Goal: Information Seeking & Learning: Find specific page/section

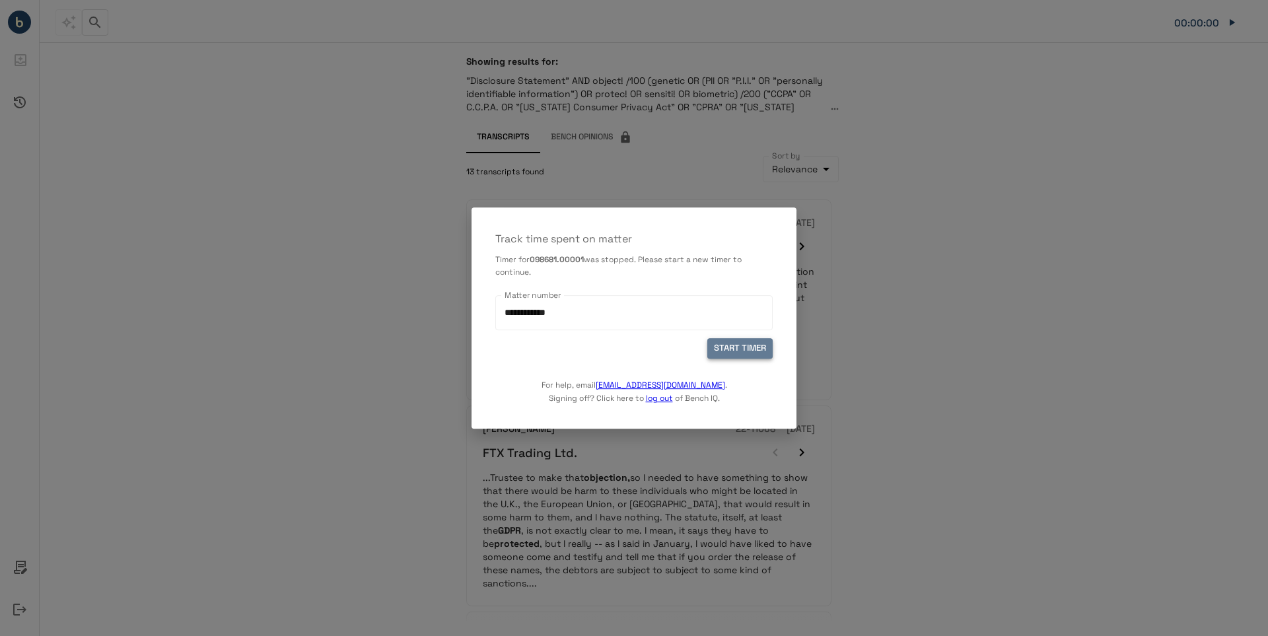
click at [741, 346] on button "START TIMER" at bounding box center [740, 349] width 65 height 20
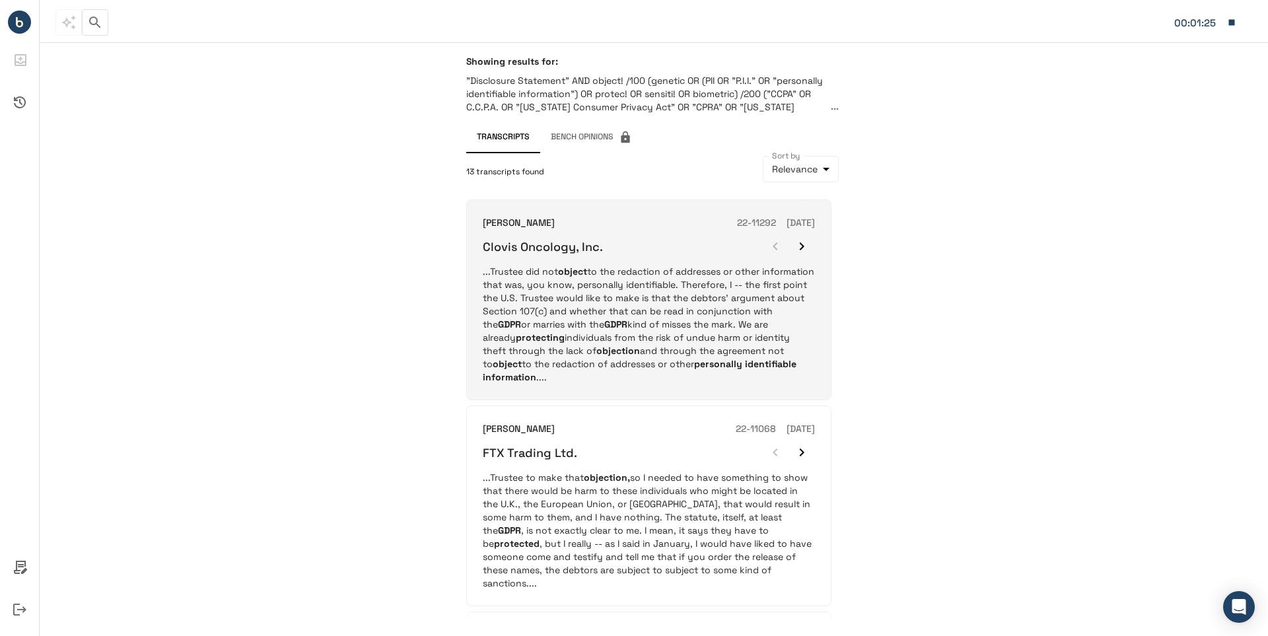
click at [599, 256] on div "Clovis Oncology, Inc." at bounding box center [649, 246] width 332 height 26
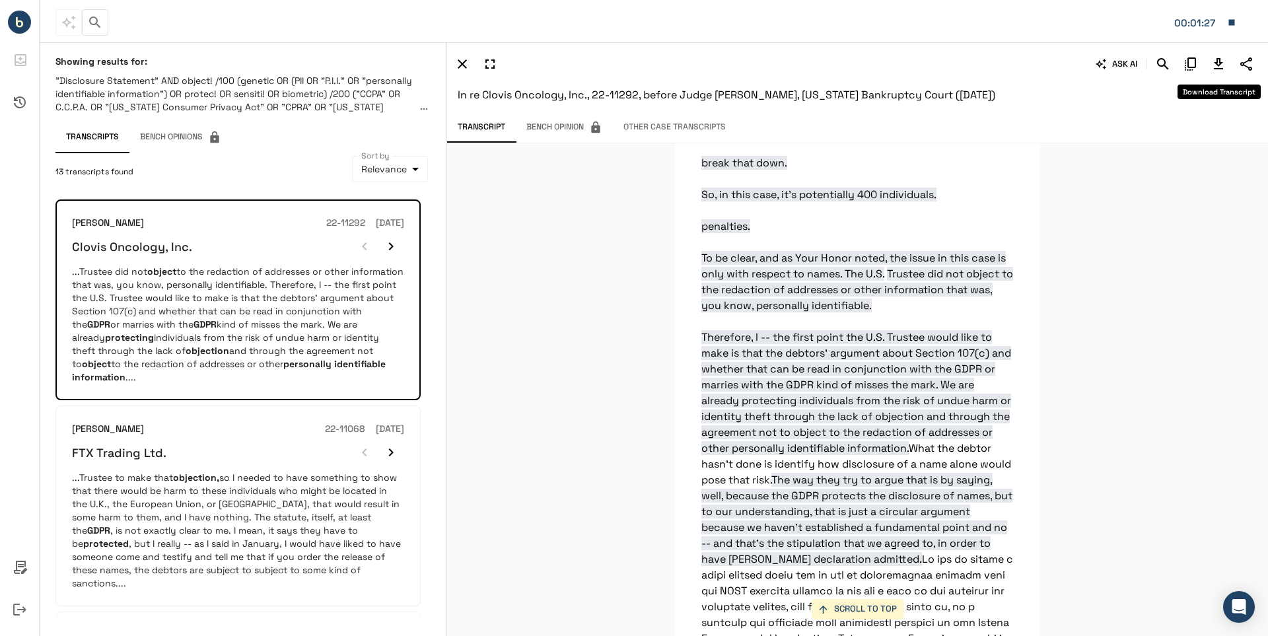
scroll to position [19145, 0]
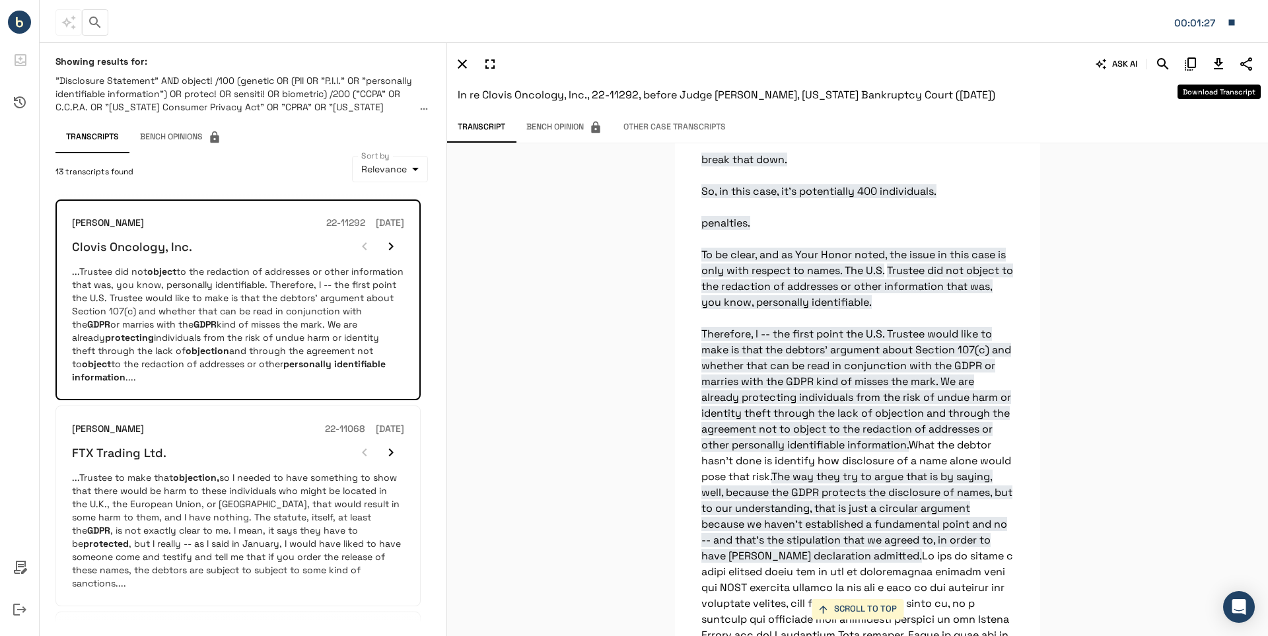
click at [1216, 62] on icon "Download Transcript" at bounding box center [1218, 63] width 9 height 11
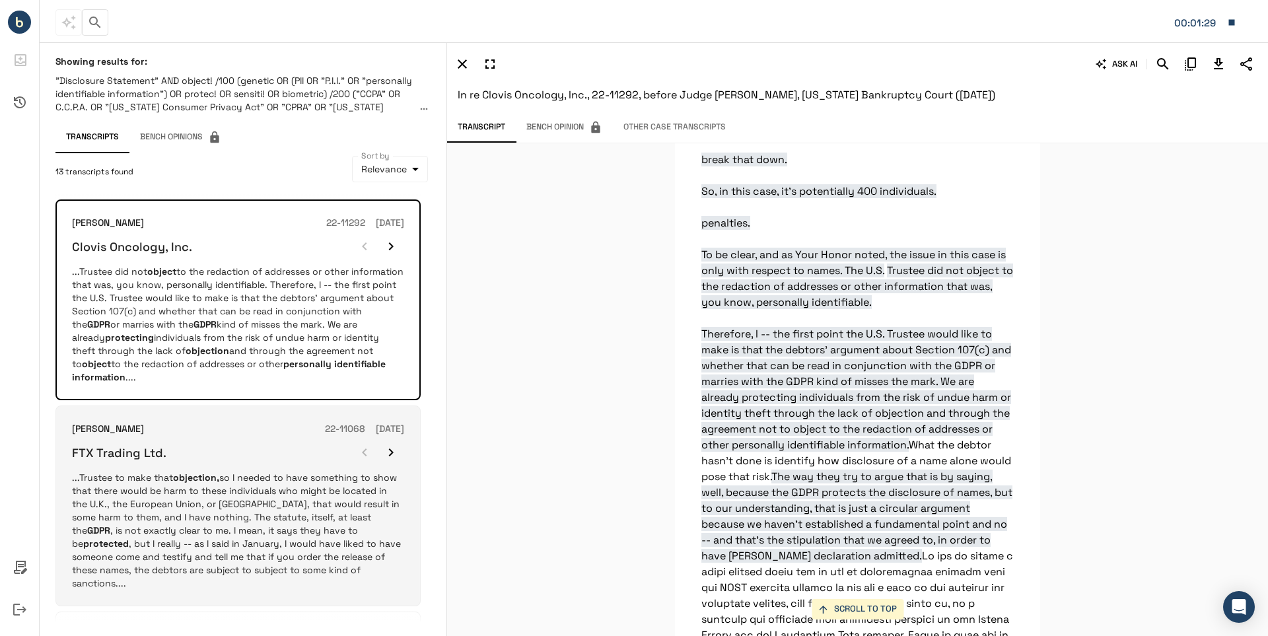
click at [217, 434] on div "[PERSON_NAME] 22-11068 [DATE]" at bounding box center [238, 429] width 332 height 15
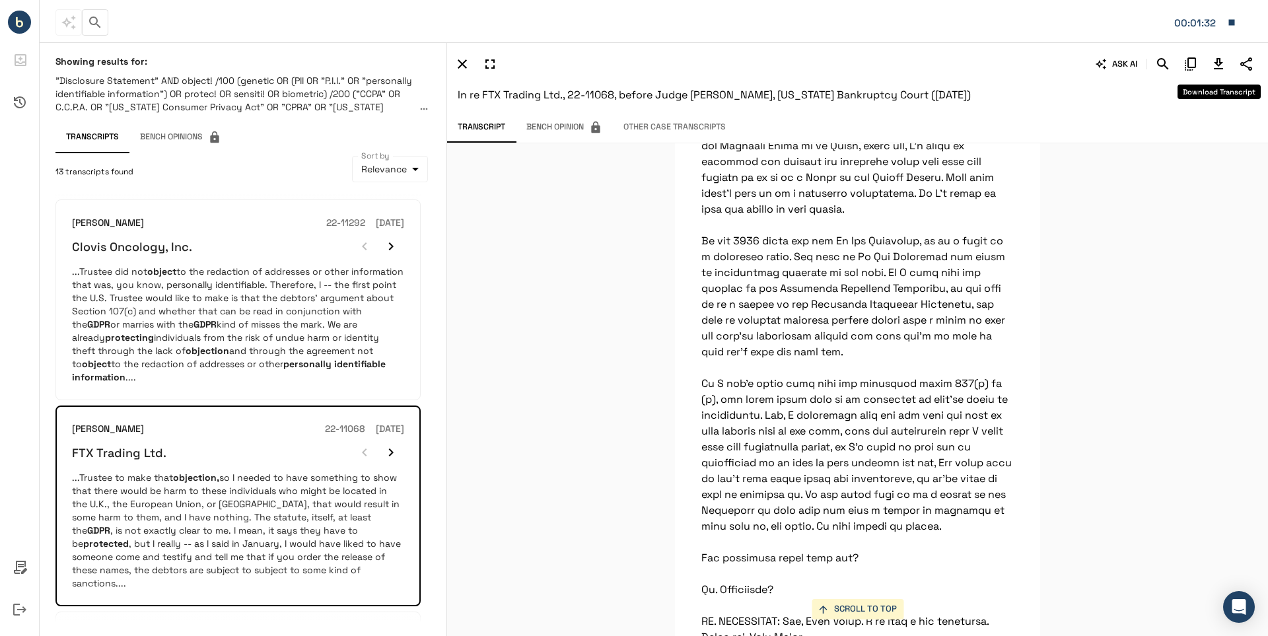
click at [1219, 61] on icon "Download Transcript" at bounding box center [1218, 63] width 9 height 11
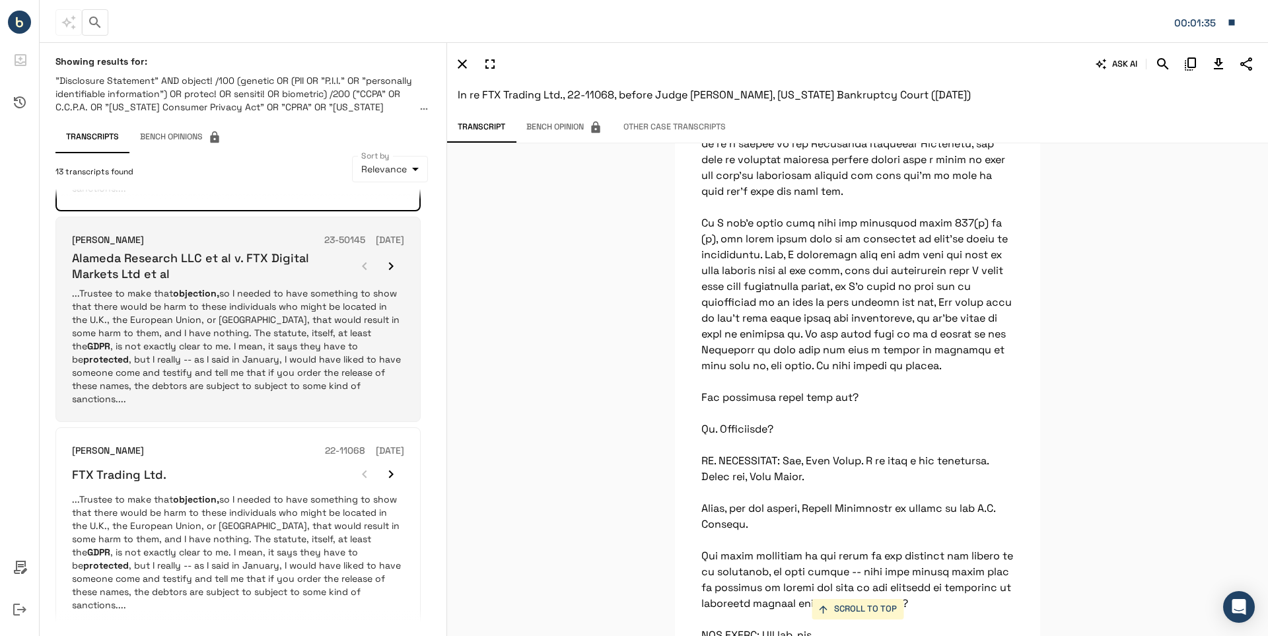
scroll to position [396, 0]
click at [116, 253] on h6 "Alameda Research LLC et al v. FTX Digital Markets Ltd et al" at bounding box center [211, 264] width 279 height 31
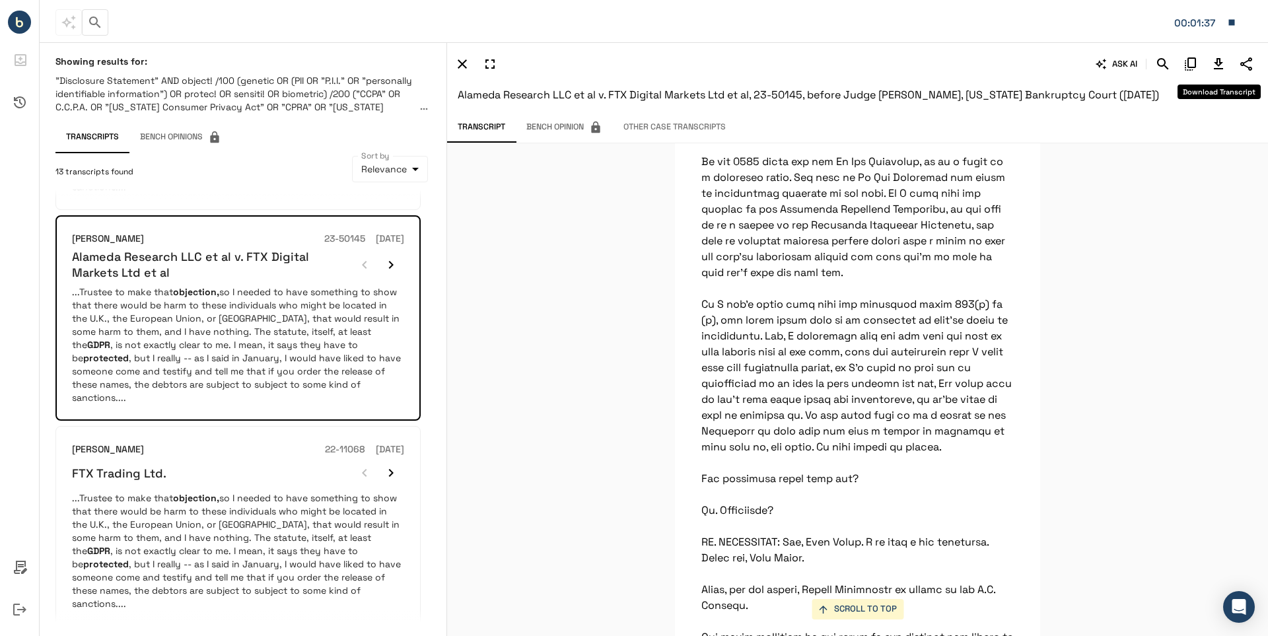
scroll to position [76189, 0]
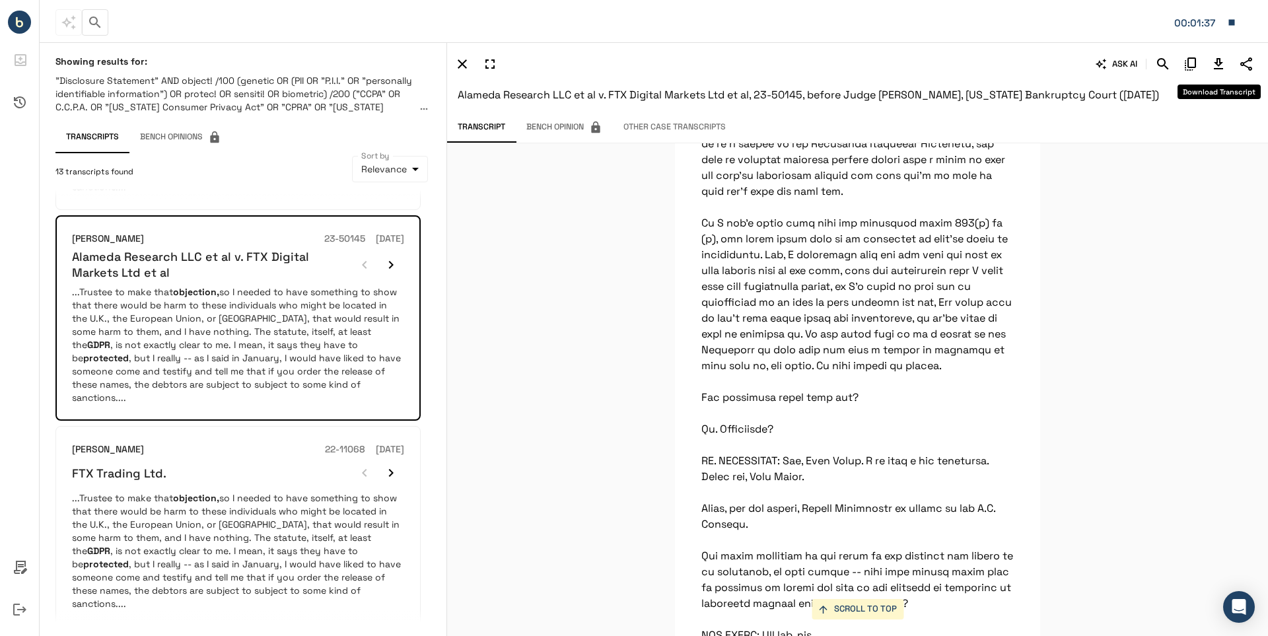
click at [1217, 62] on icon "Download Transcript" at bounding box center [1218, 63] width 9 height 11
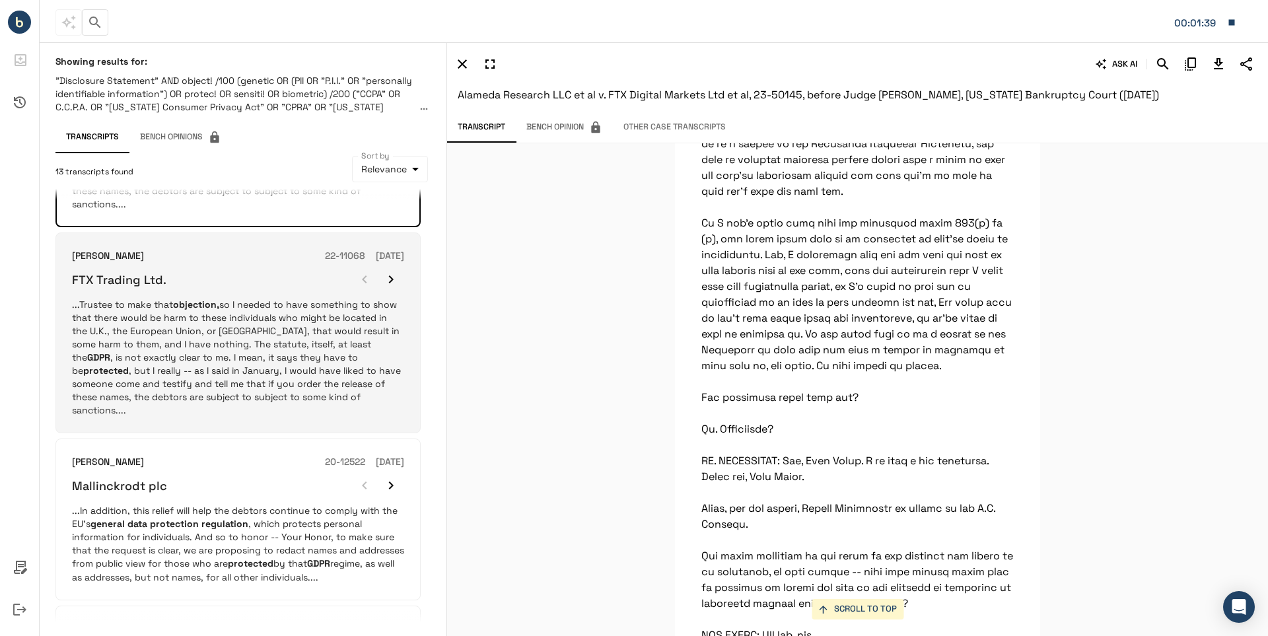
scroll to position [595, 0]
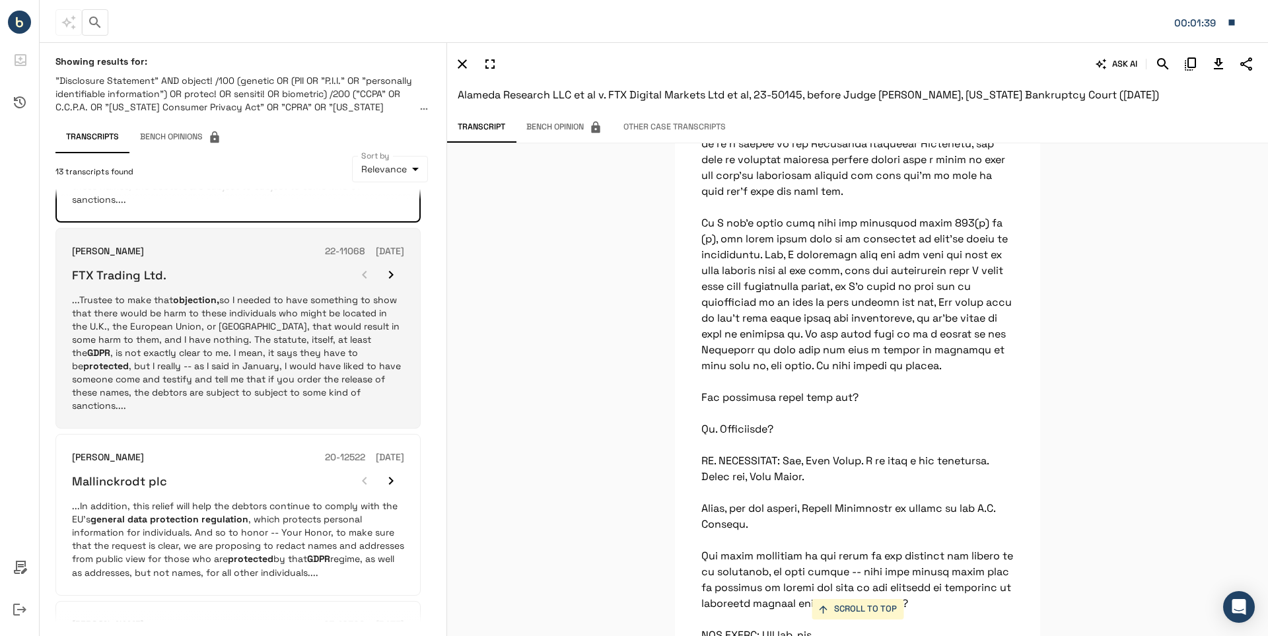
click at [123, 268] on h6 "FTX Trading Ltd." at bounding box center [119, 275] width 94 height 15
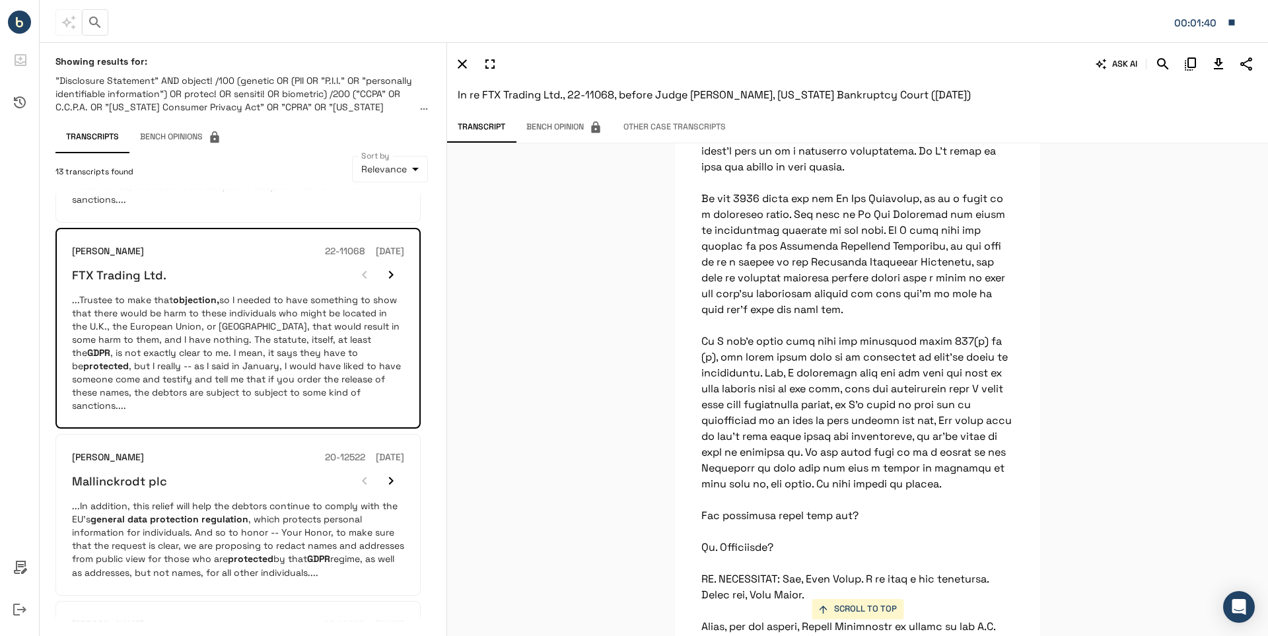
scroll to position [76189, 0]
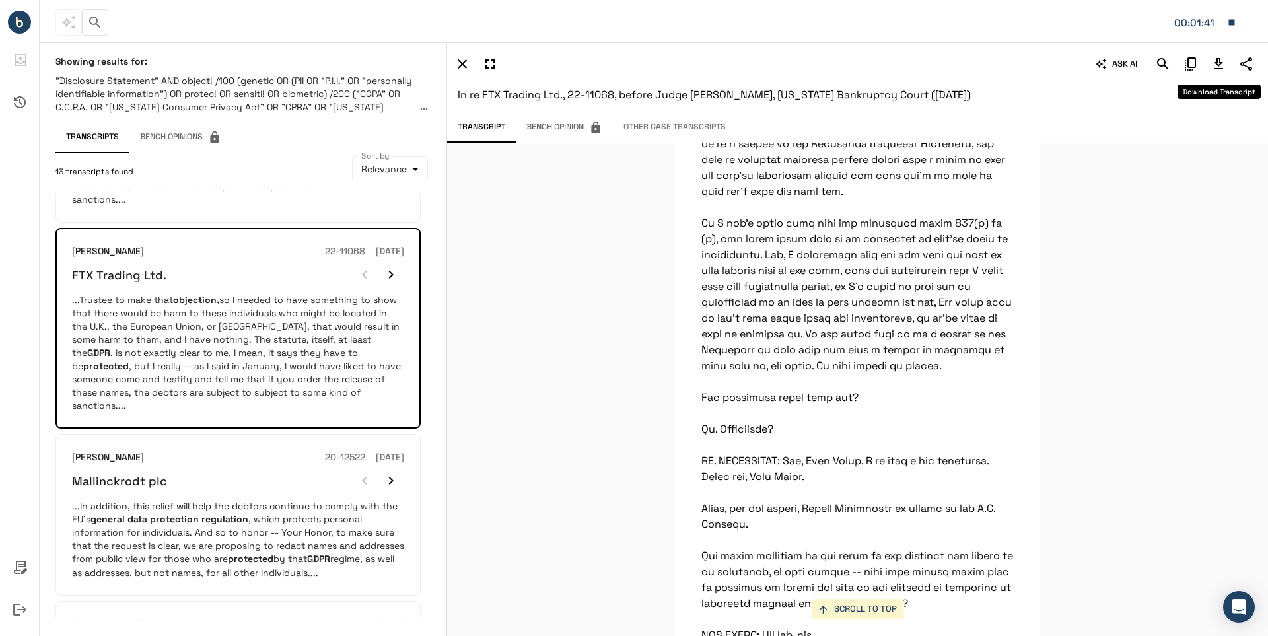
click at [1219, 61] on icon "Download Transcript" at bounding box center [1219, 64] width 16 height 16
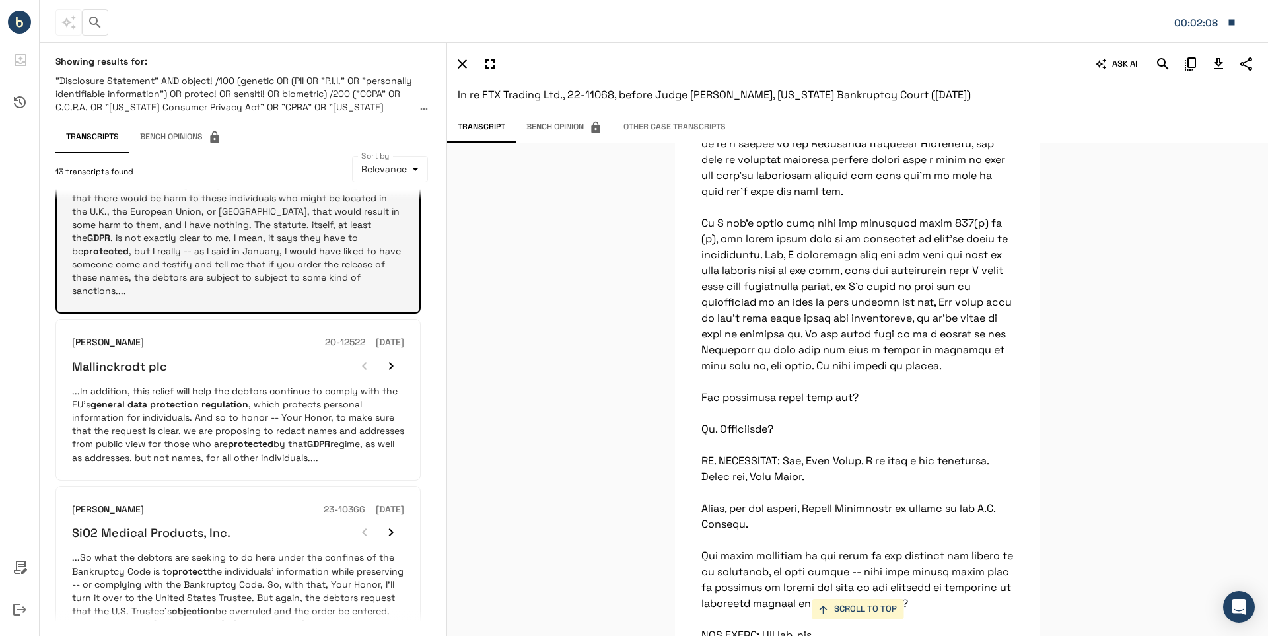
scroll to position [727, 0]
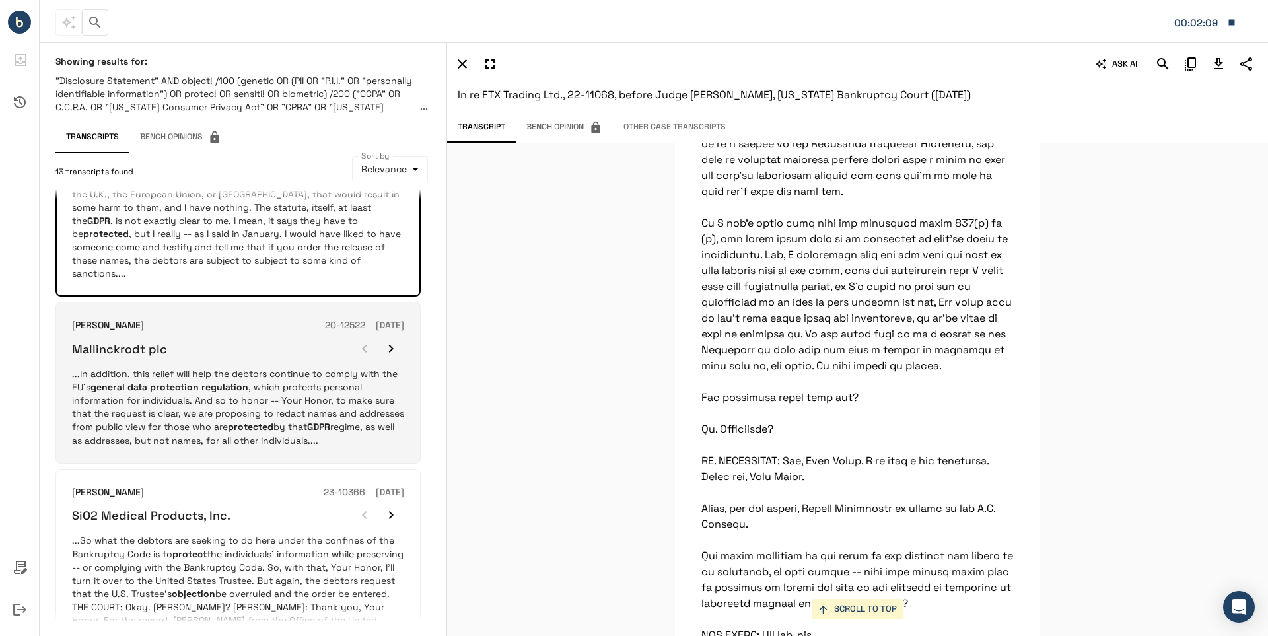
click at [201, 367] on p "...In addition, this relief will help the debtors continue to comply with the E…" at bounding box center [238, 406] width 332 height 79
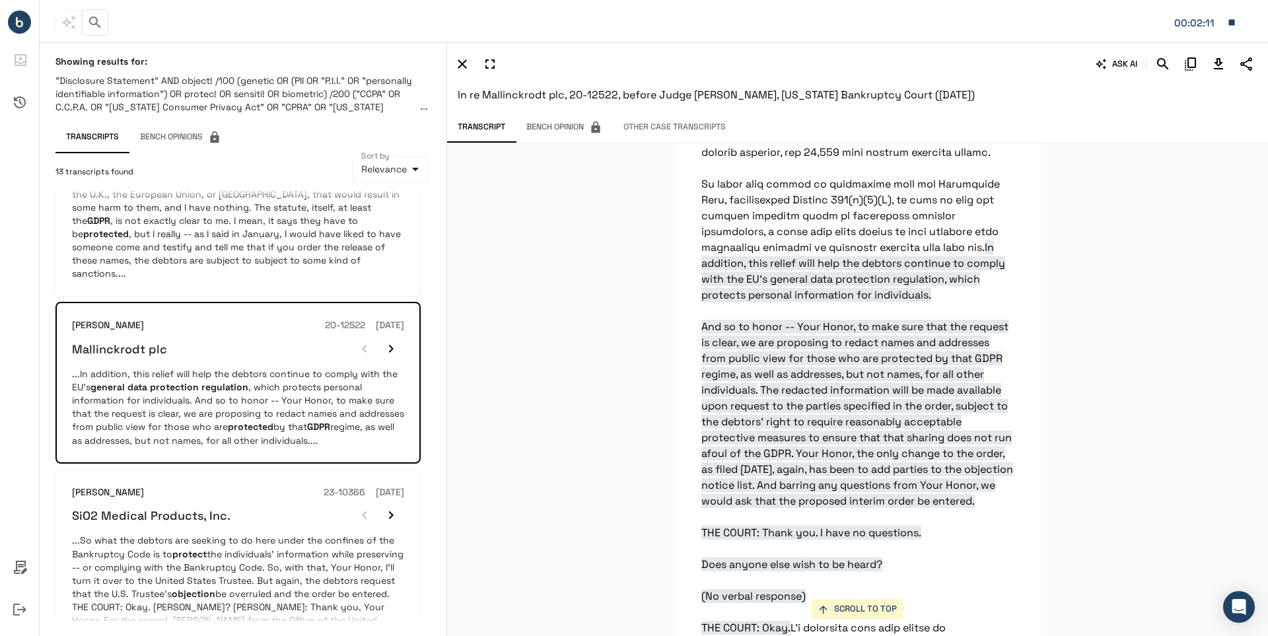
scroll to position [35570, 0]
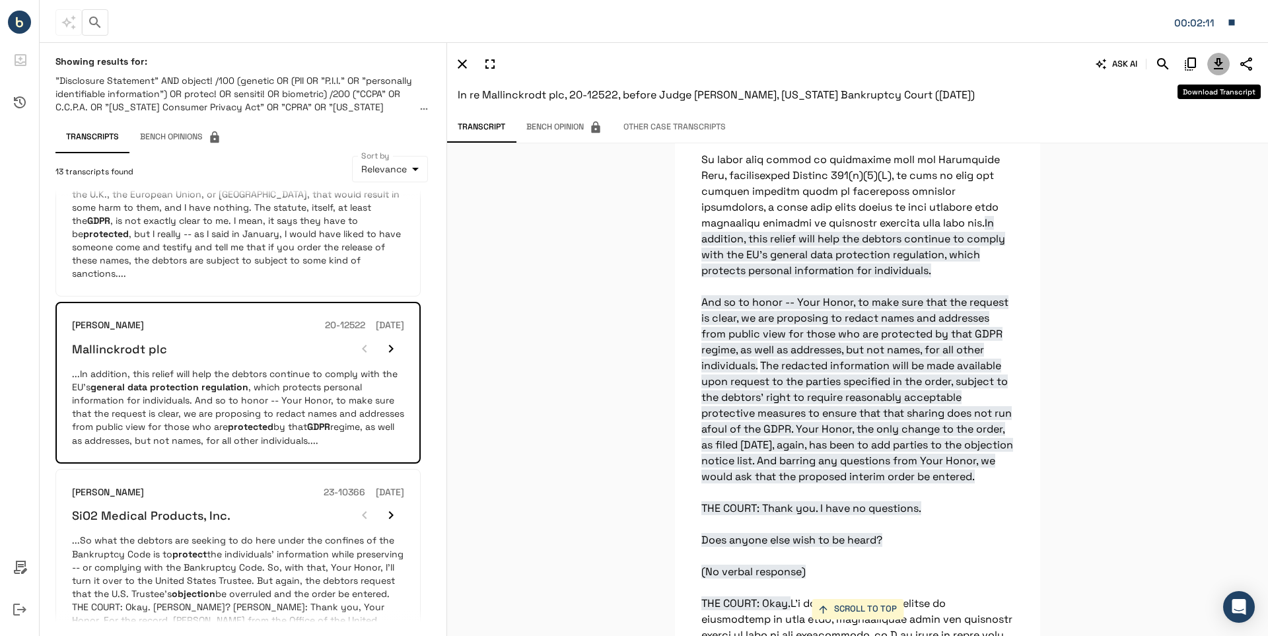
click at [1217, 65] on icon "Download Transcript" at bounding box center [1218, 63] width 9 height 11
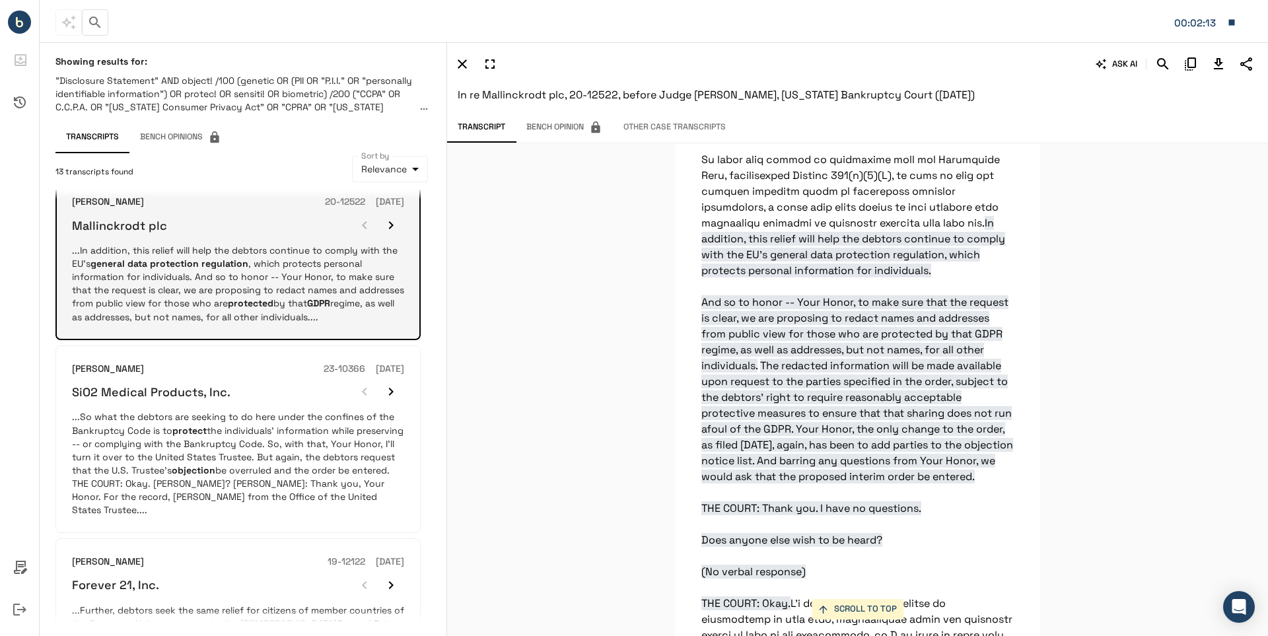
scroll to position [859, 0]
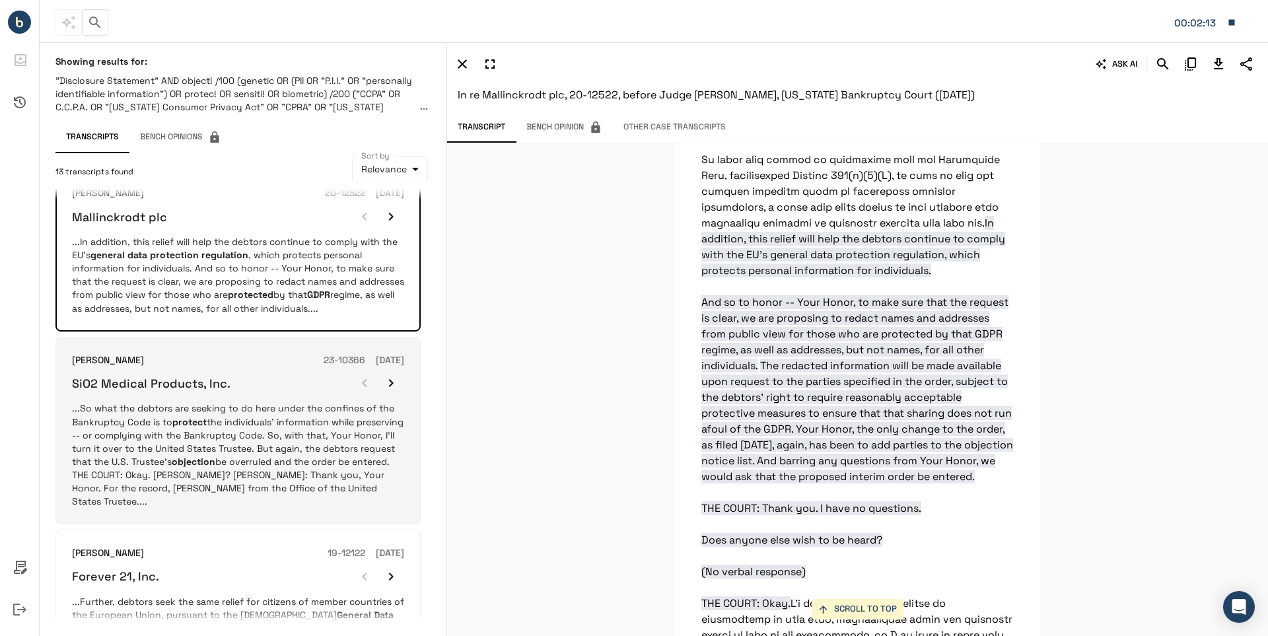
click at [241, 402] on p "...So what the debtors are seeking to do here under the confines of the Bankrup…" at bounding box center [238, 455] width 332 height 106
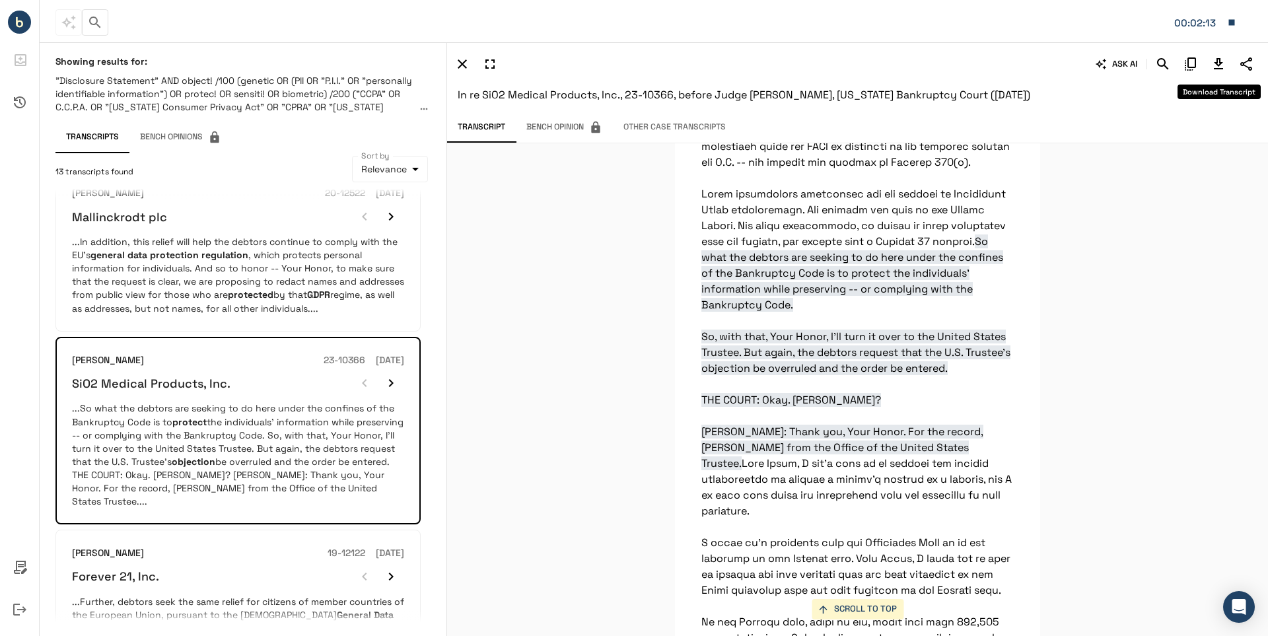
scroll to position [15039, 0]
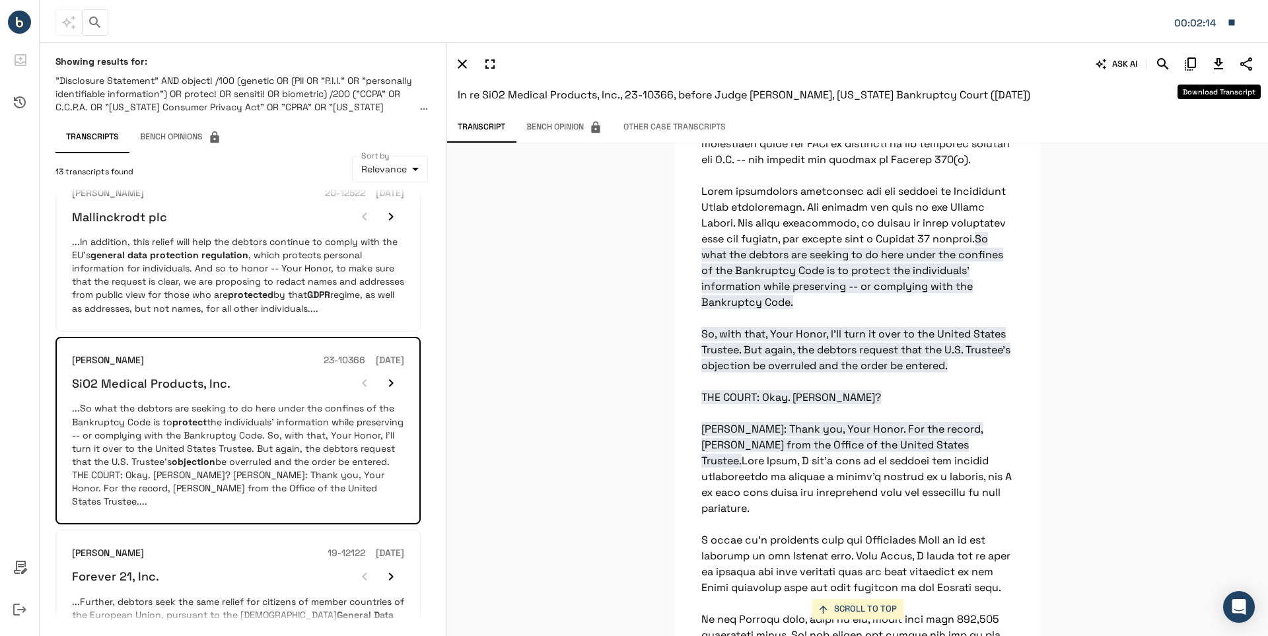
click at [1216, 61] on icon "Download Transcript" at bounding box center [1219, 64] width 16 height 16
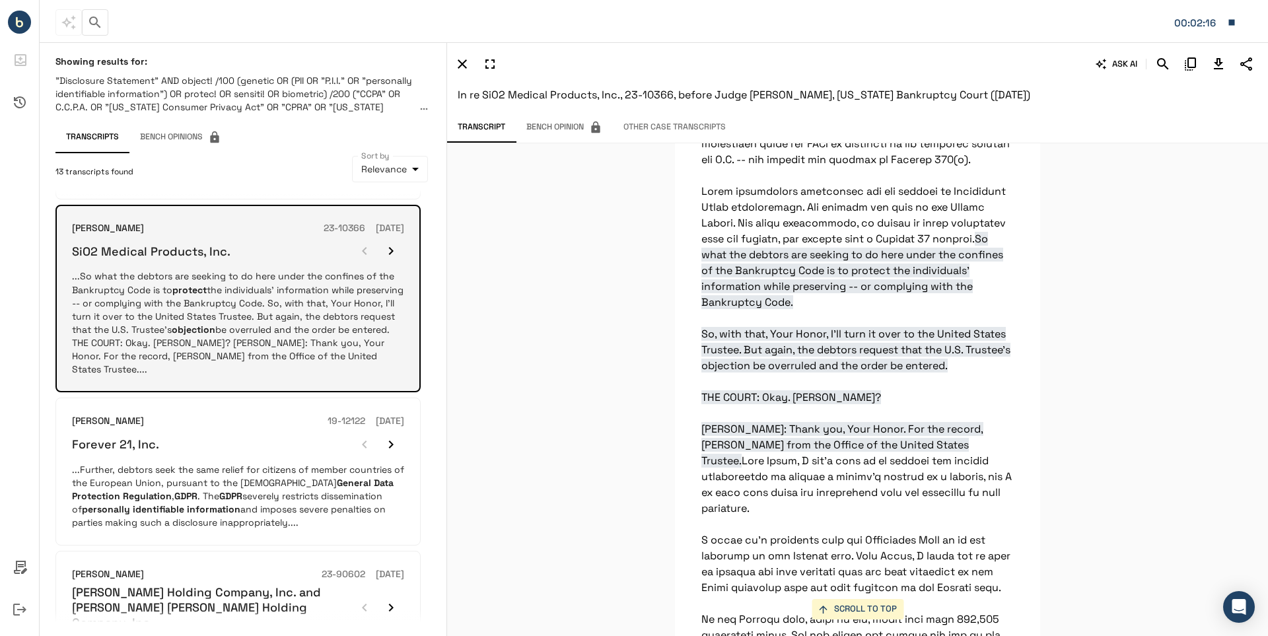
scroll to position [1057, 0]
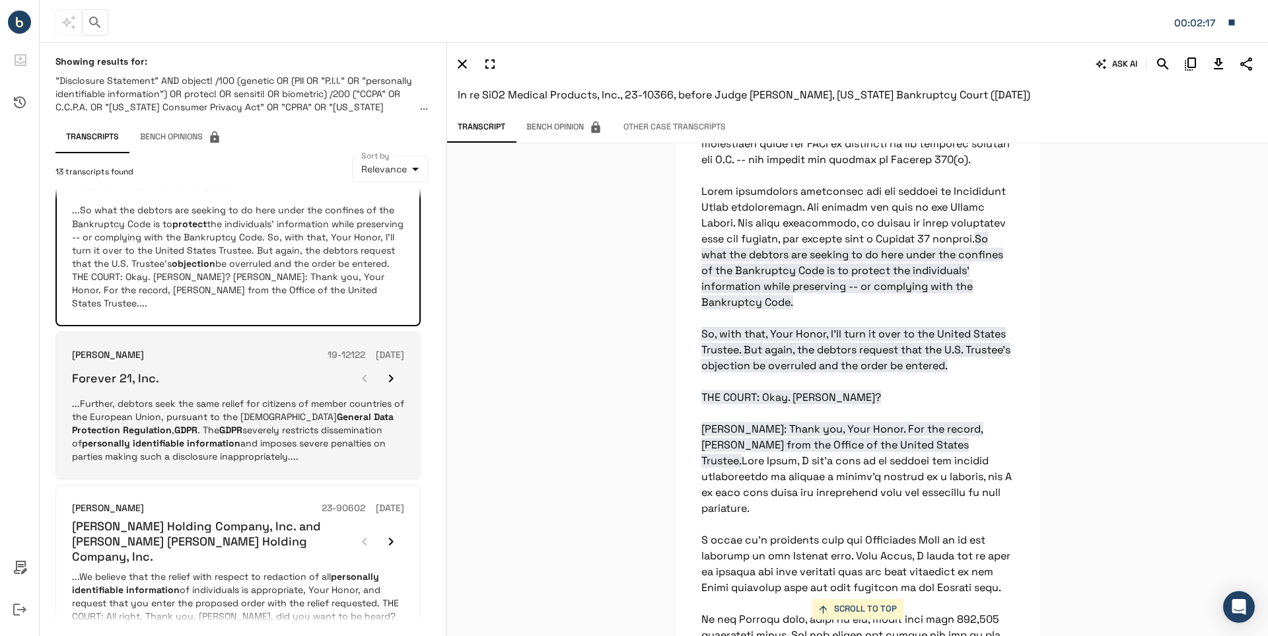
click at [228, 397] on p "...Further, debtors seek the same relief for citizens of member countries of th…" at bounding box center [238, 430] width 332 height 66
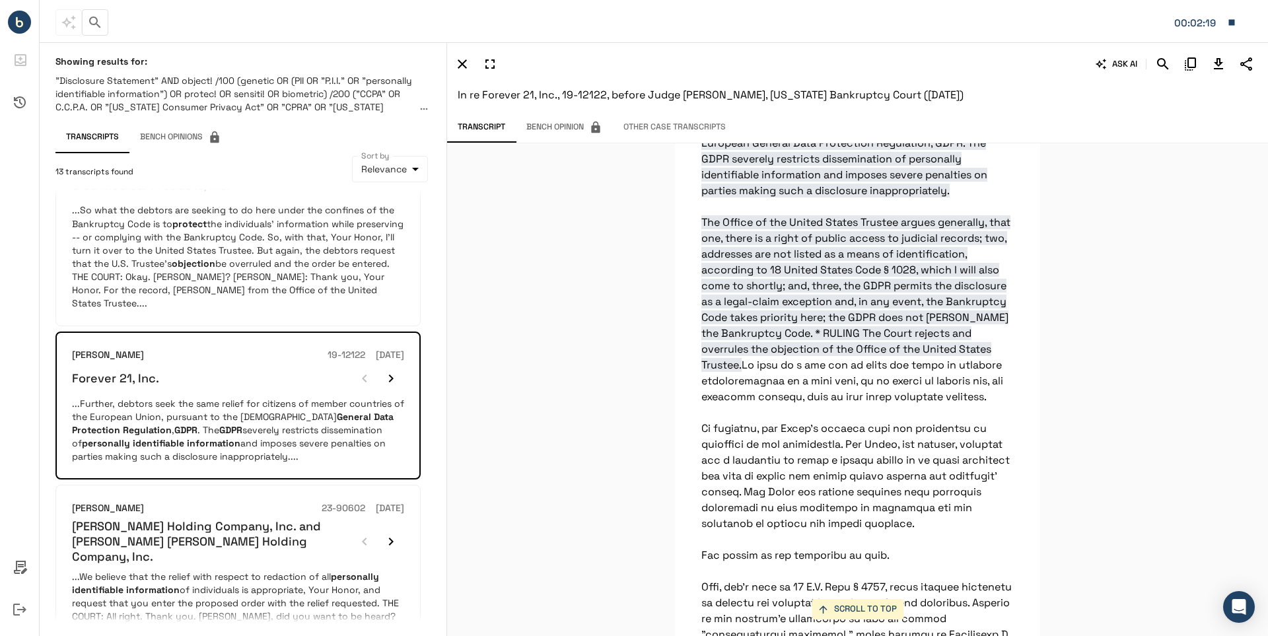
scroll to position [29213, 0]
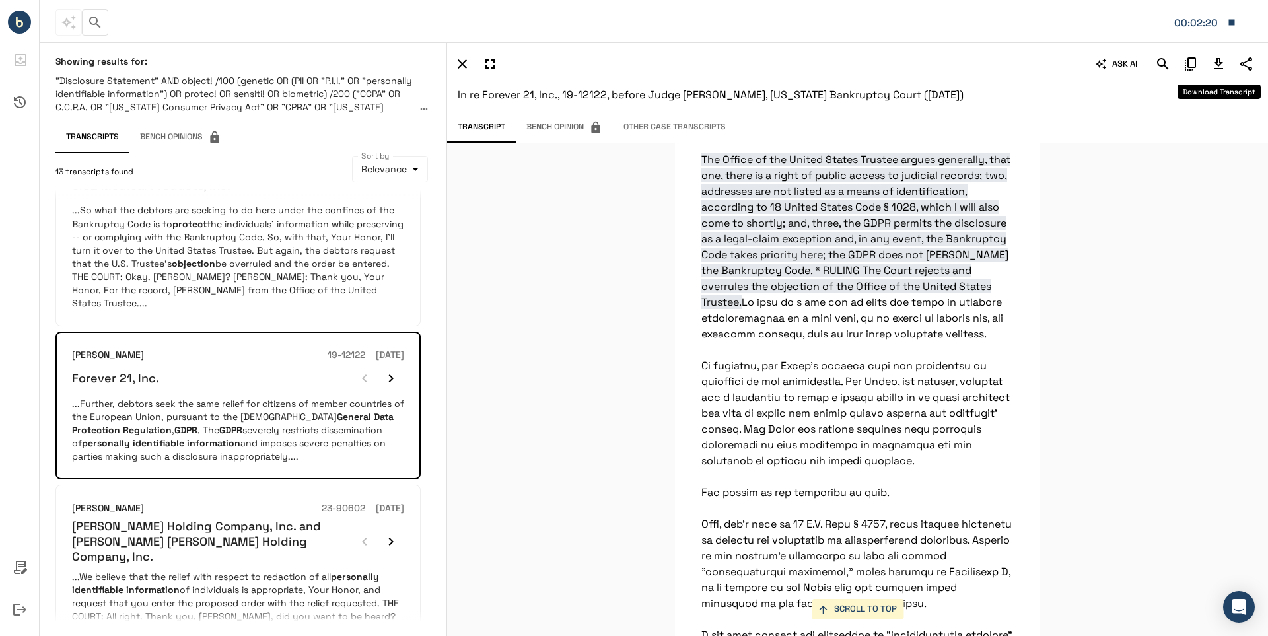
click at [1221, 63] on icon "Download Transcript" at bounding box center [1218, 63] width 9 height 11
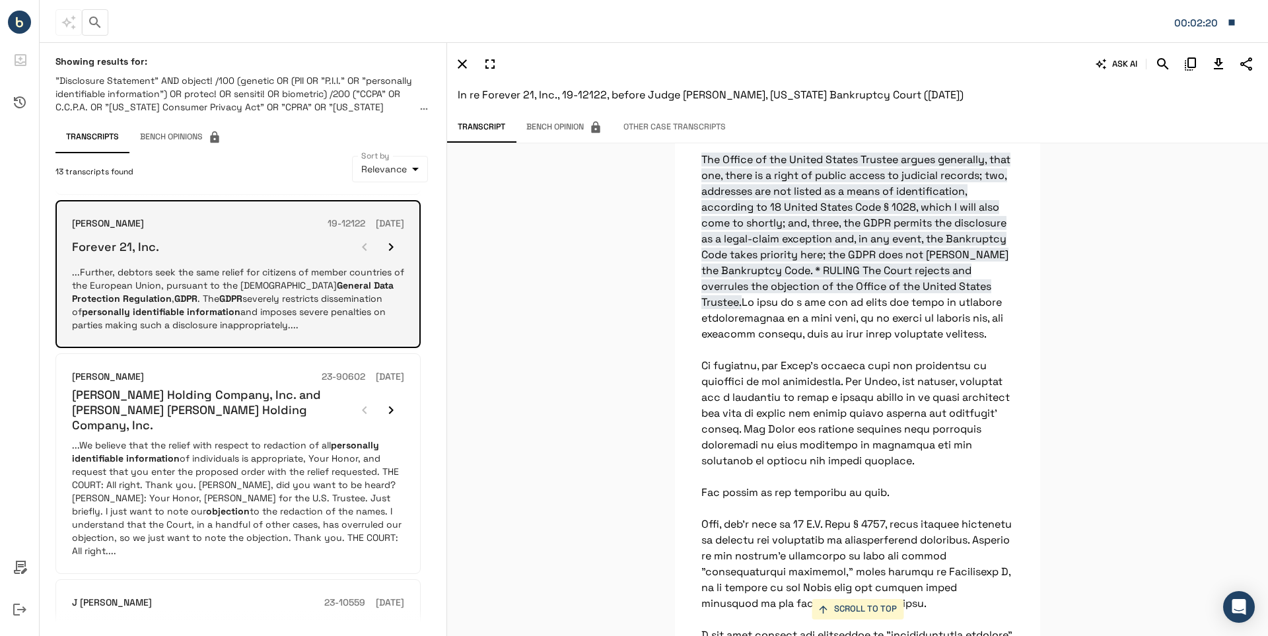
scroll to position [1189, 0]
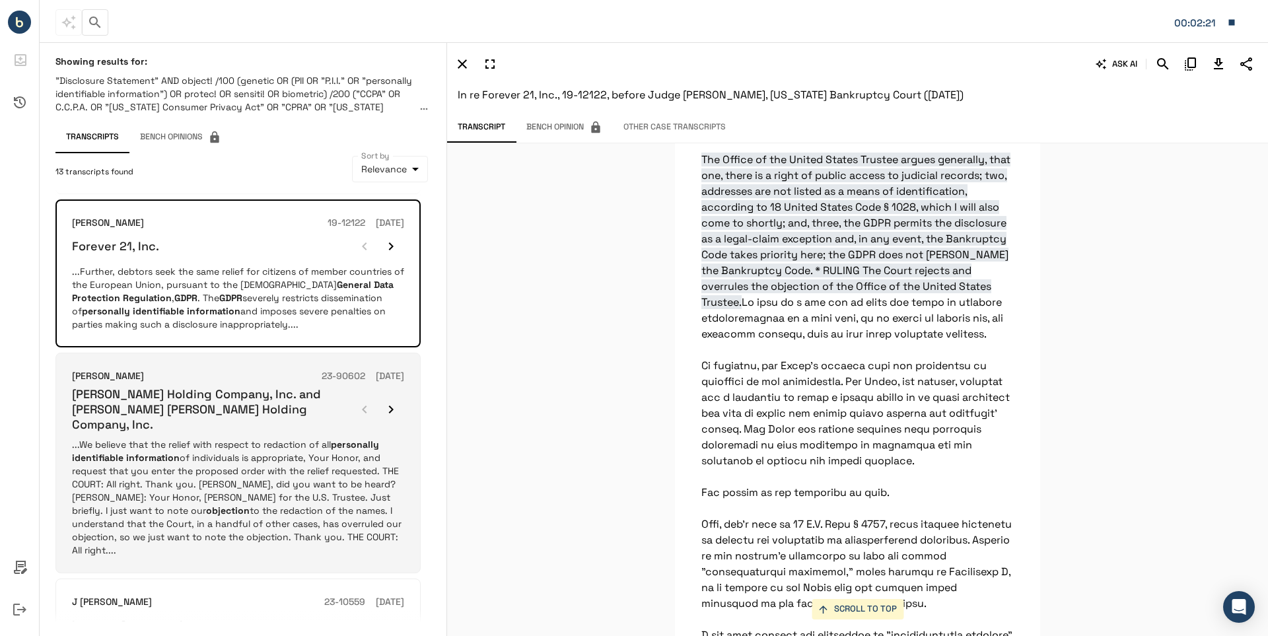
click at [209, 386] on h6 "[PERSON_NAME] Holding Company, Inc. and [PERSON_NAME] [PERSON_NAME] Holding Com…" at bounding box center [211, 409] width 279 height 46
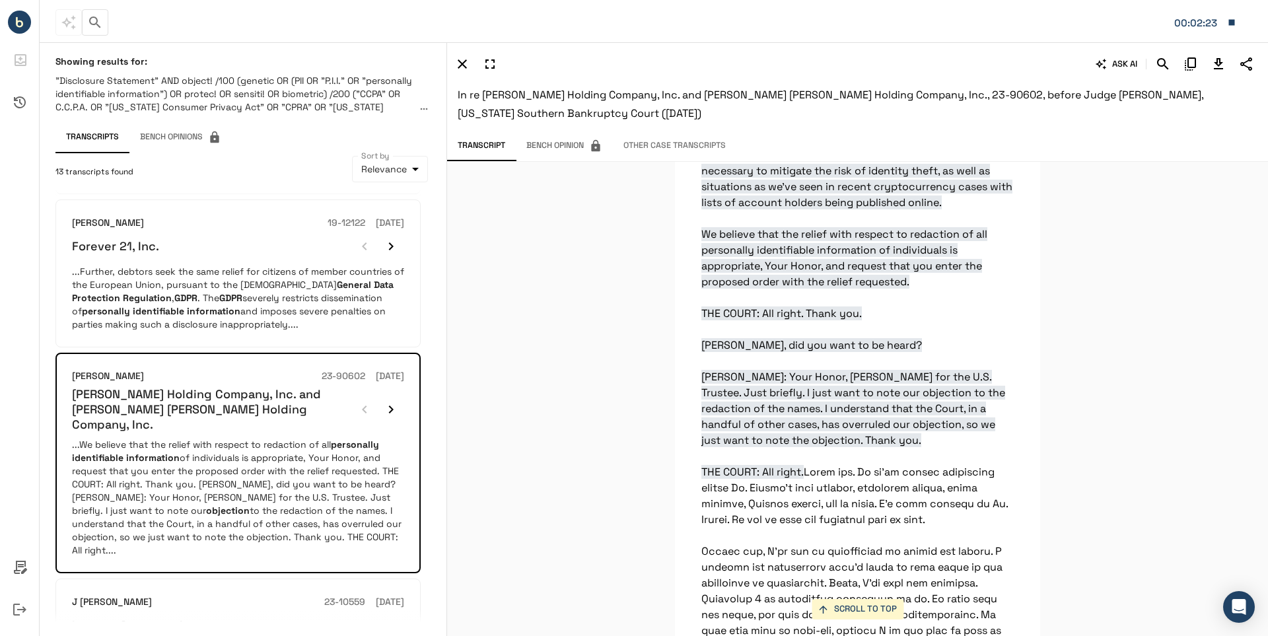
scroll to position [12638, 0]
click at [1219, 63] on icon "Download Transcript" at bounding box center [1218, 63] width 9 height 11
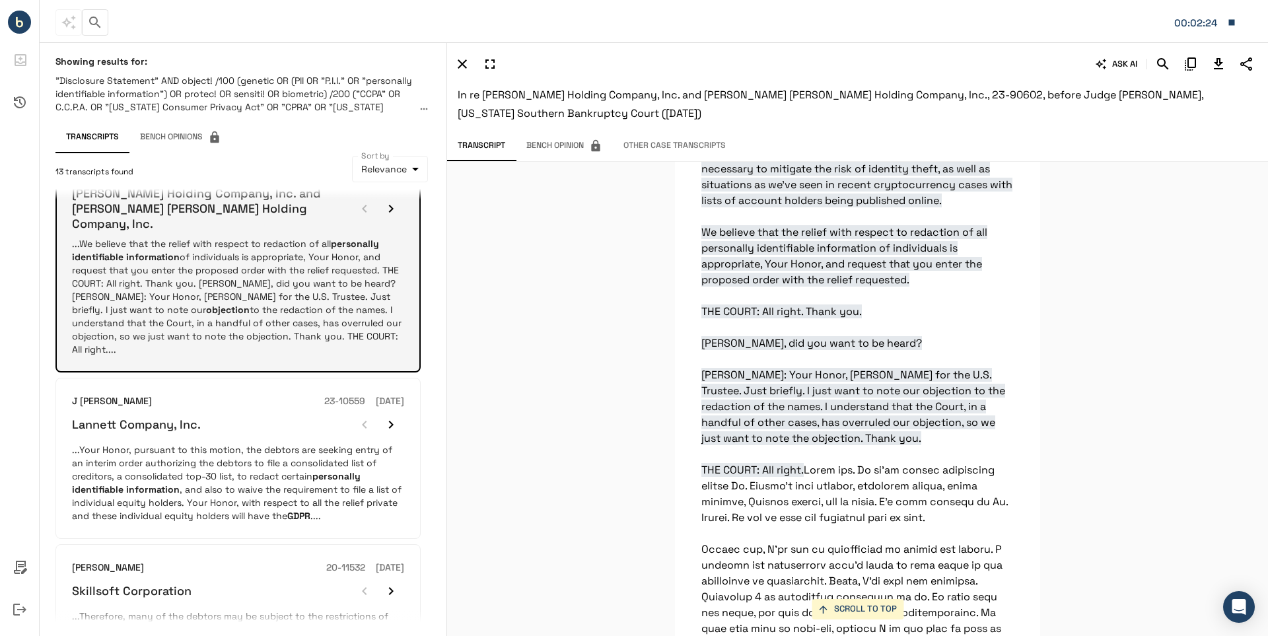
scroll to position [1453, 0]
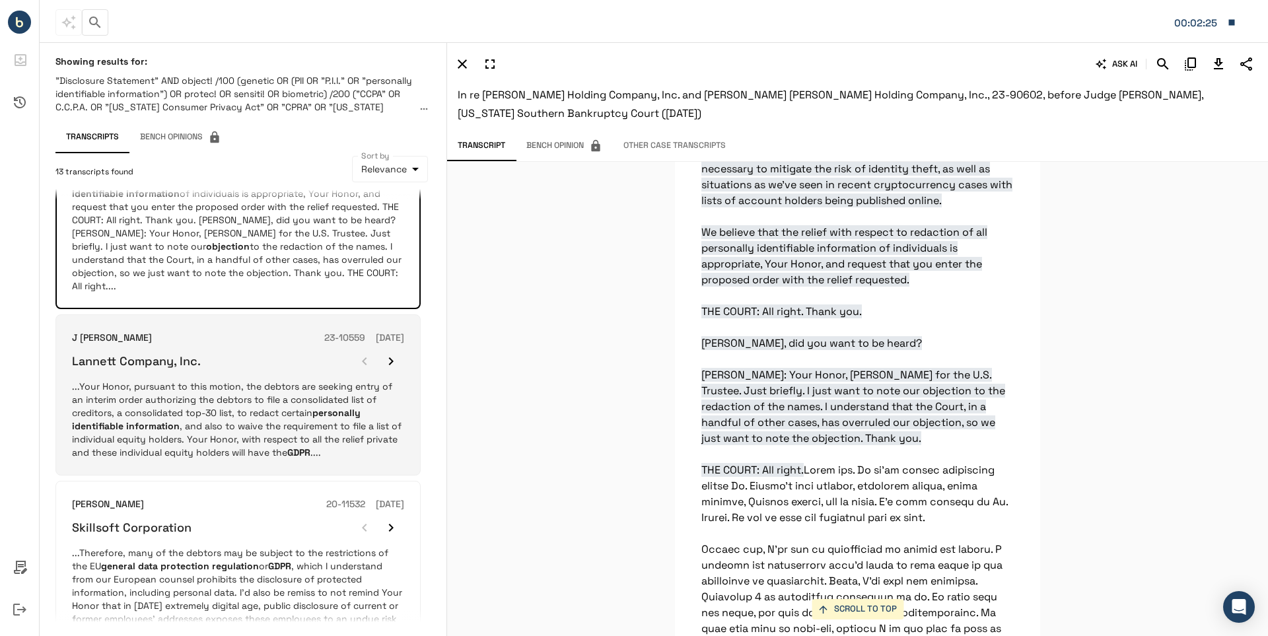
click at [199, 380] on p "...Your Honor, pursuant to this motion, the debtors are seeking entry of an int…" at bounding box center [238, 419] width 332 height 79
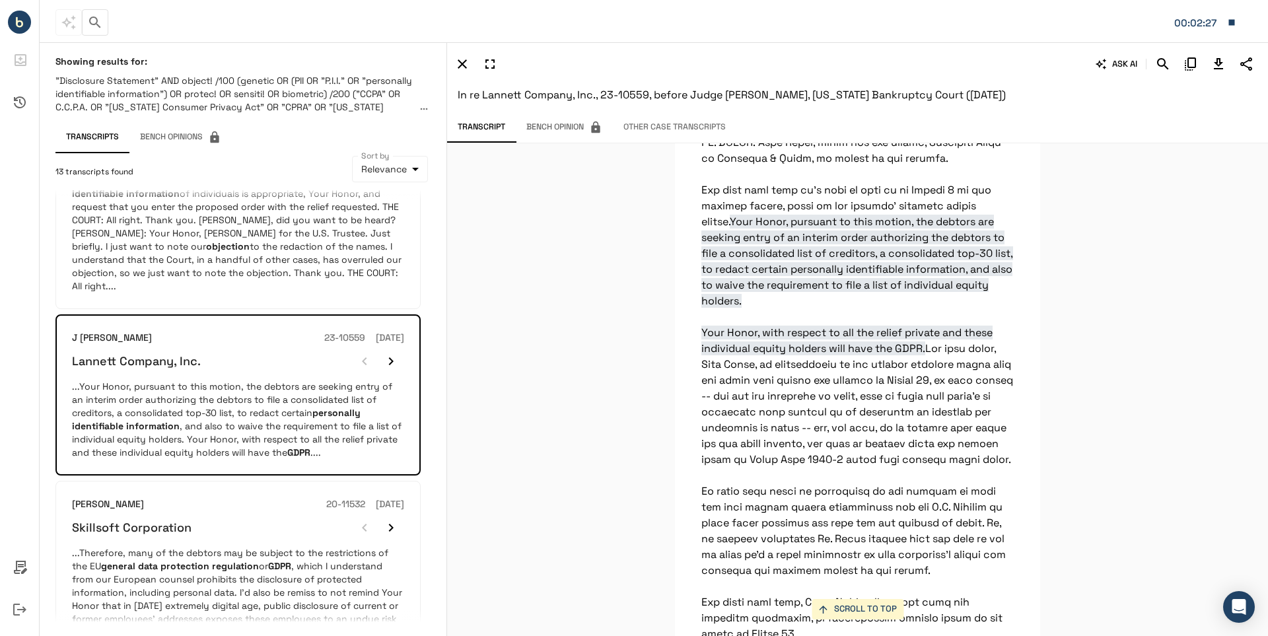
scroll to position [21166, 0]
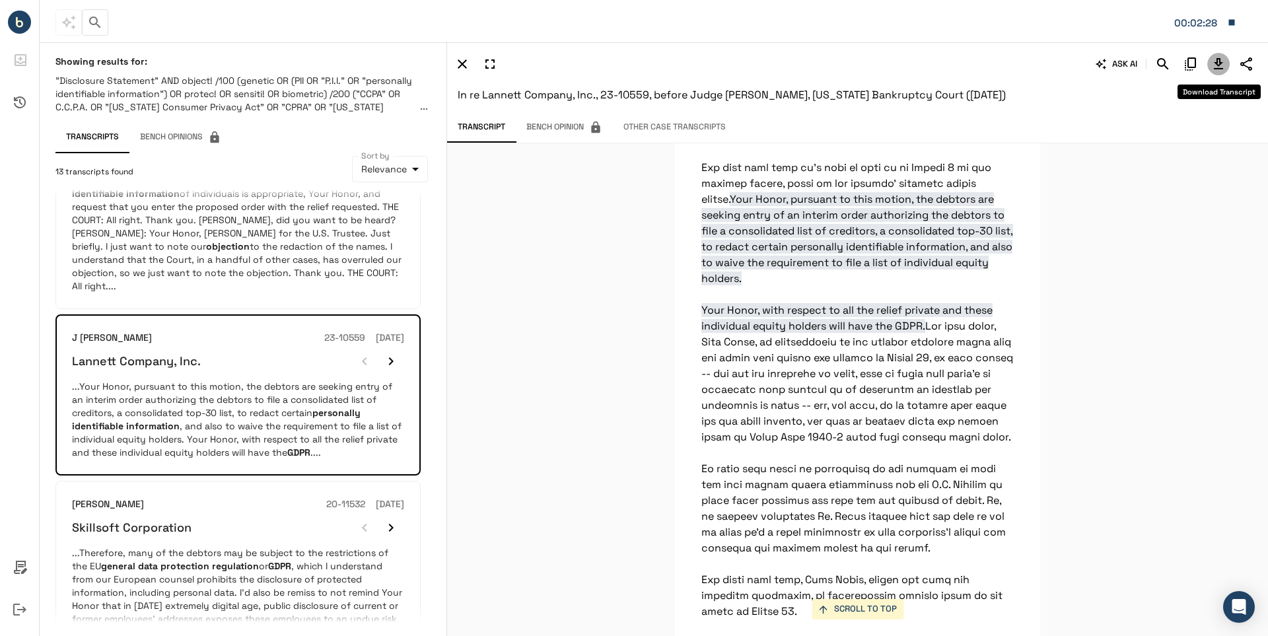
click at [1219, 61] on icon "Download Transcript" at bounding box center [1219, 64] width 16 height 16
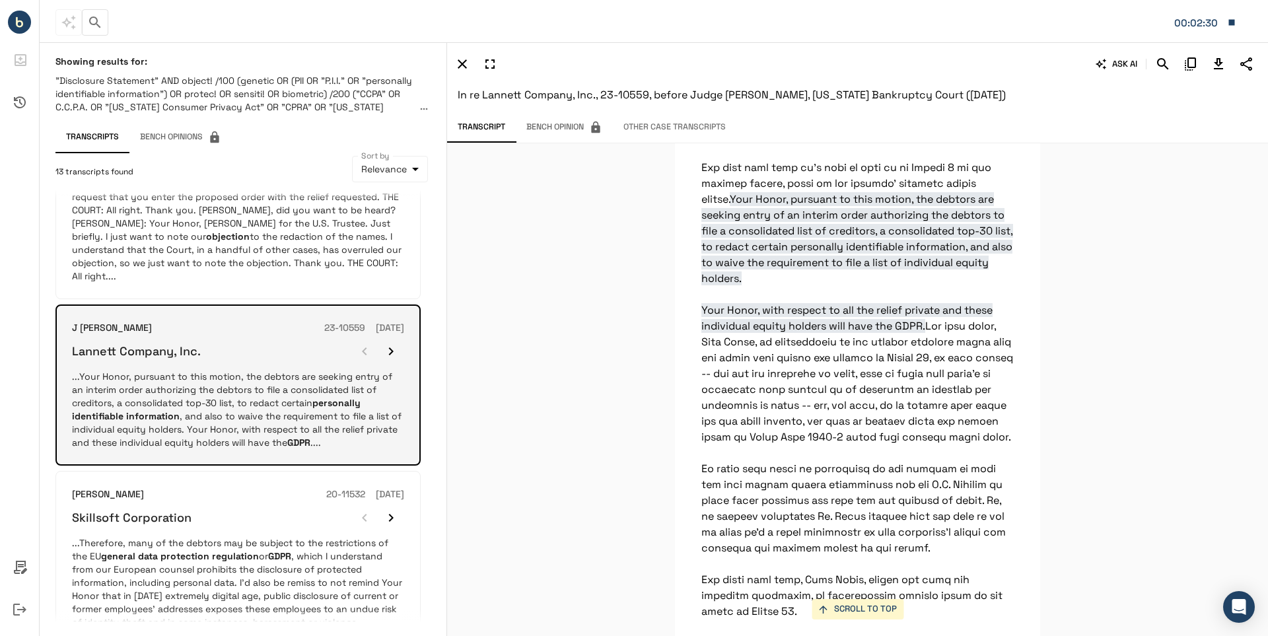
scroll to position [1465, 0]
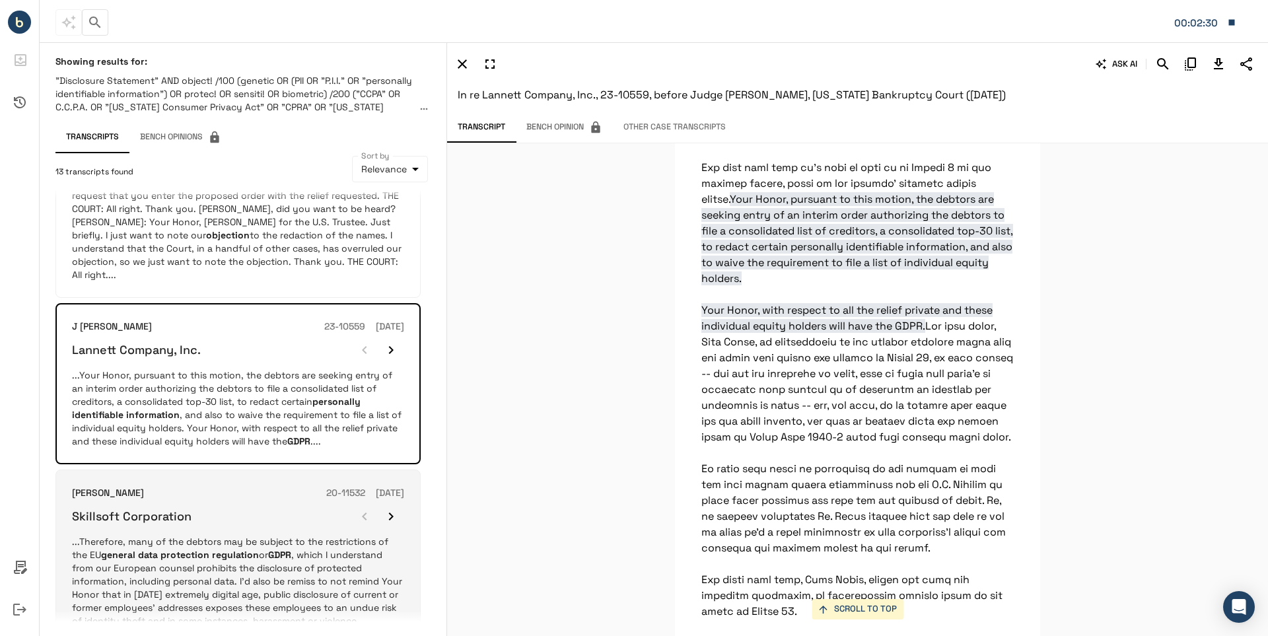
click at [219, 535] on p "...Therefore, many of the debtors may be subject to the restrictions of the EU …" at bounding box center [238, 581] width 332 height 92
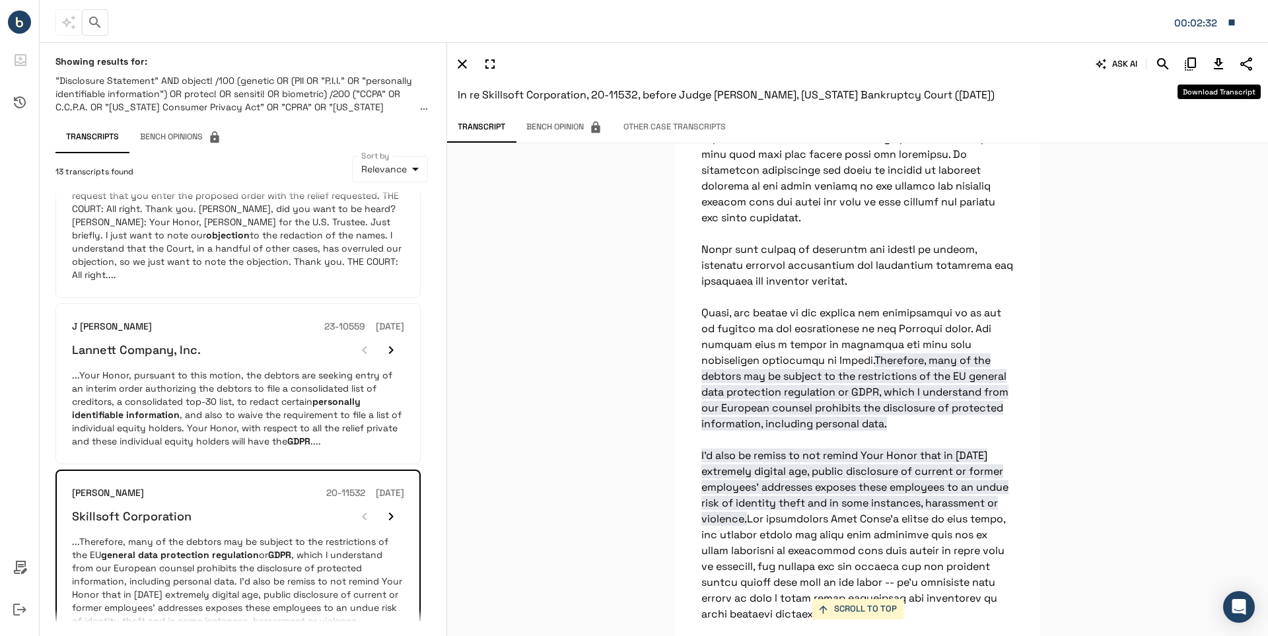
scroll to position [7595, 0]
click at [1220, 61] on icon "Download Transcript" at bounding box center [1218, 63] width 9 height 11
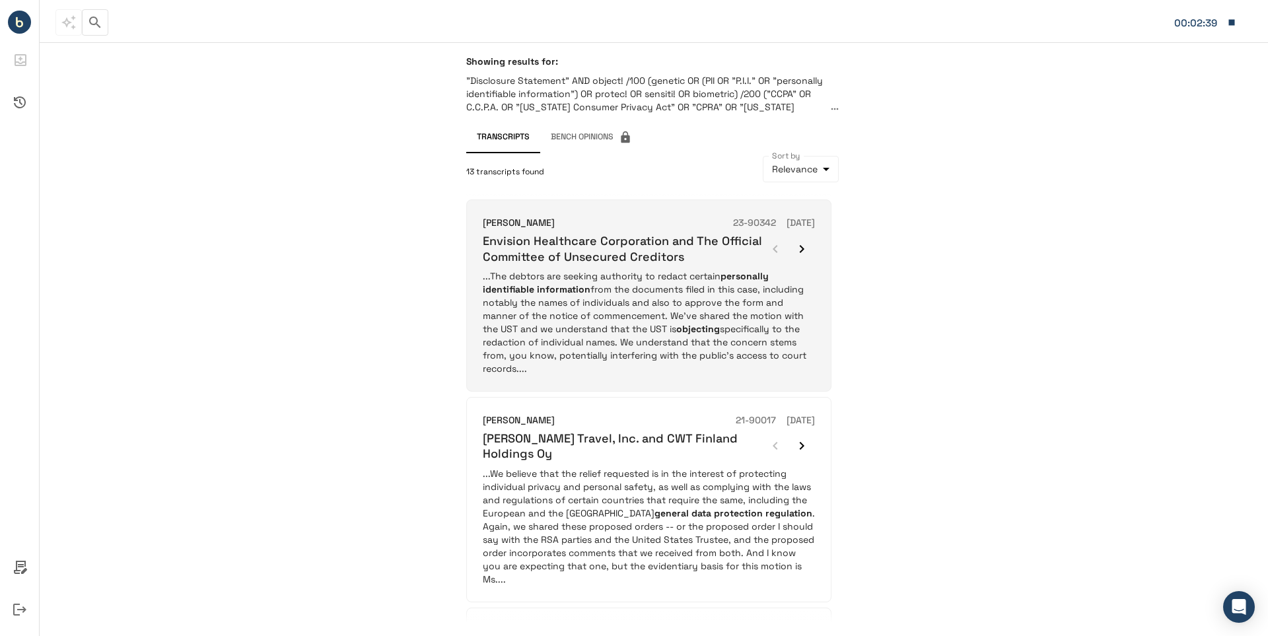
click at [612, 256] on h6 "Envision Healthcare Corporation and The Official Committee of Unsecured Credito…" at bounding box center [622, 248] width 279 height 31
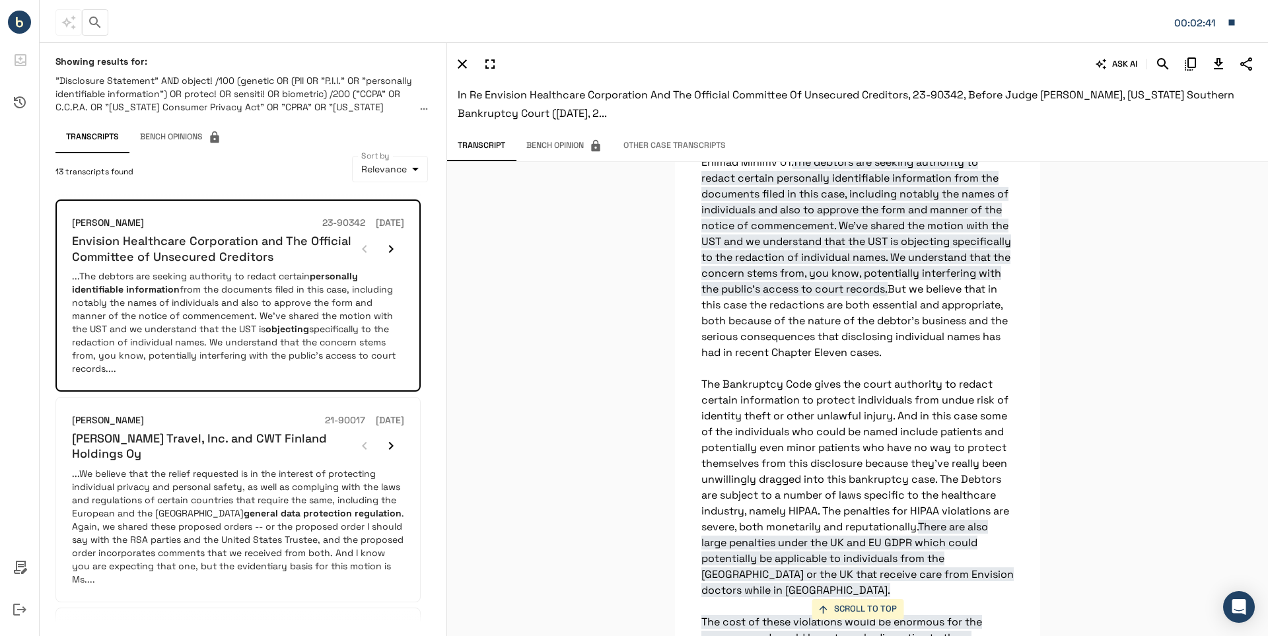
scroll to position [30451, 0]
click at [1219, 63] on icon "Download Transcript" at bounding box center [1219, 64] width 16 height 16
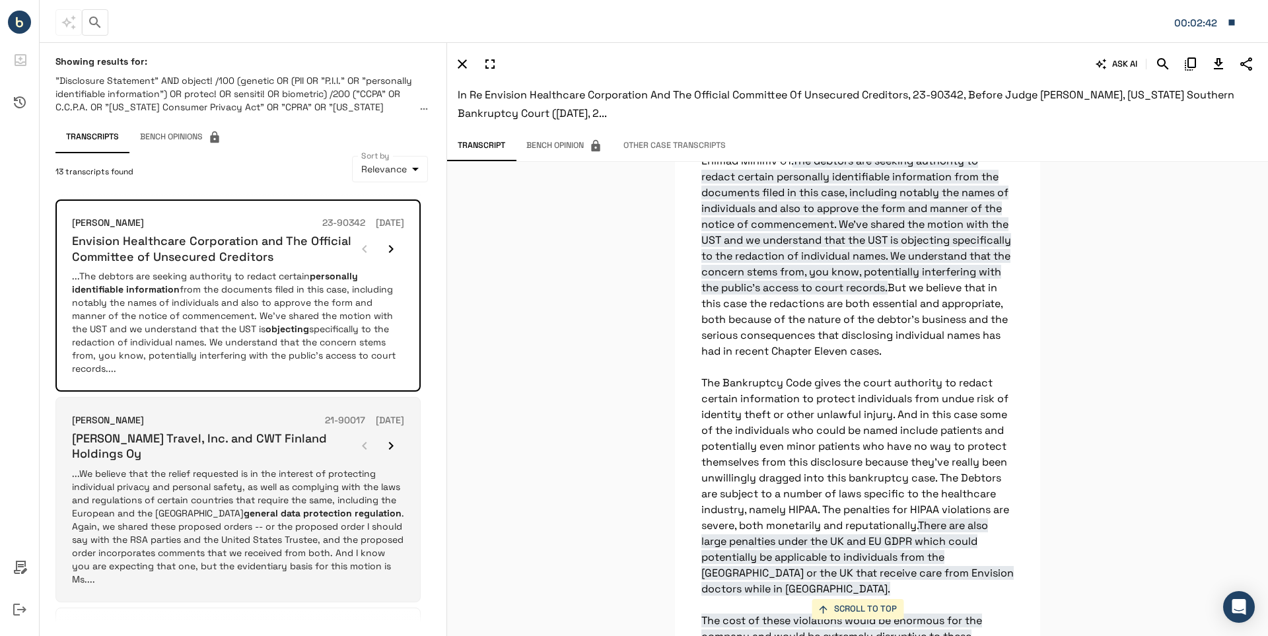
click at [233, 445] on h6 "[PERSON_NAME] Travel, Inc. and CWT Finland Holdings Oy" at bounding box center [211, 446] width 279 height 31
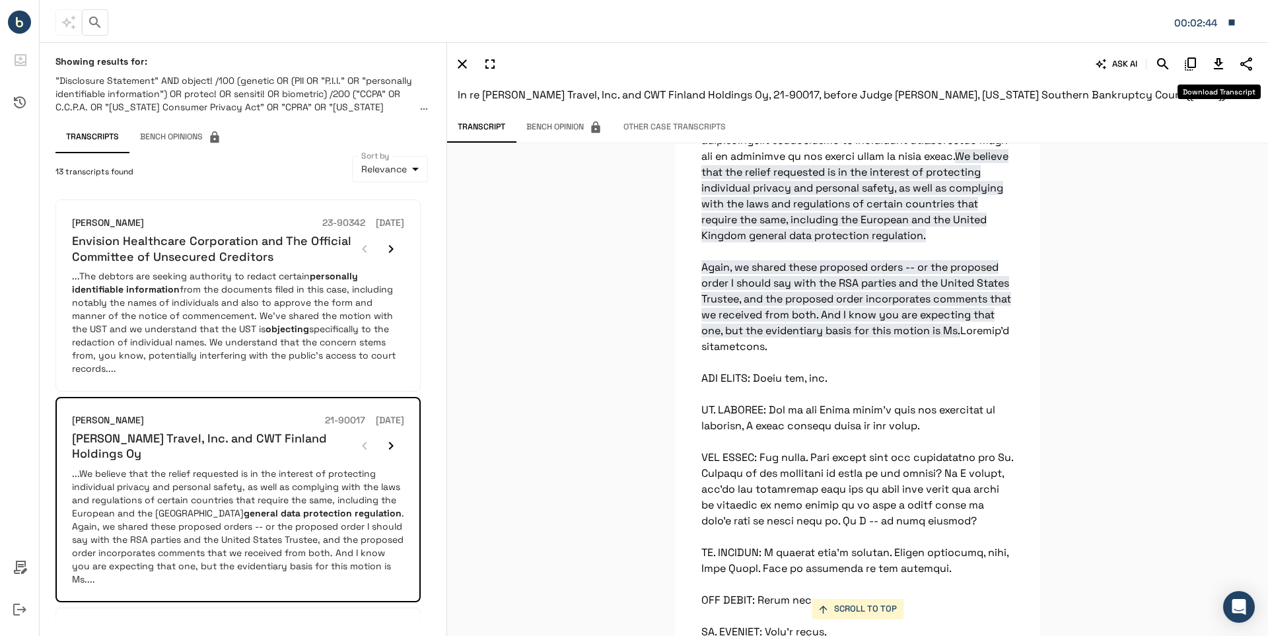
scroll to position [33771, 0]
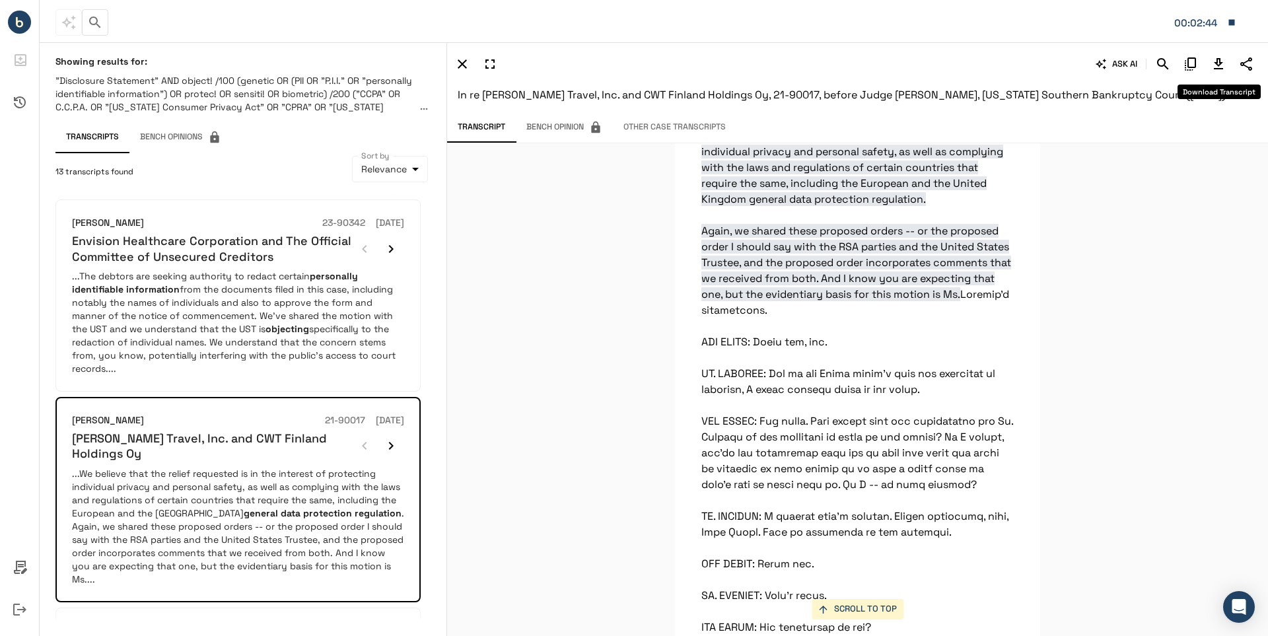
click at [1217, 66] on icon "Download Transcript" at bounding box center [1219, 64] width 16 height 16
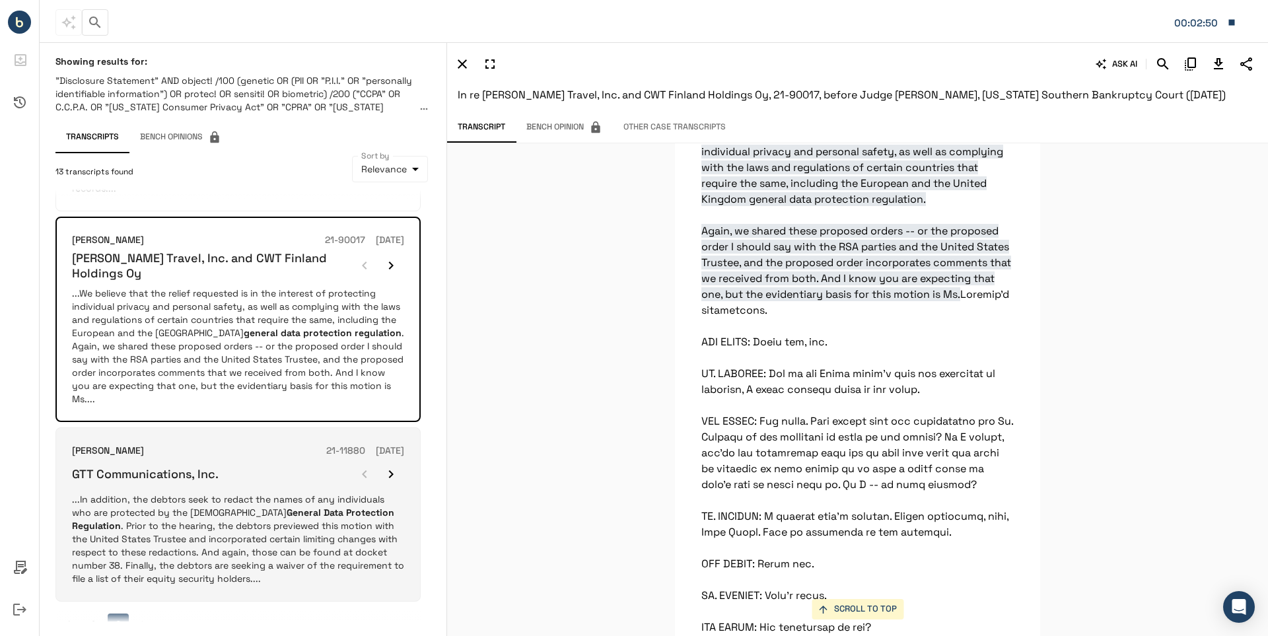
scroll to position [189, 0]
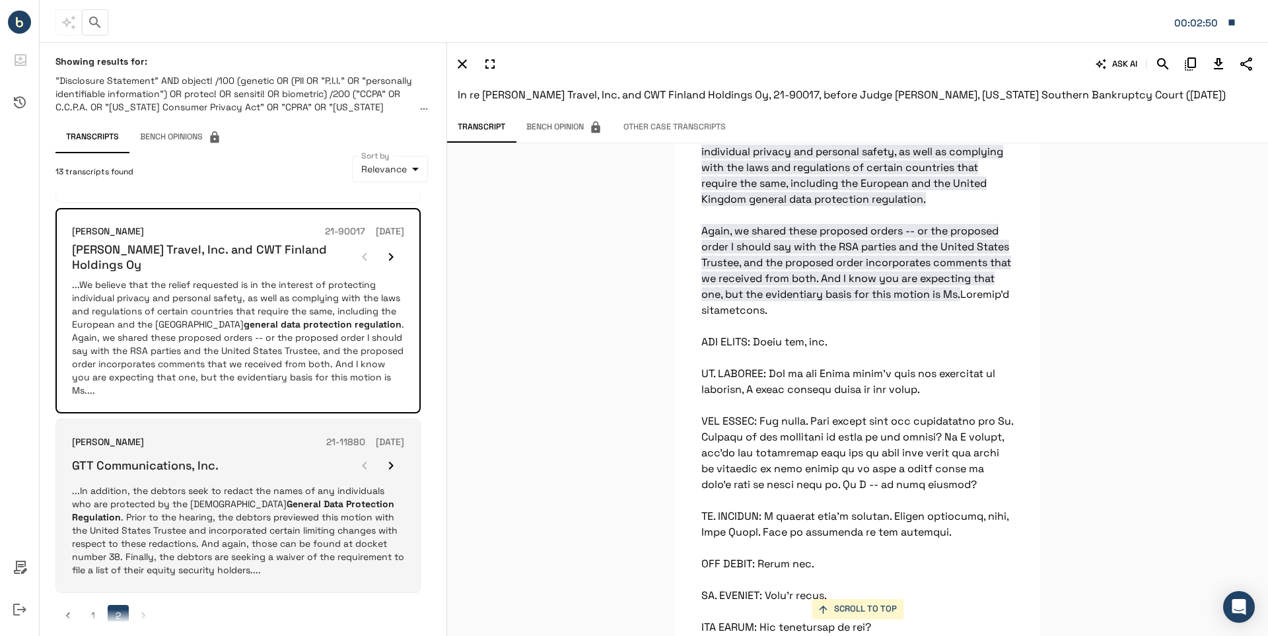
click at [165, 458] on h6 "GTT Communications, Inc." at bounding box center [145, 465] width 147 height 15
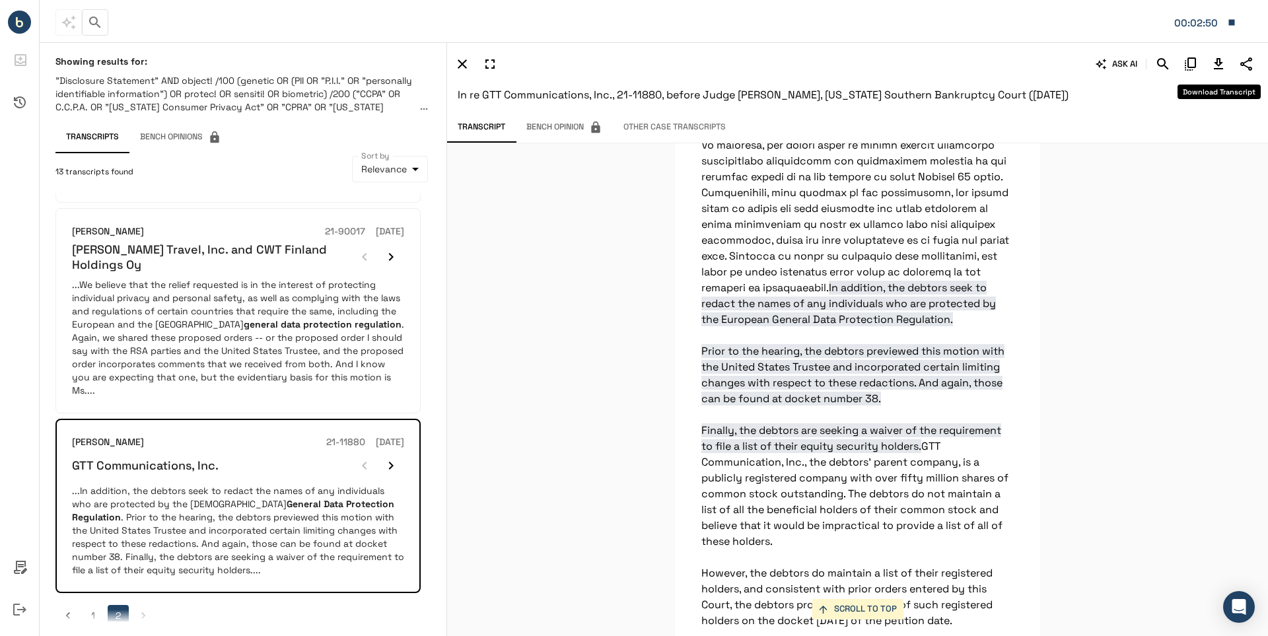
click at [1215, 63] on icon "Download Transcript" at bounding box center [1219, 64] width 16 height 16
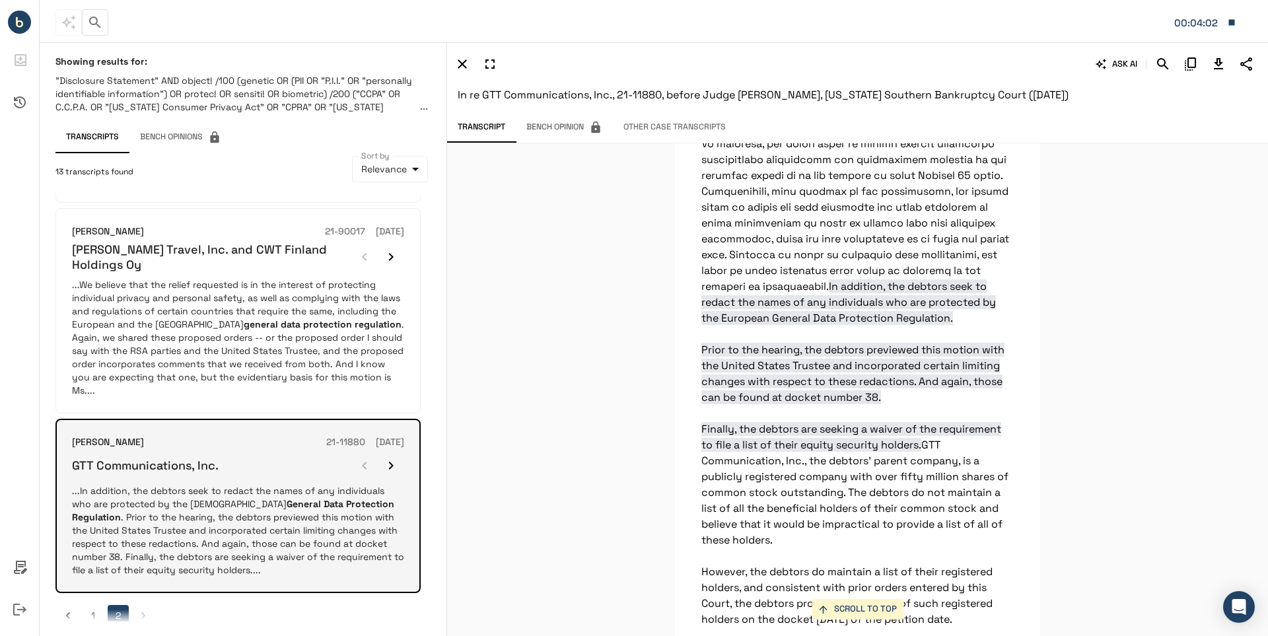
click at [194, 488] on p "...In addition, the debtors seek to redact the names of any individuals who are…" at bounding box center [238, 530] width 332 height 92
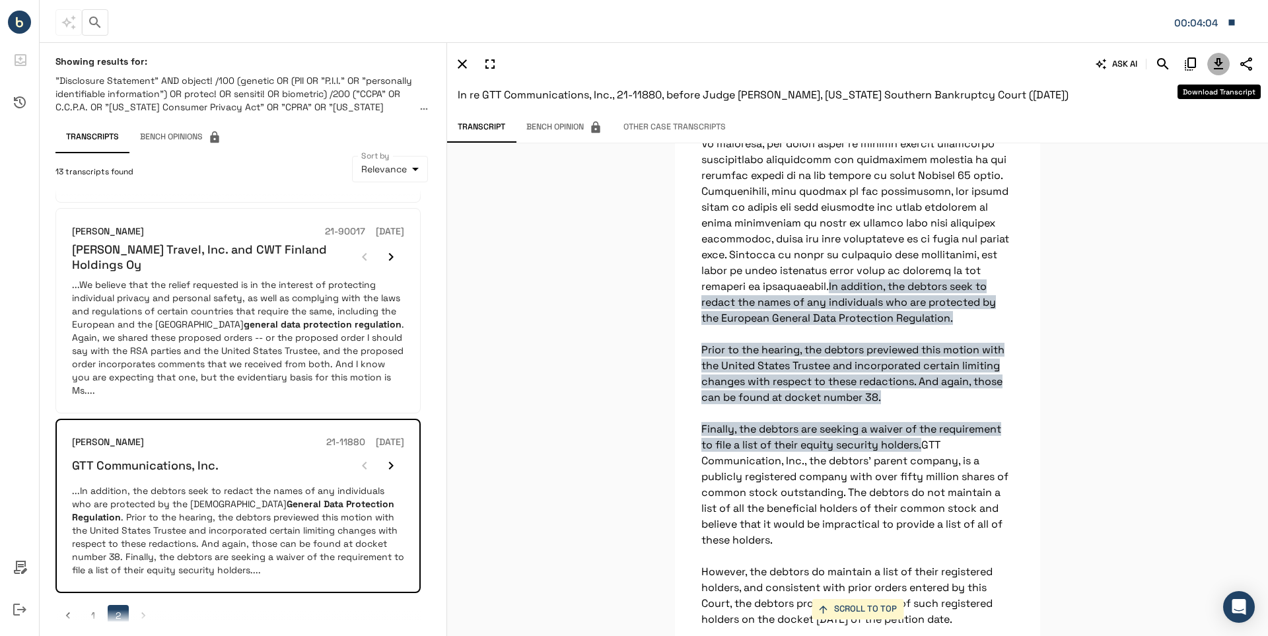
click at [1219, 60] on icon "Download Transcript" at bounding box center [1218, 63] width 9 height 11
click at [1203, 98] on h6 "In re GTT Communications, Inc., 21-11880, before Judge [PERSON_NAME], [US_STATE…" at bounding box center [858, 95] width 800 height 18
click at [1233, 19] on icon "button" at bounding box center [1232, 22] width 6 height 6
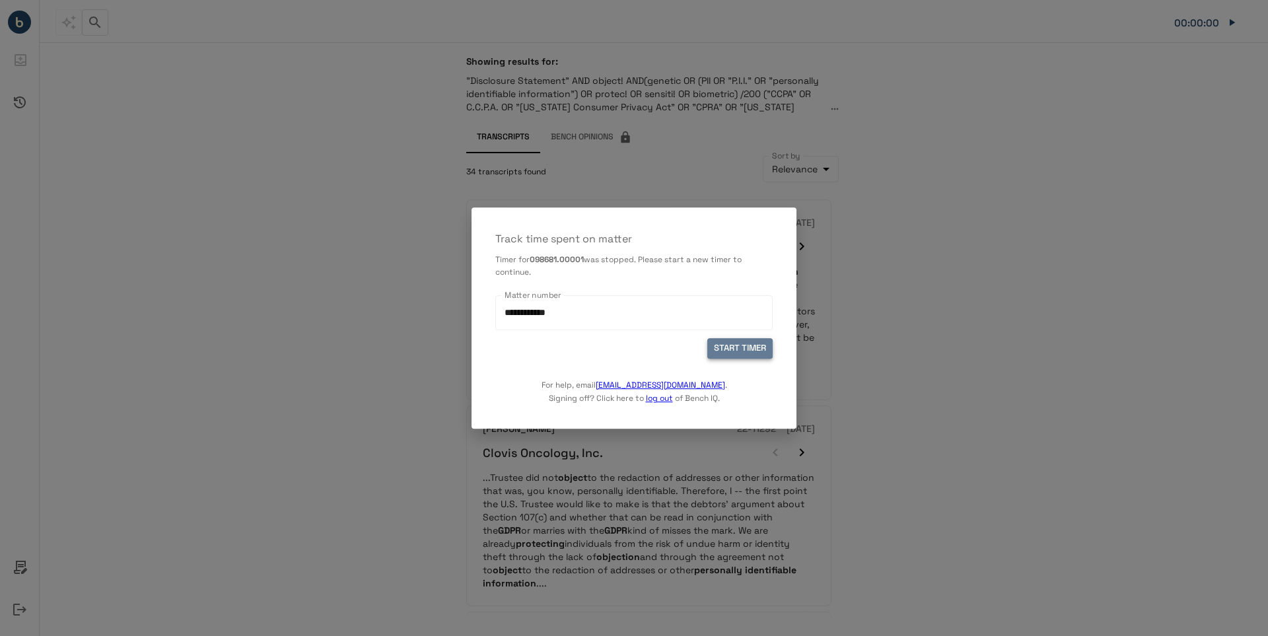
click at [735, 348] on button "START TIMER" at bounding box center [740, 349] width 65 height 20
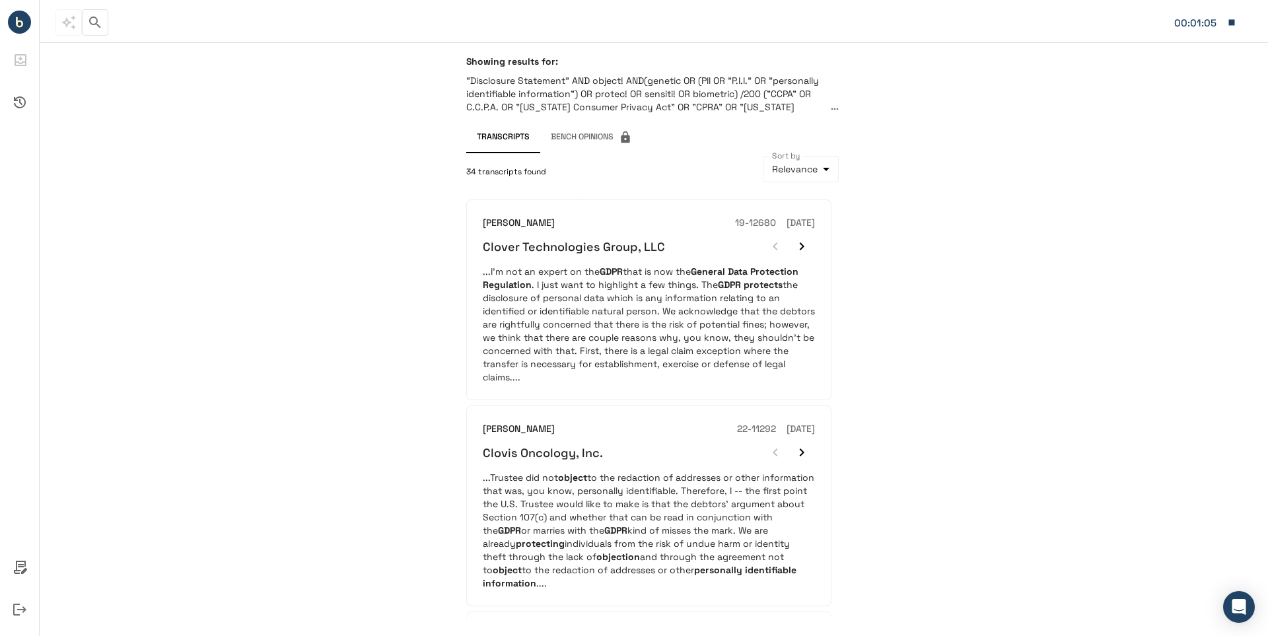
click at [929, 396] on div "Showing results for: "Disclosure Statement" AND object! AND(genetic OR (PII OR …" at bounding box center [654, 339] width 1229 height 594
click at [1161, 163] on div "Showing results for: "Disclosure Statement" AND object! AND(genetic OR (PII OR …" at bounding box center [654, 339] width 1229 height 594
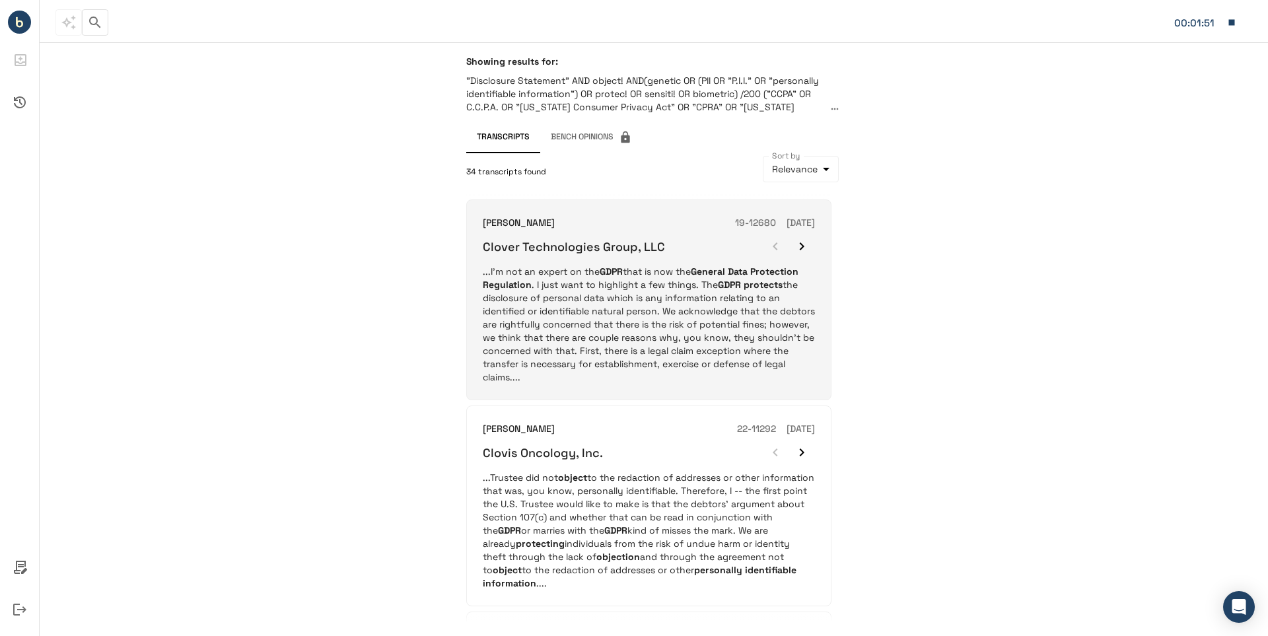
click at [565, 273] on p "...I’m not an expert on the GDPR that is now the General Data Protection Regula…" at bounding box center [649, 324] width 332 height 119
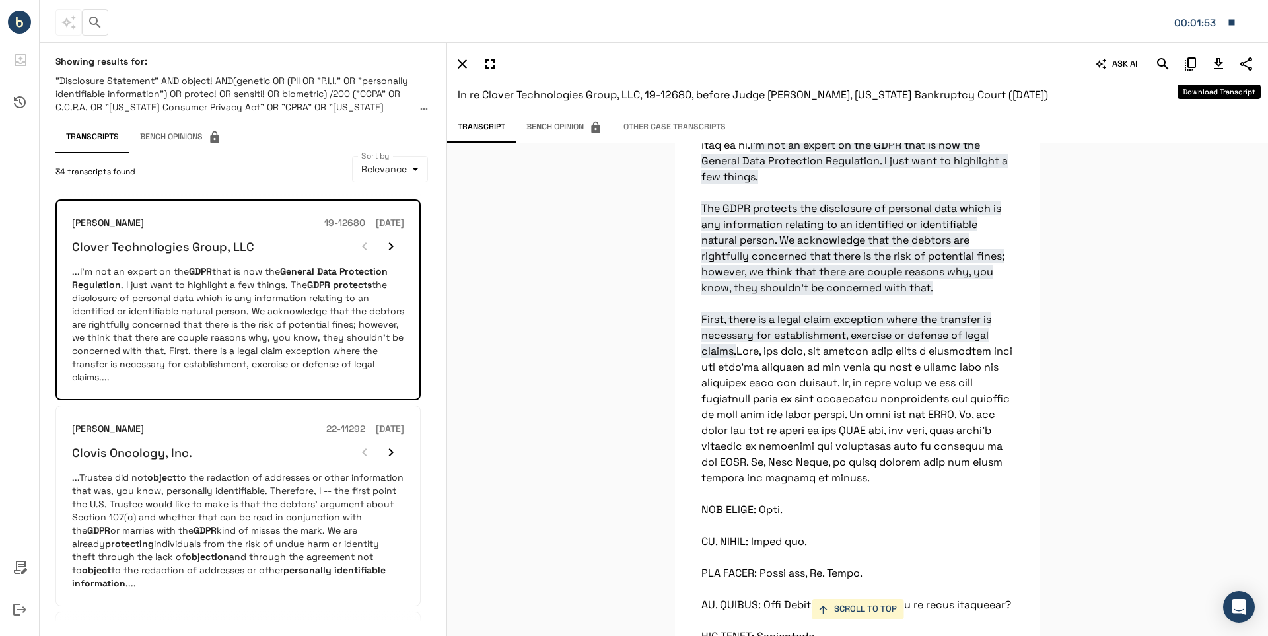
scroll to position [8380, 0]
click at [1217, 61] on icon "Download Transcript" at bounding box center [1218, 63] width 9 height 11
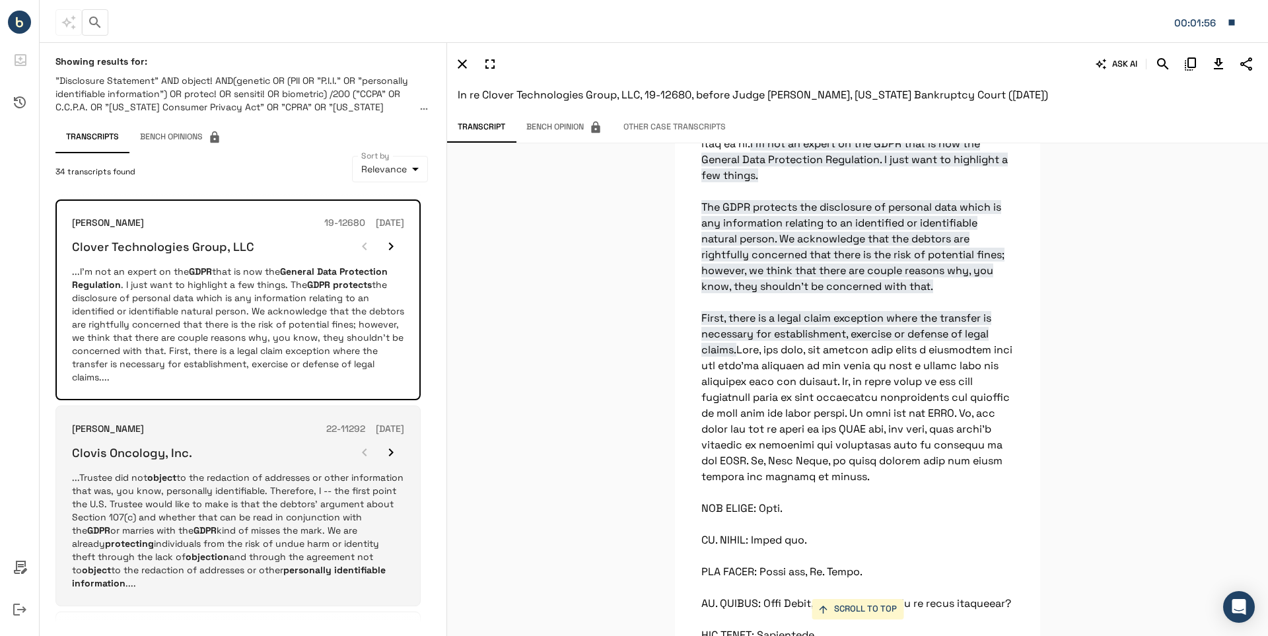
click at [180, 497] on p "...Trustee did not object to the redaction of addresses or other information th…" at bounding box center [238, 530] width 332 height 119
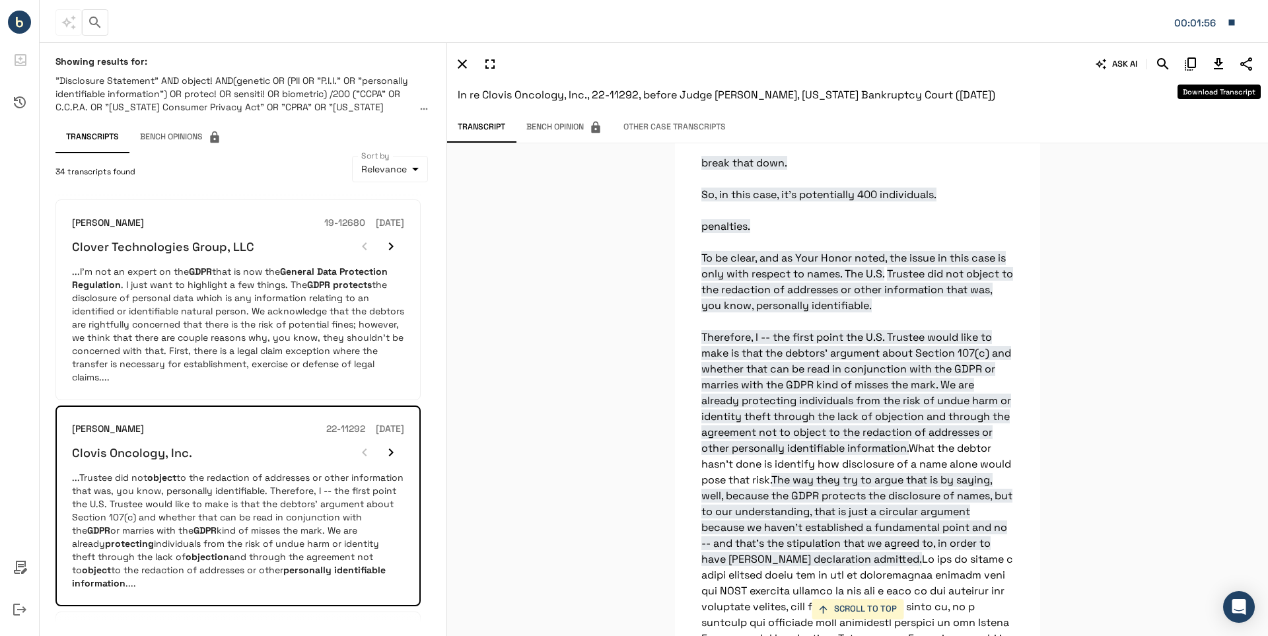
scroll to position [19145, 0]
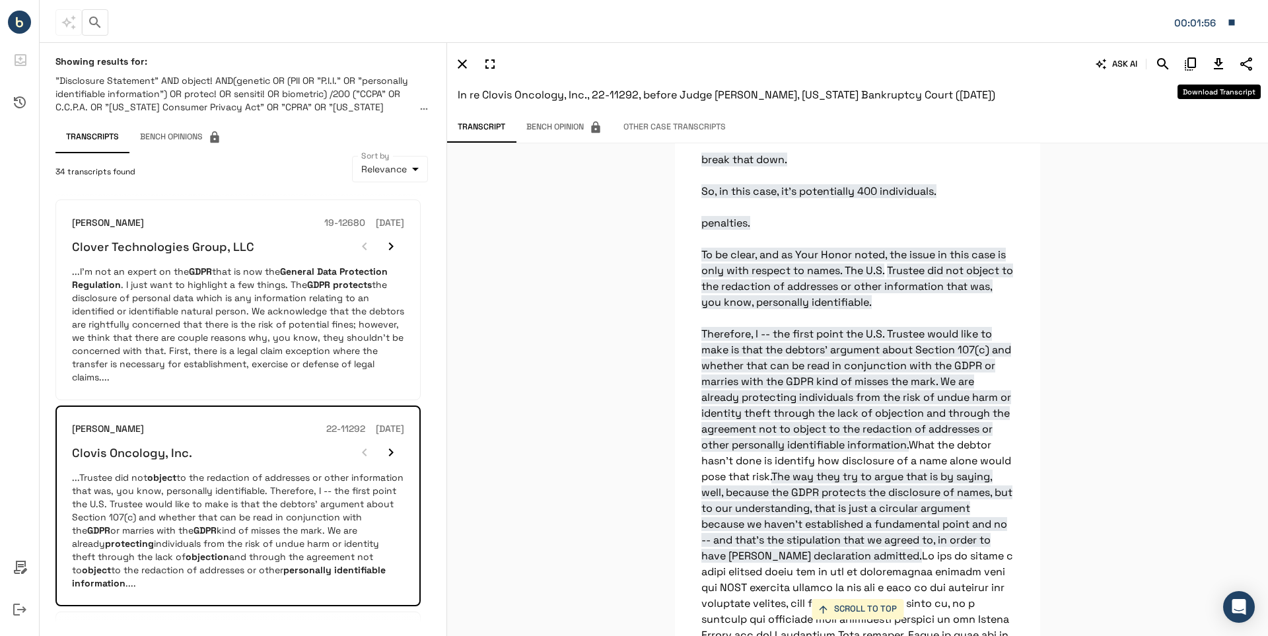
click at [1221, 63] on icon "Download Transcript" at bounding box center [1218, 63] width 9 height 11
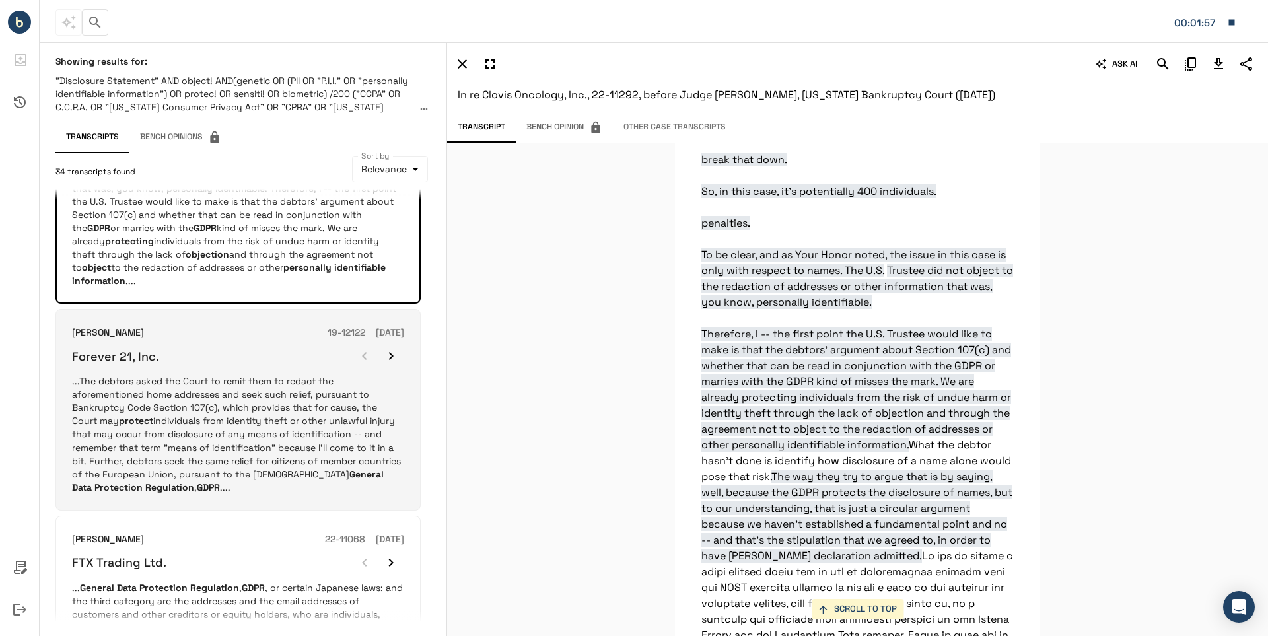
scroll to position [330, 0]
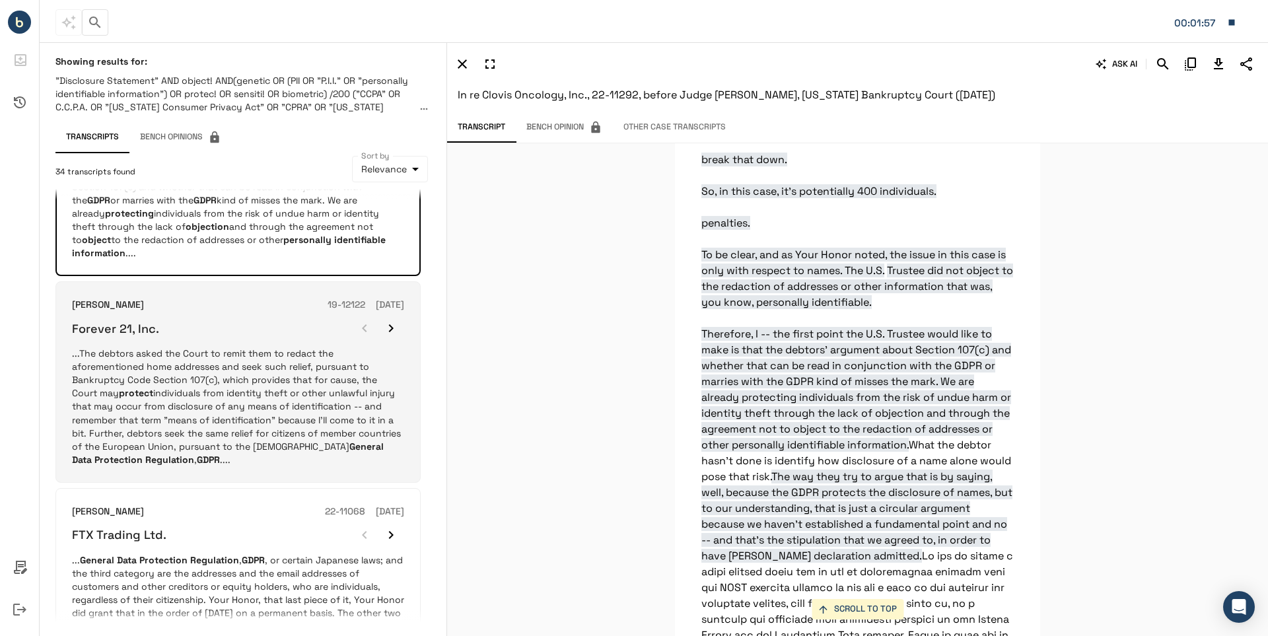
click at [200, 368] on p "...The debtors asked the Court to remit them to redact the aforementioned home …" at bounding box center [238, 406] width 332 height 119
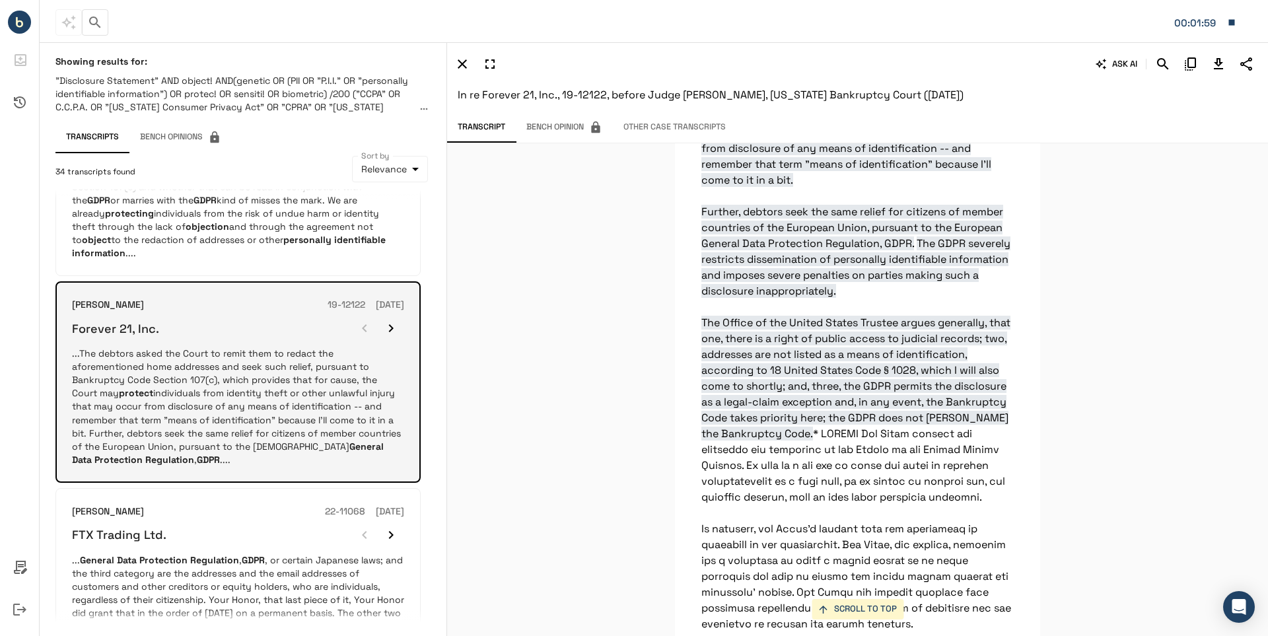
scroll to position [29117, 0]
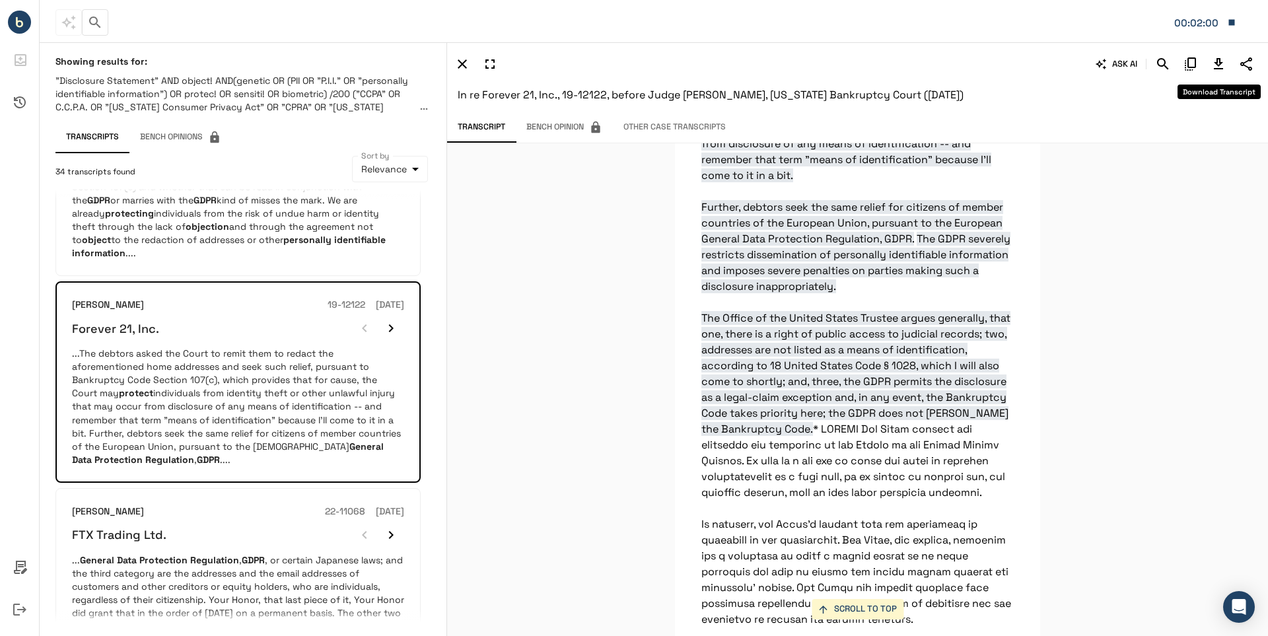
click at [1219, 61] on icon "Download Transcript" at bounding box center [1219, 64] width 16 height 16
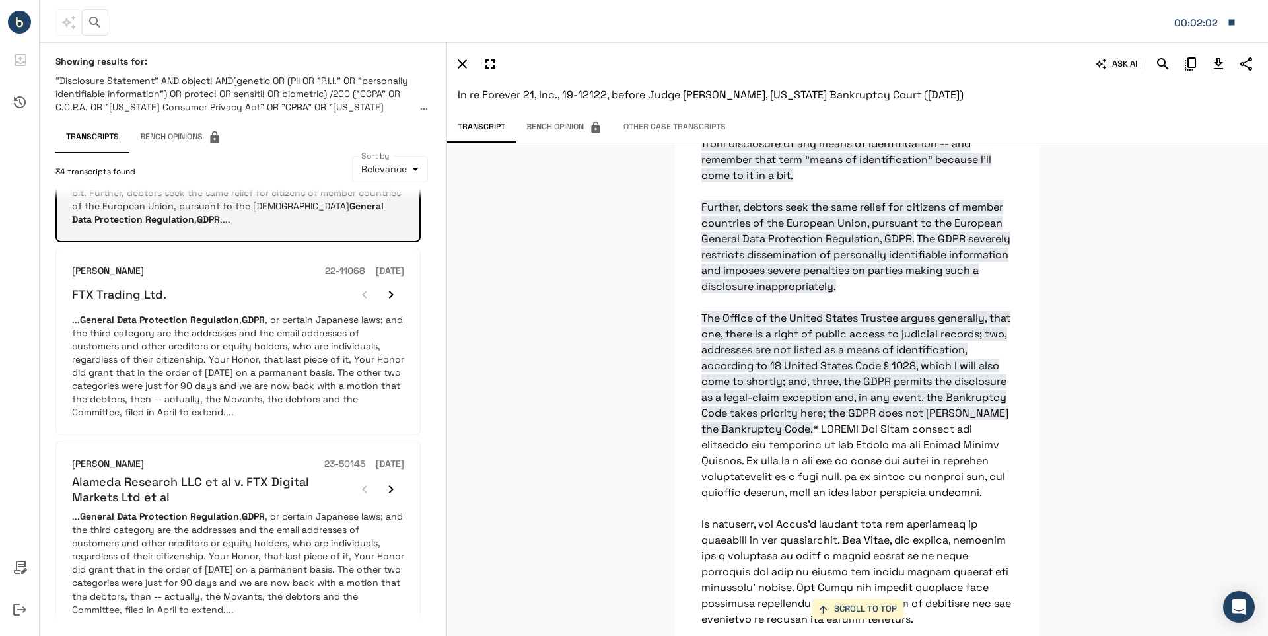
scroll to position [595, 0]
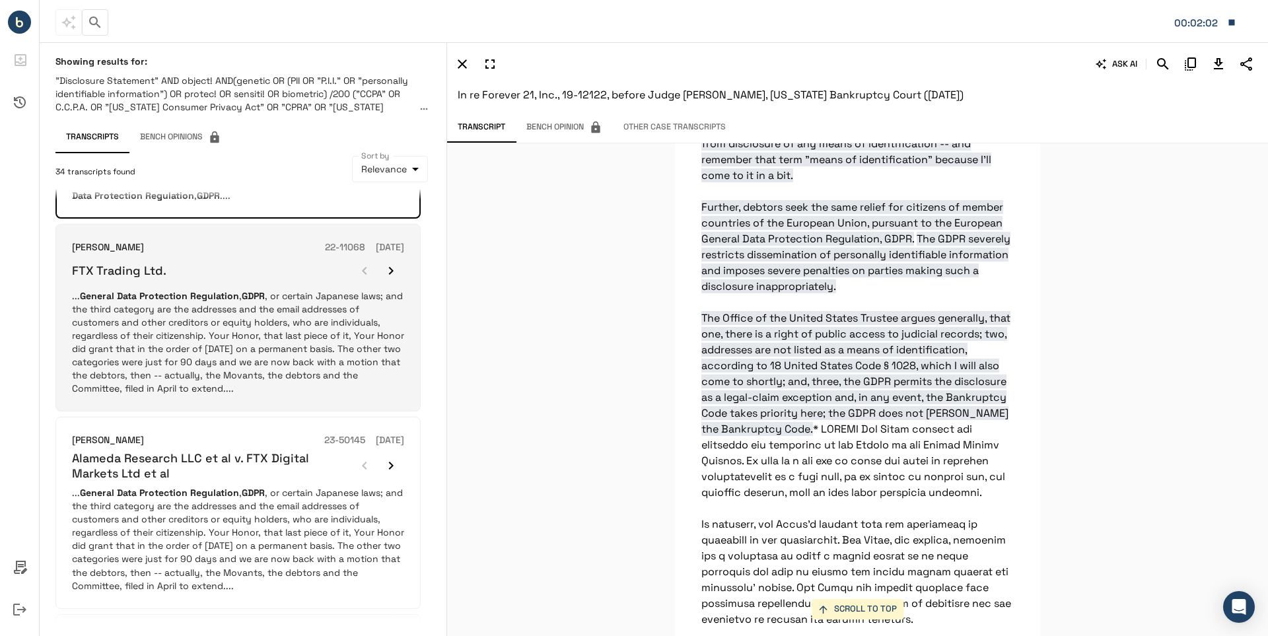
click at [173, 328] on p "... General Data Protection Regulation , GDPR , or certain Japanese laws; and t…" at bounding box center [238, 342] width 332 height 106
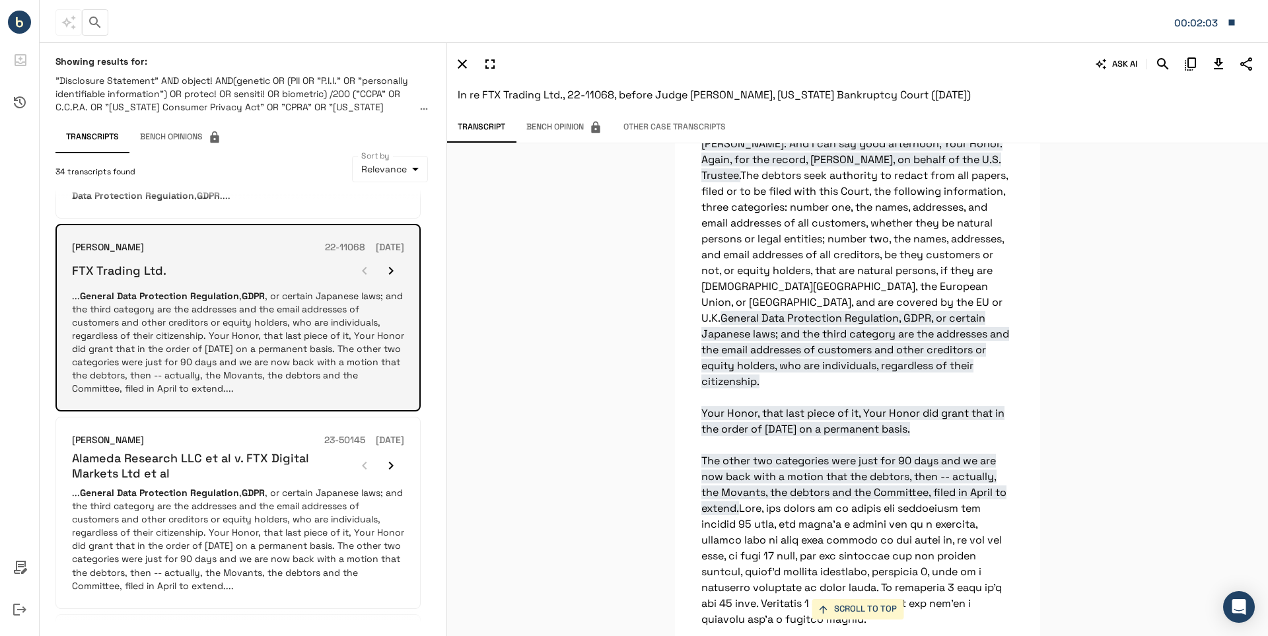
scroll to position [49562, 0]
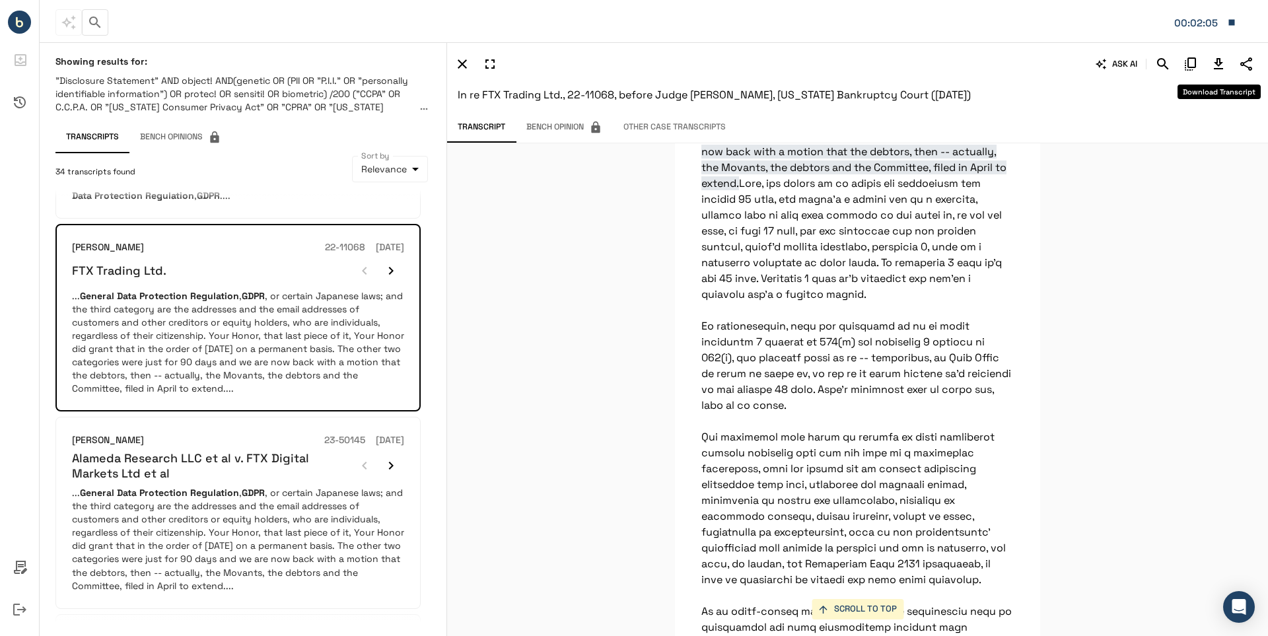
click at [1217, 61] on icon "Download Transcript" at bounding box center [1218, 63] width 9 height 11
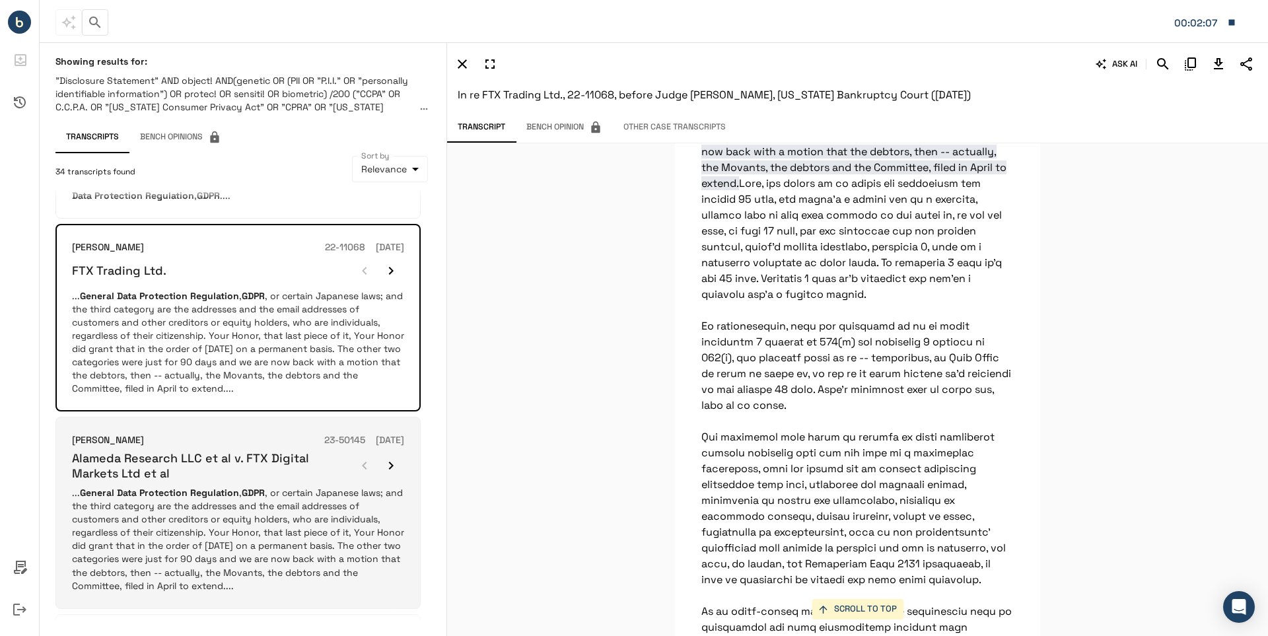
click at [145, 482] on div "[PERSON_NAME] 23-50145 [DATE] Alameda Research LLC et al v. FTX Digital Markets…" at bounding box center [238, 512] width 332 height 159
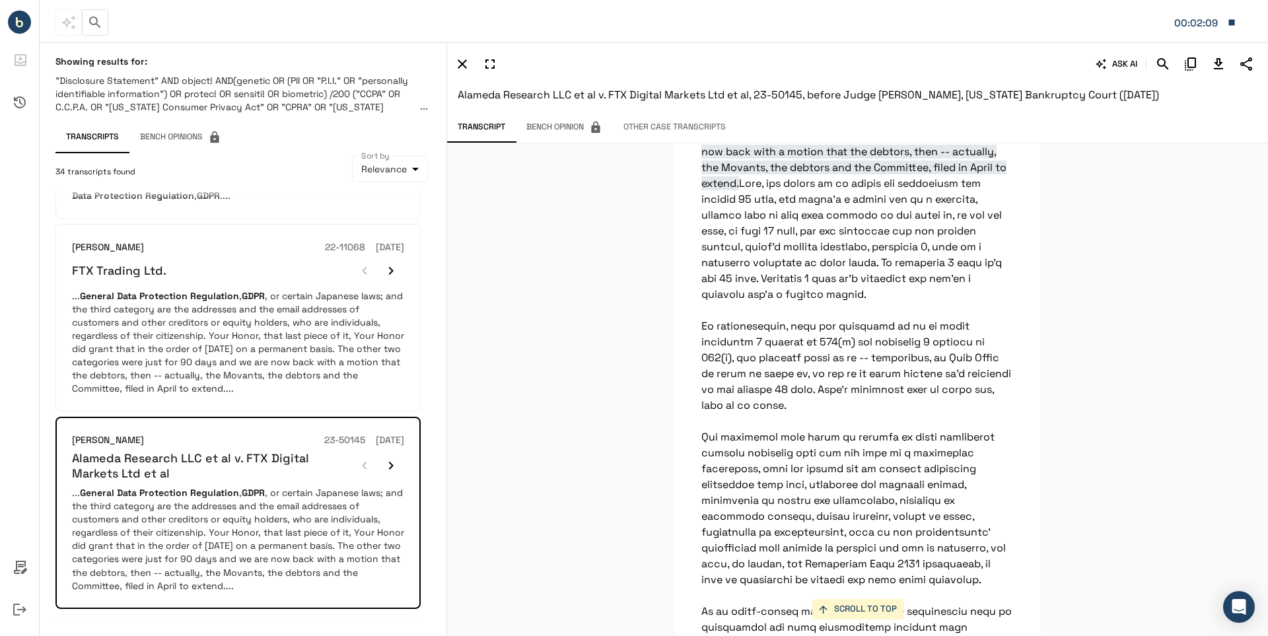
click at [1217, 63] on icon "Download Transcript" at bounding box center [1218, 63] width 9 height 11
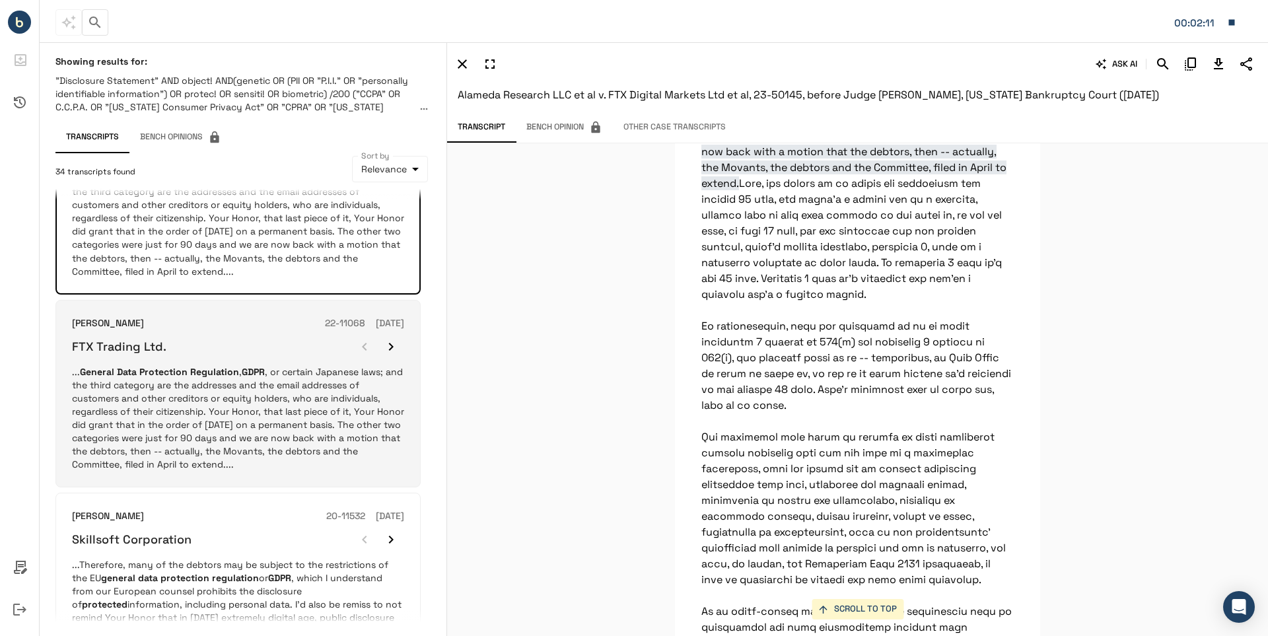
scroll to position [925, 0]
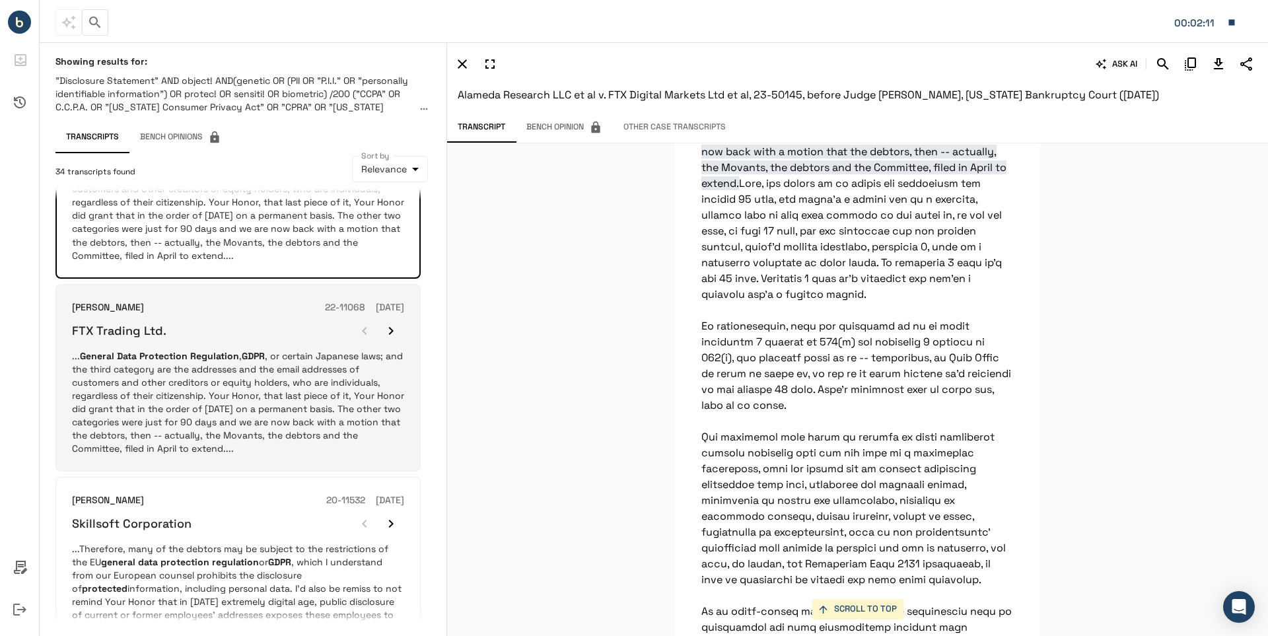
click at [200, 402] on p "... General Data Protection Regulation , GDPR , or certain Japanese laws; and t…" at bounding box center [238, 402] width 332 height 106
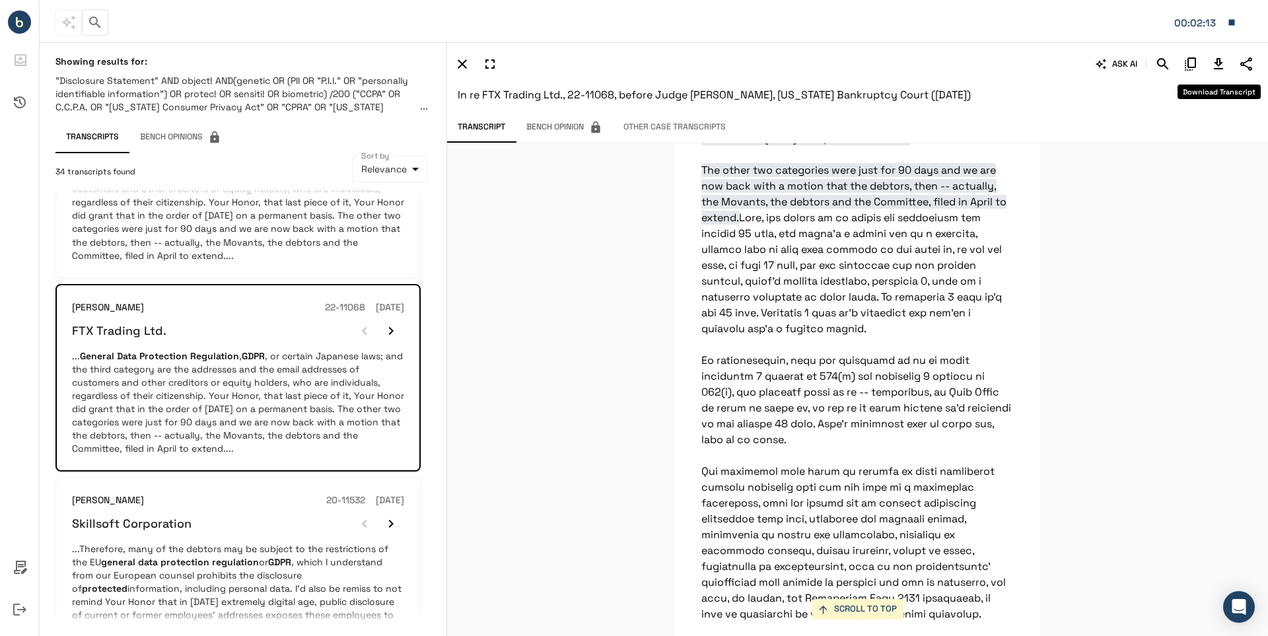
scroll to position [49562, 0]
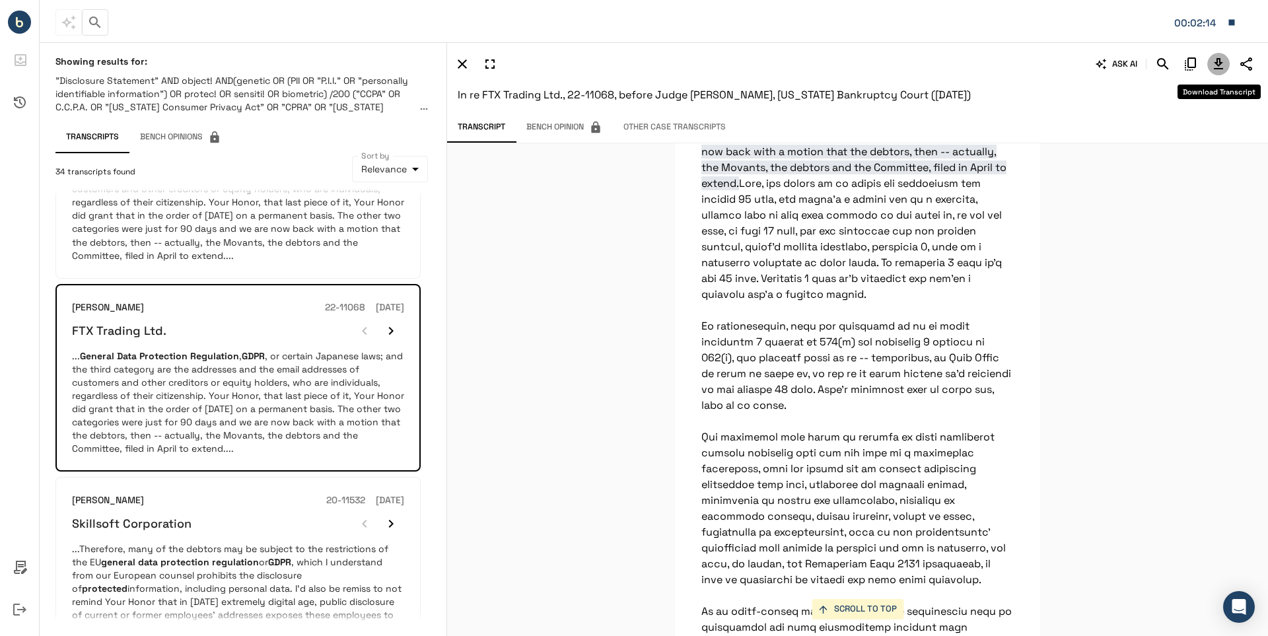
click at [1217, 63] on icon "Download Transcript" at bounding box center [1218, 63] width 9 height 11
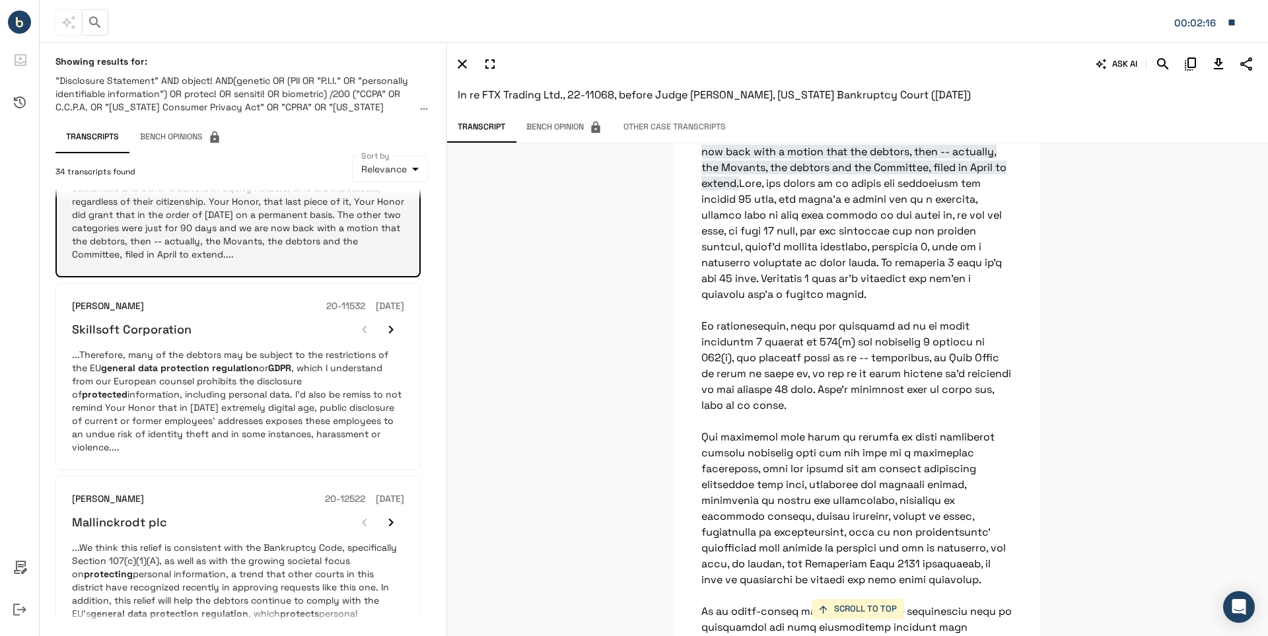
scroll to position [1123, 0]
click at [136, 224] on p "... General Data Protection Regulation , GDPR , or certain Japanese laws; and t…" at bounding box center [238, 204] width 332 height 106
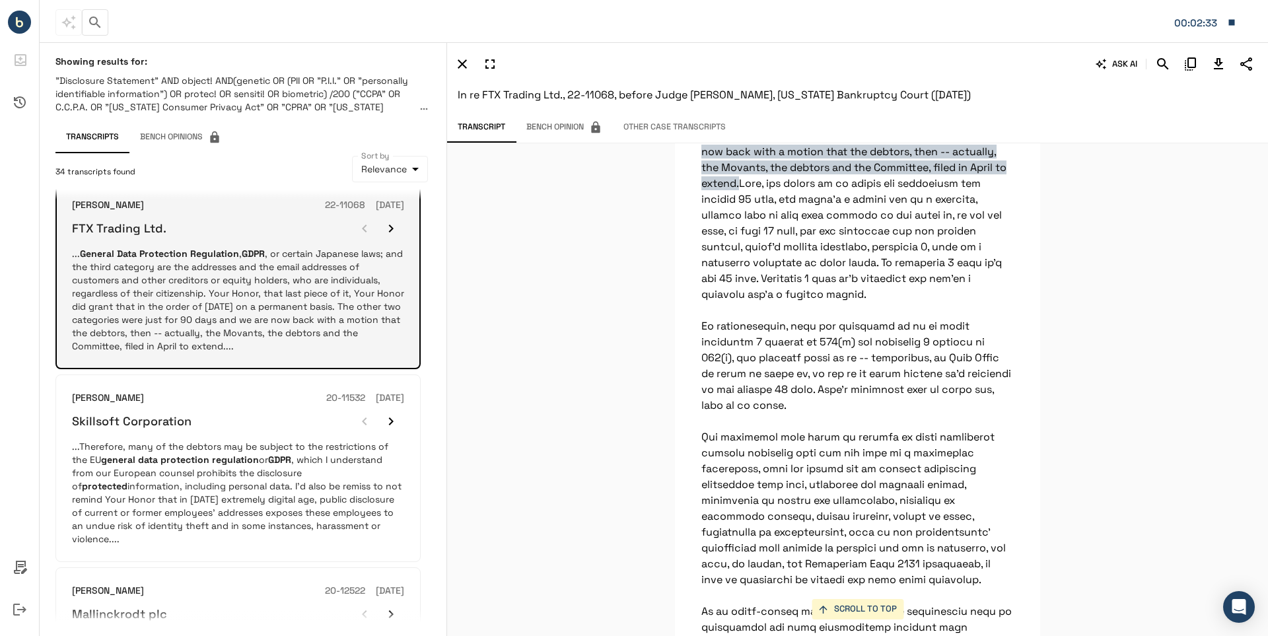
scroll to position [925, 0]
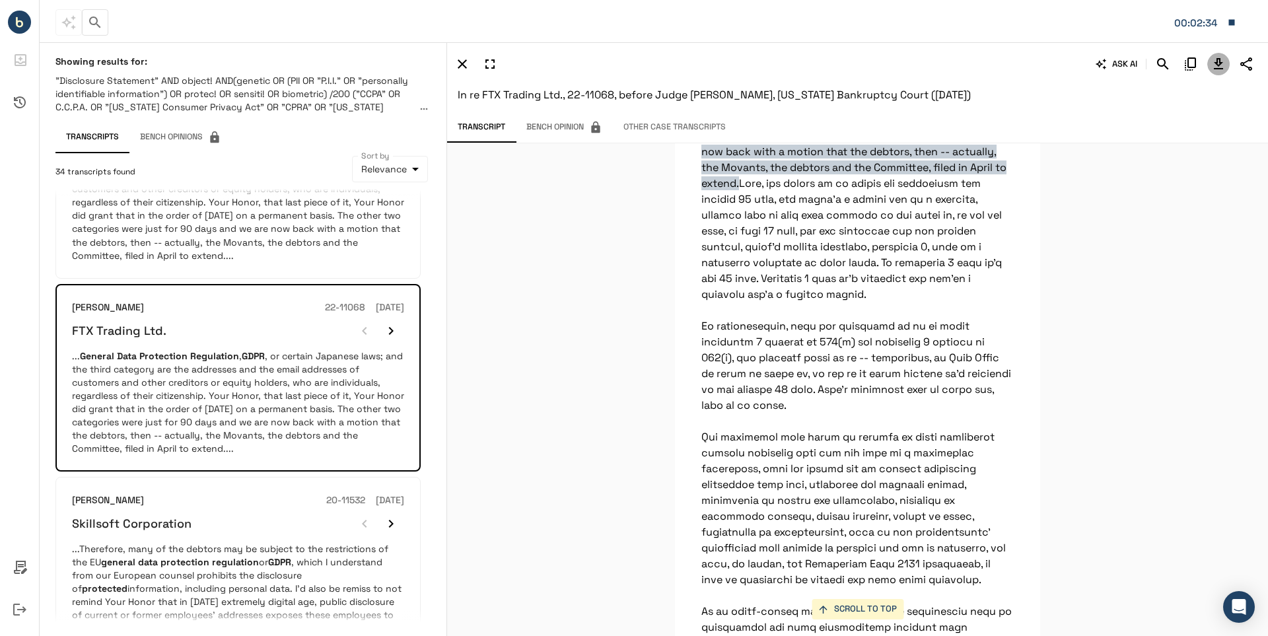
click at [1217, 61] on icon "Download Transcript" at bounding box center [1218, 63] width 9 height 11
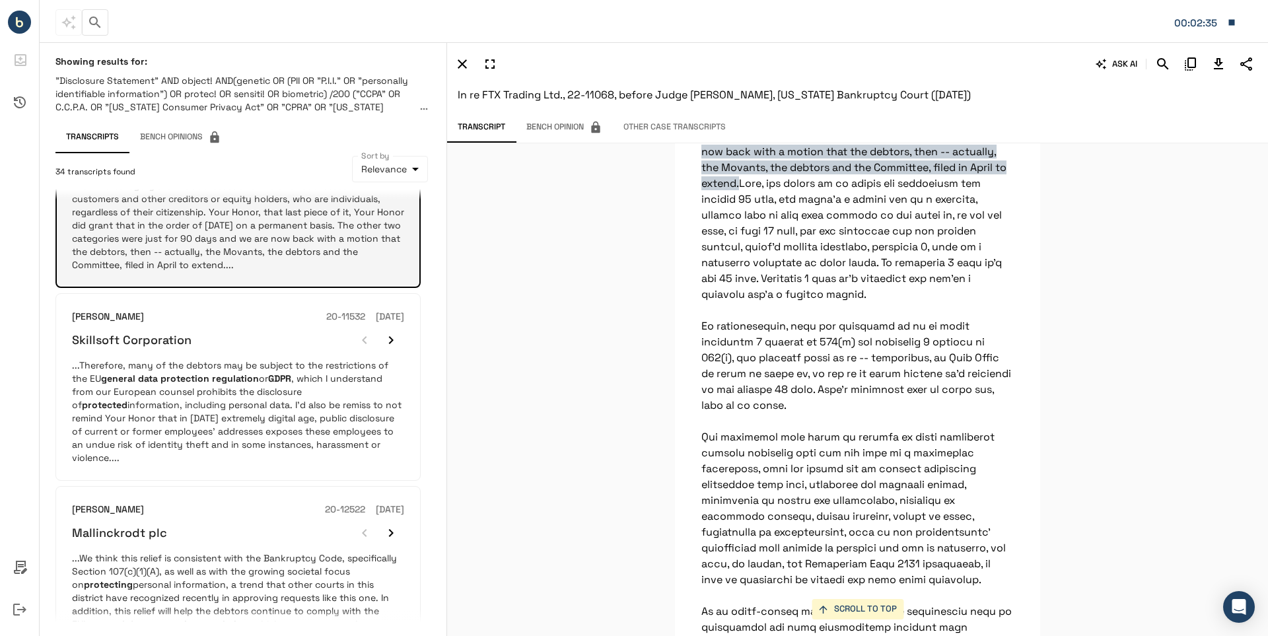
scroll to position [1123, 0]
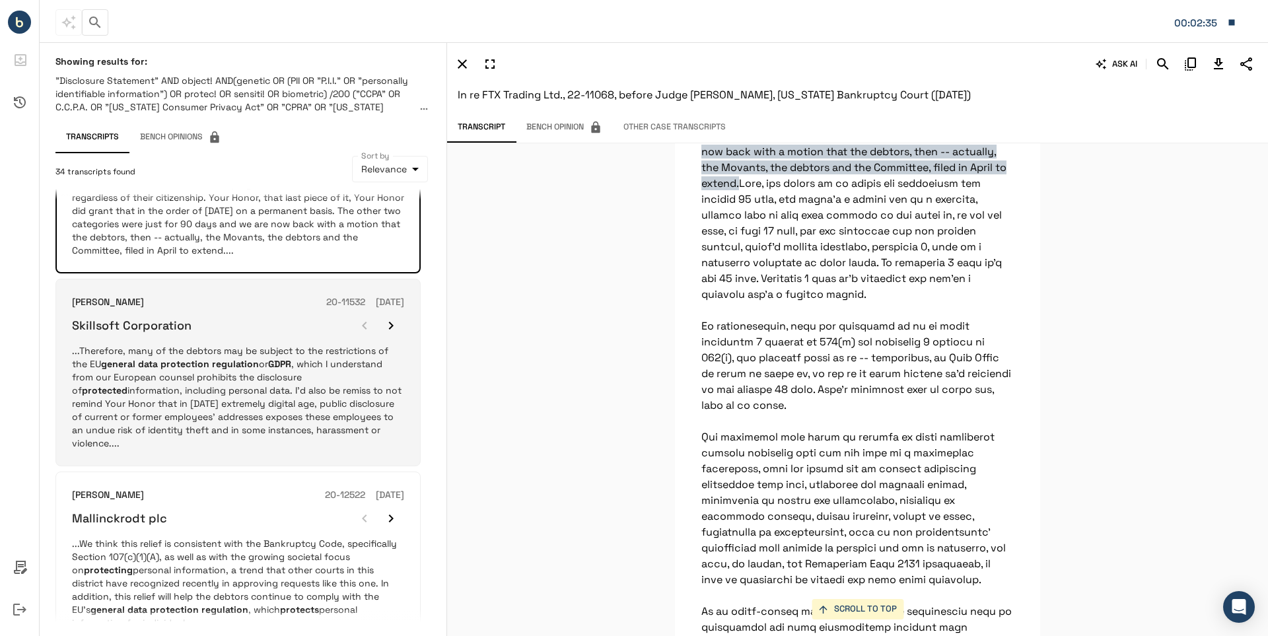
click at [184, 367] on em "protection" at bounding box center [185, 364] width 49 height 12
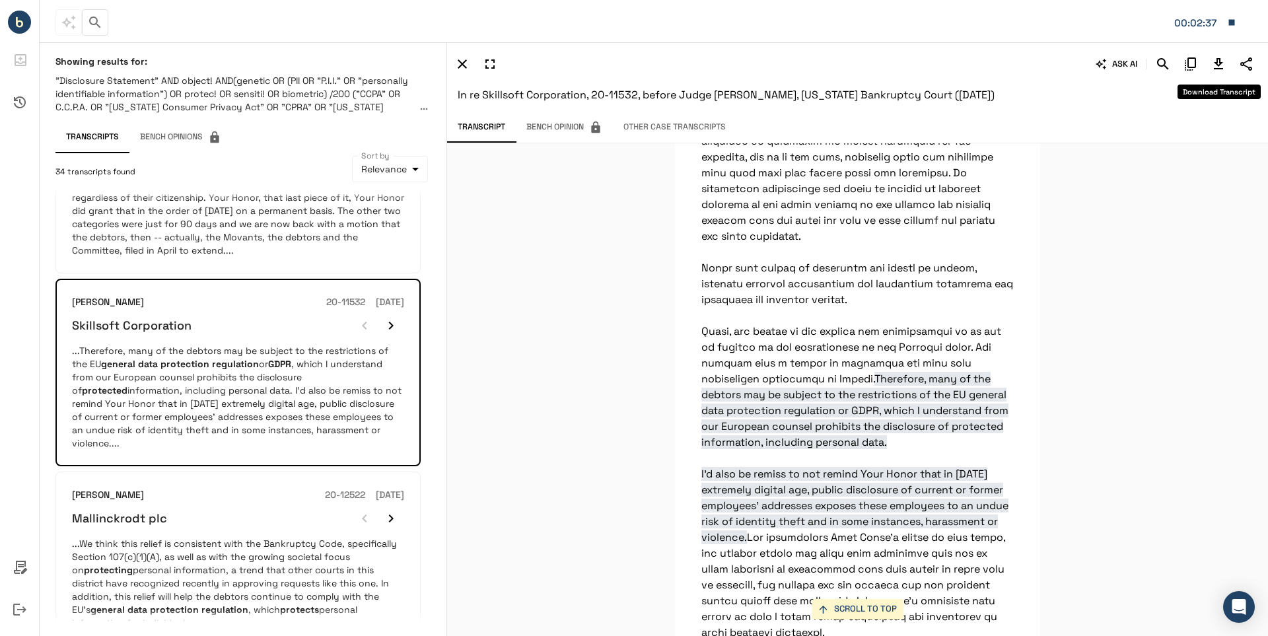
scroll to position [7595, 0]
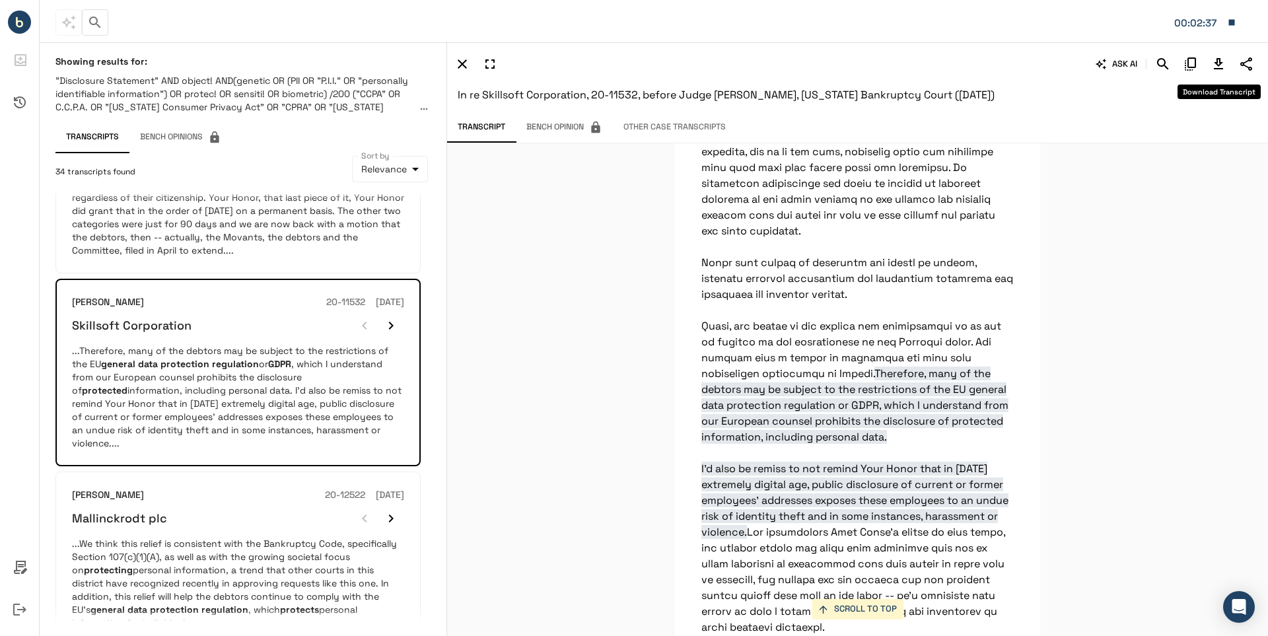
click at [1217, 65] on icon "Download Transcript" at bounding box center [1218, 63] width 9 height 11
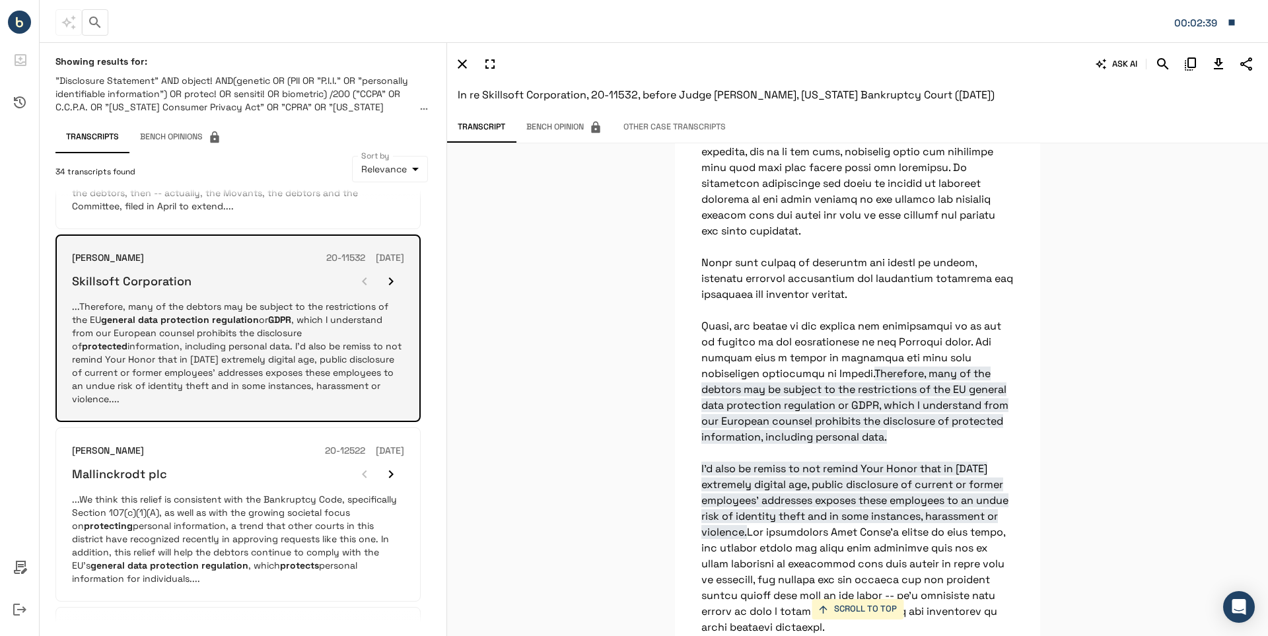
scroll to position [1255, 0]
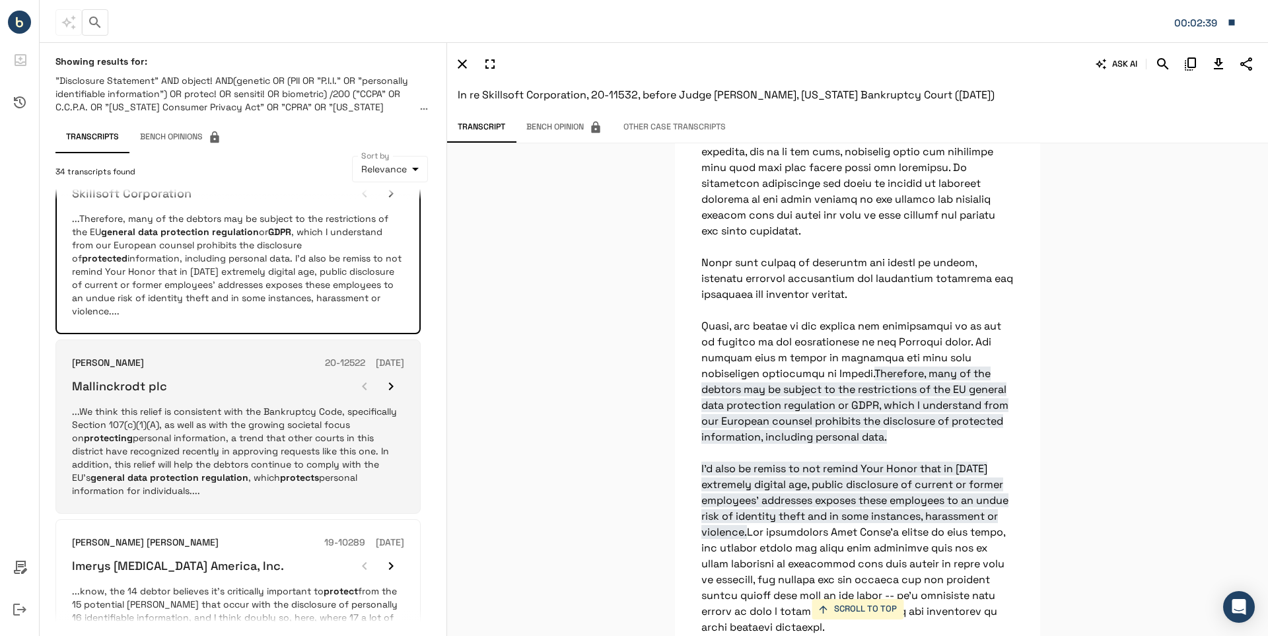
click at [182, 405] on p "...We think this relief is consistent with the Bankruptcy Code, specifically Se…" at bounding box center [238, 451] width 332 height 92
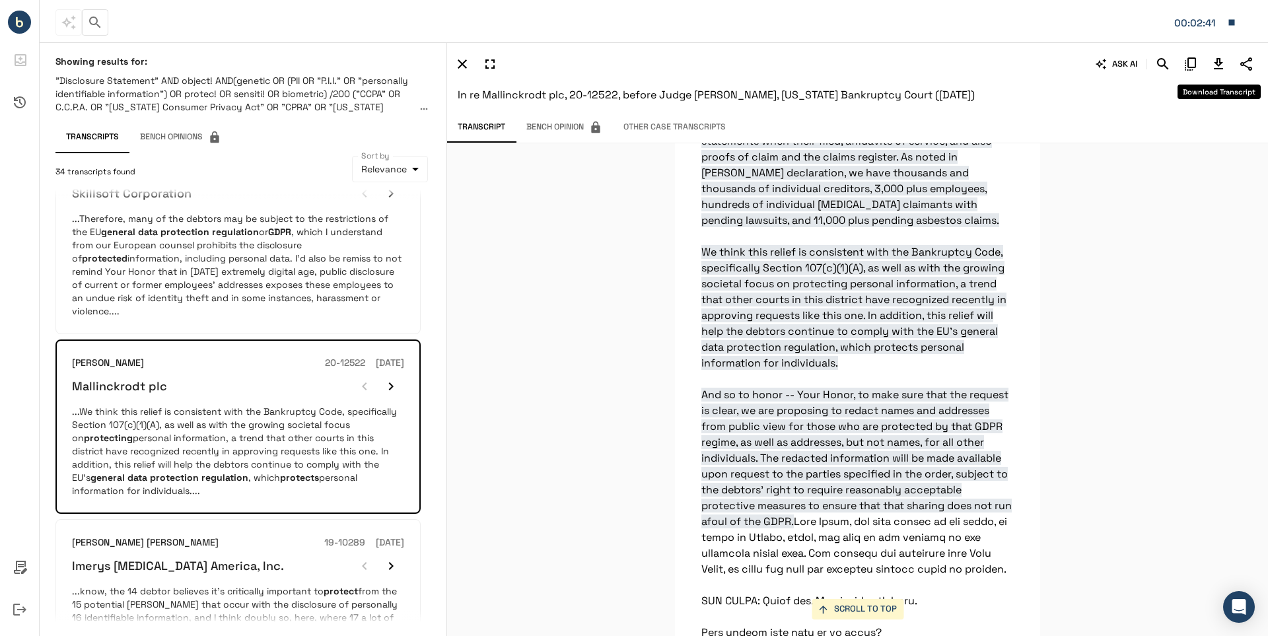
scroll to position [35491, 0]
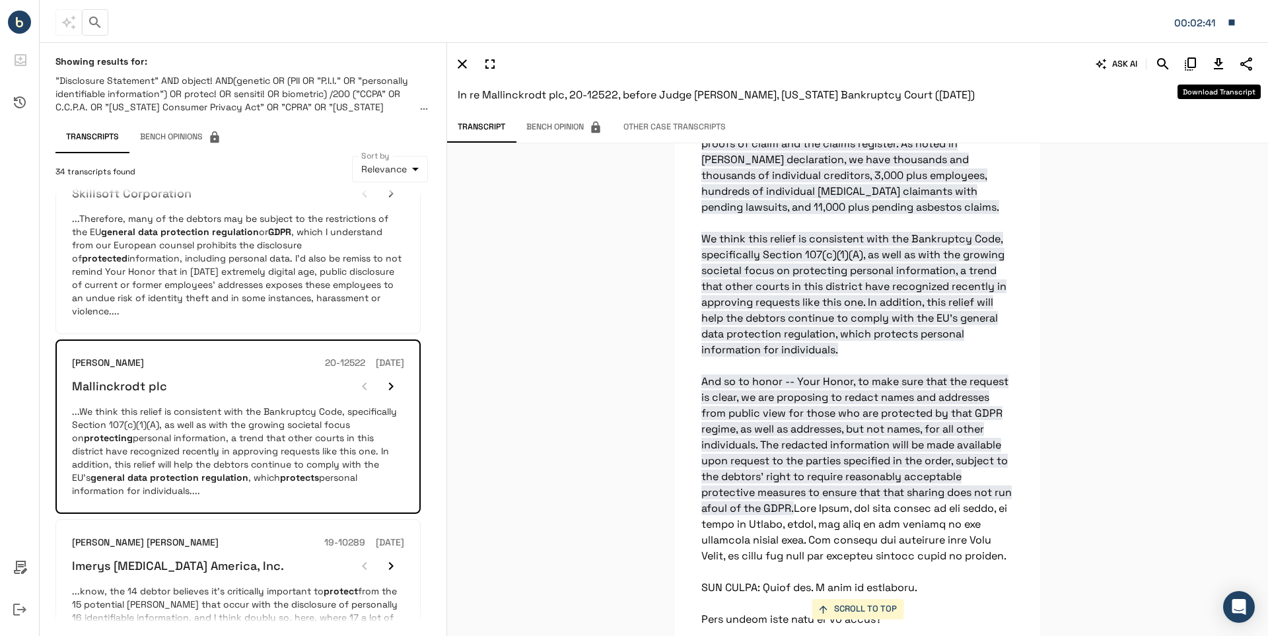
click at [1217, 65] on icon "Download Transcript" at bounding box center [1218, 63] width 9 height 11
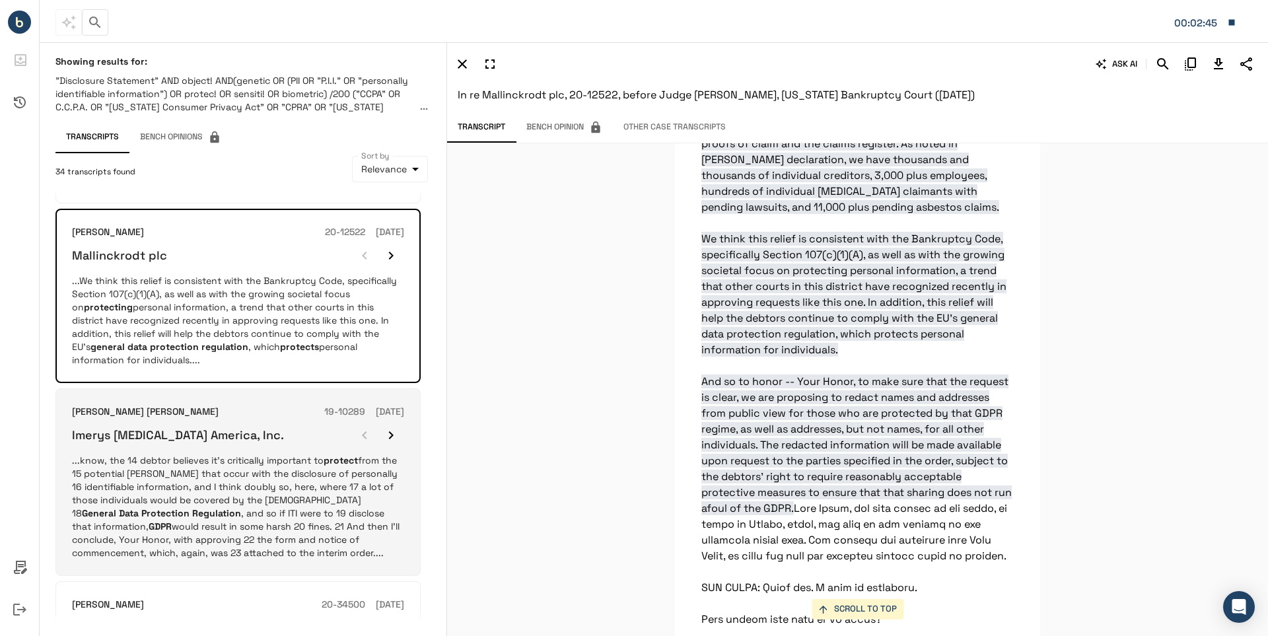
scroll to position [1387, 0]
click at [157, 453] on p "...know, the 14 debtor believes it's critically important to protect from the 1…" at bounding box center [238, 506] width 332 height 106
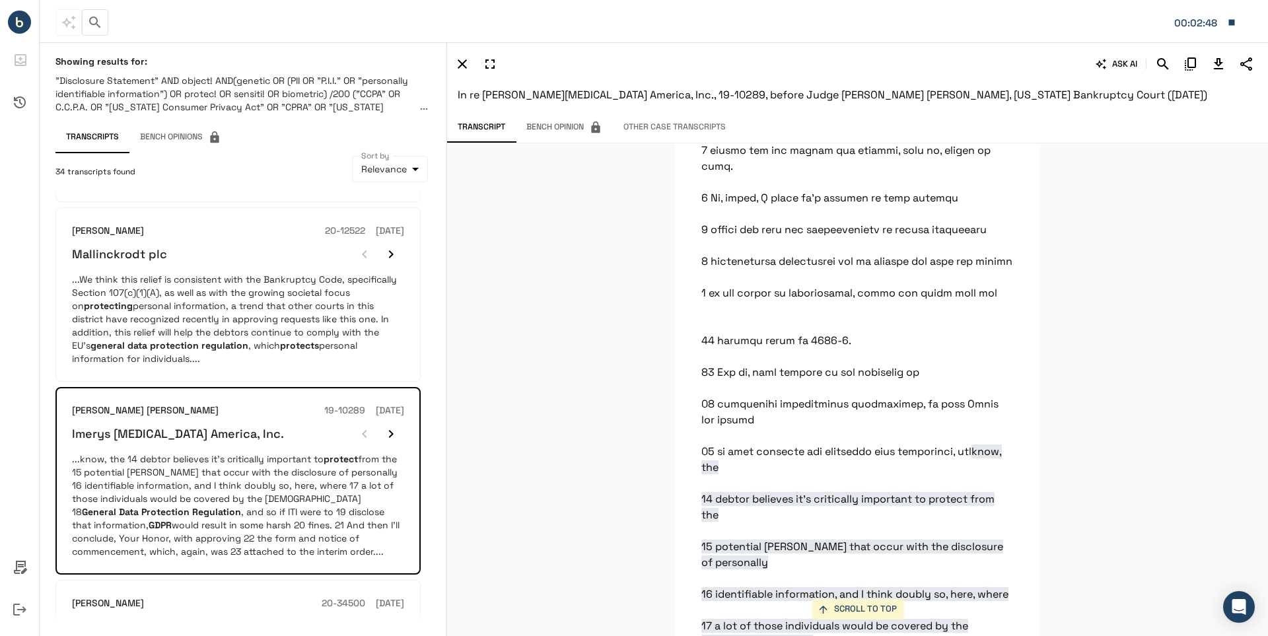
scroll to position [44203, 0]
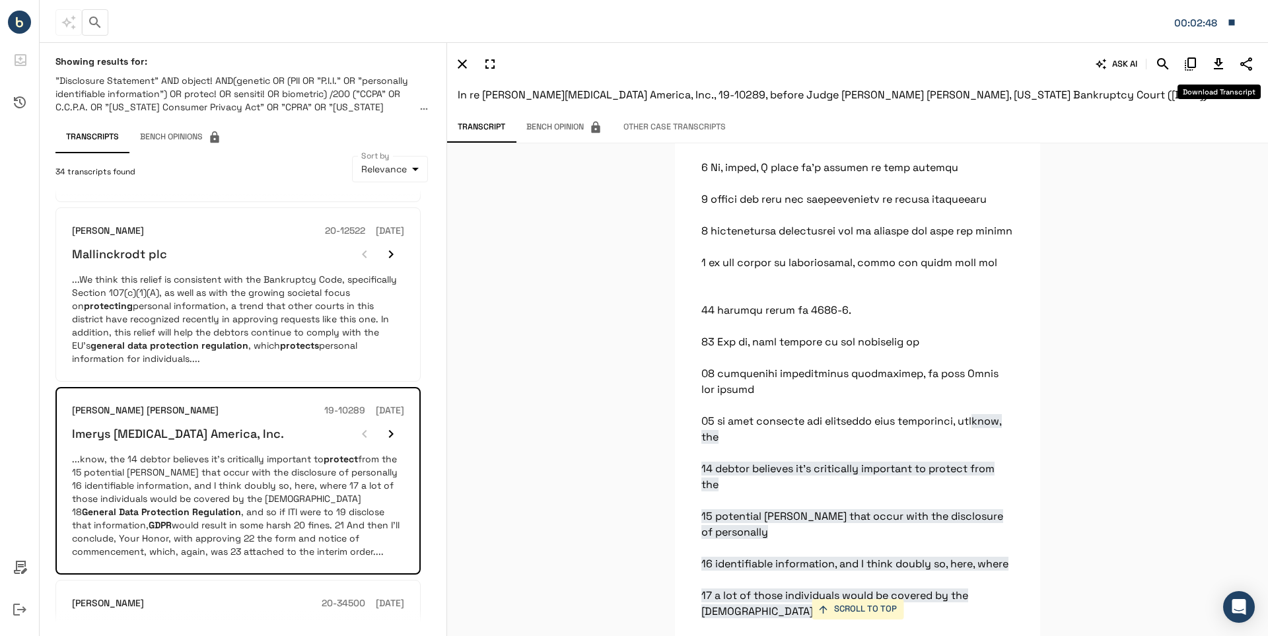
click at [1219, 63] on icon "Download Transcript" at bounding box center [1219, 64] width 16 height 16
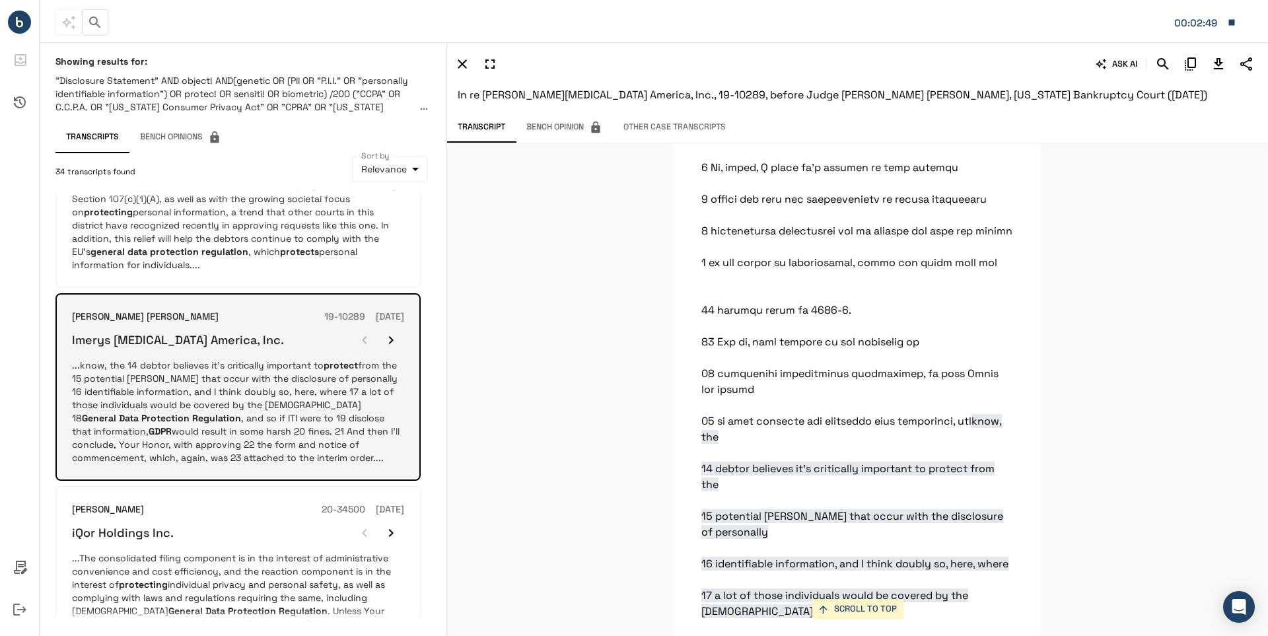
scroll to position [1580, 0]
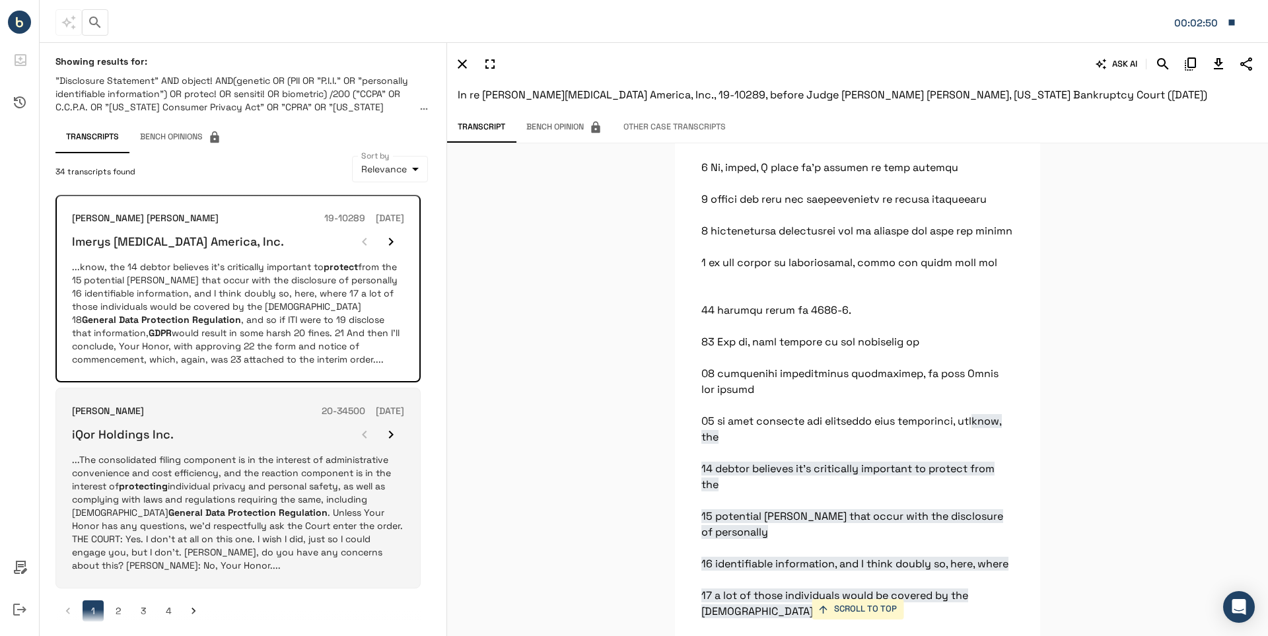
click at [185, 470] on p "...The consolidated filing component is in the interest of administrative conve…" at bounding box center [238, 512] width 332 height 119
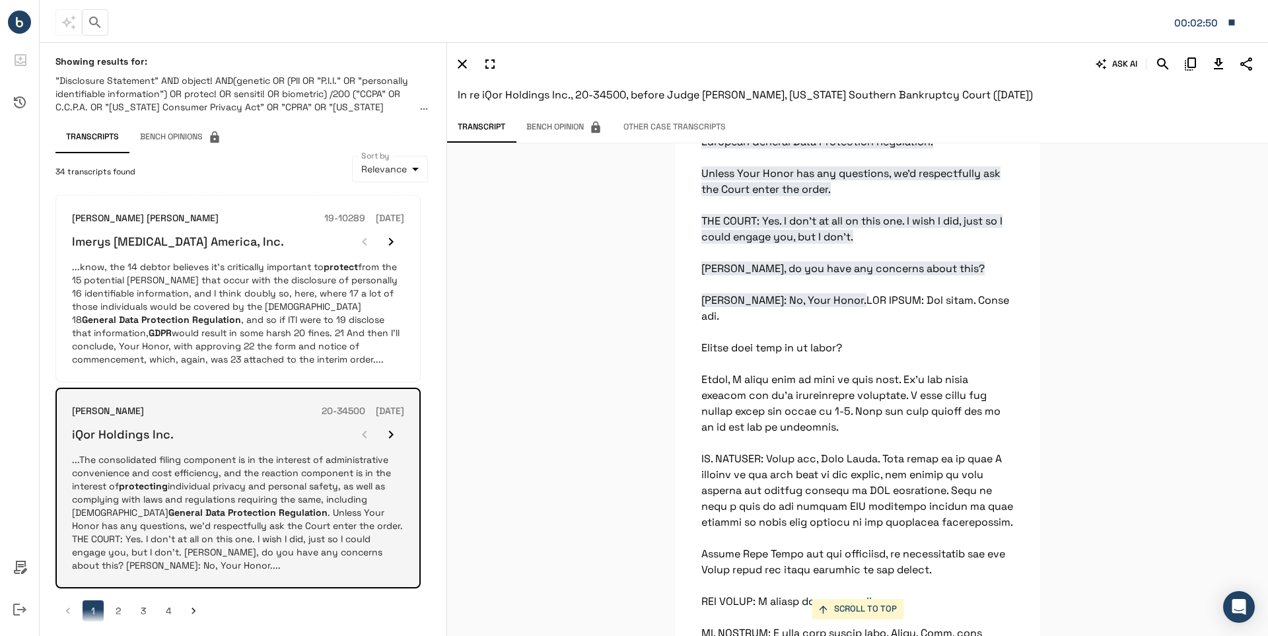
scroll to position [20397, 0]
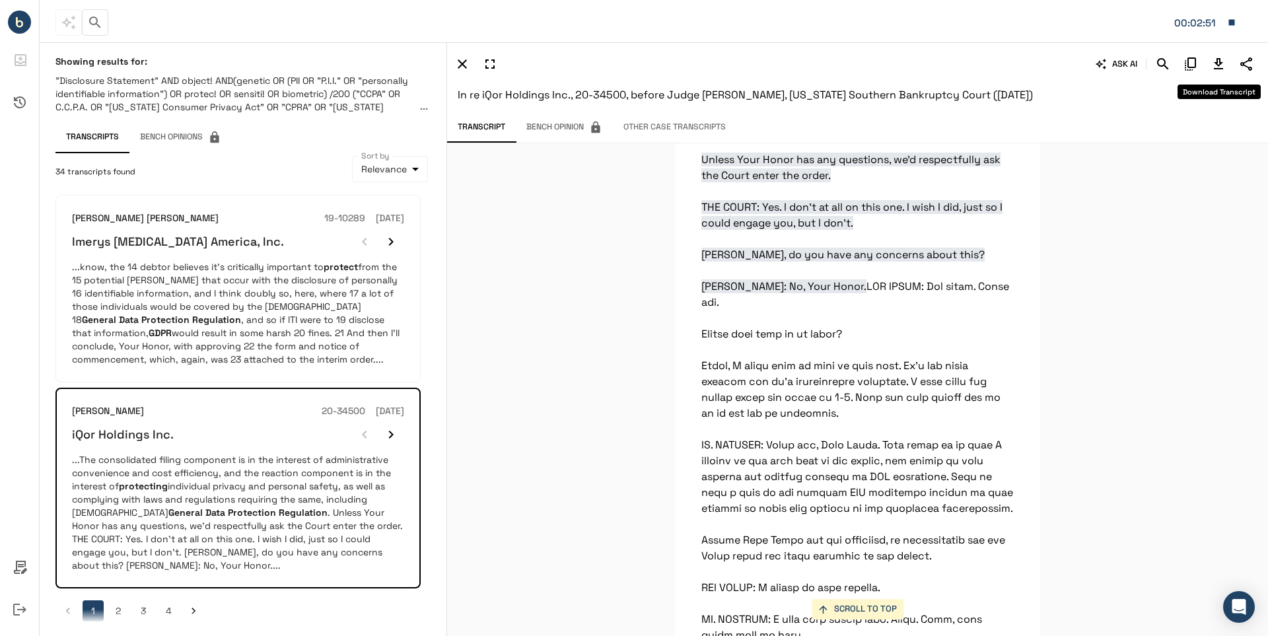
click at [1216, 63] on icon "Download Transcript" at bounding box center [1218, 63] width 9 height 11
click at [117, 600] on button "2" at bounding box center [118, 610] width 21 height 21
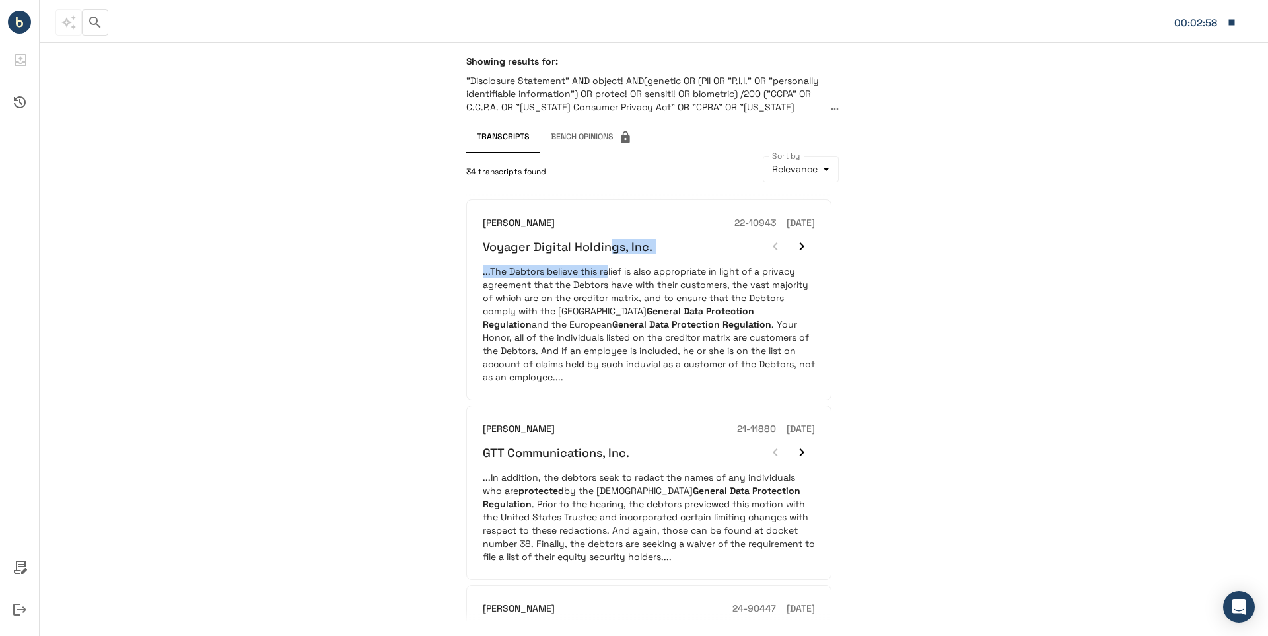
click at [608, 262] on div "[PERSON_NAME] 22-10943 [DATE] Voyager Digital Holdings, Inc. ...The Debtors bel…" at bounding box center [649, 300] width 332 height 168
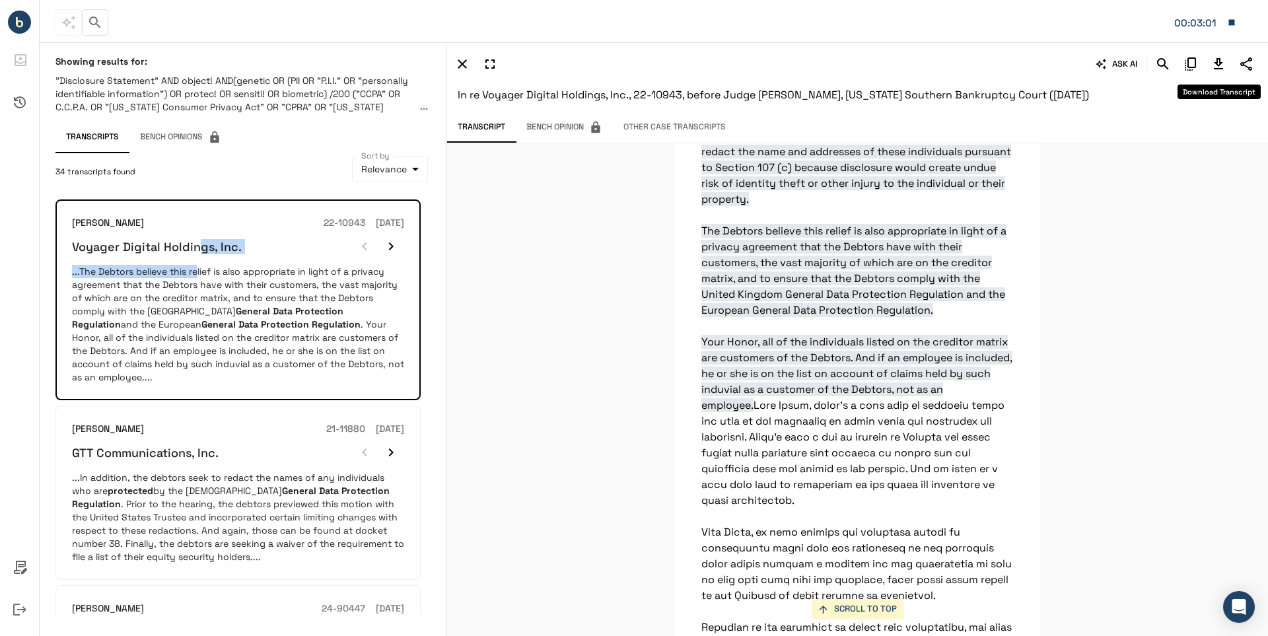
scroll to position [32605, 0]
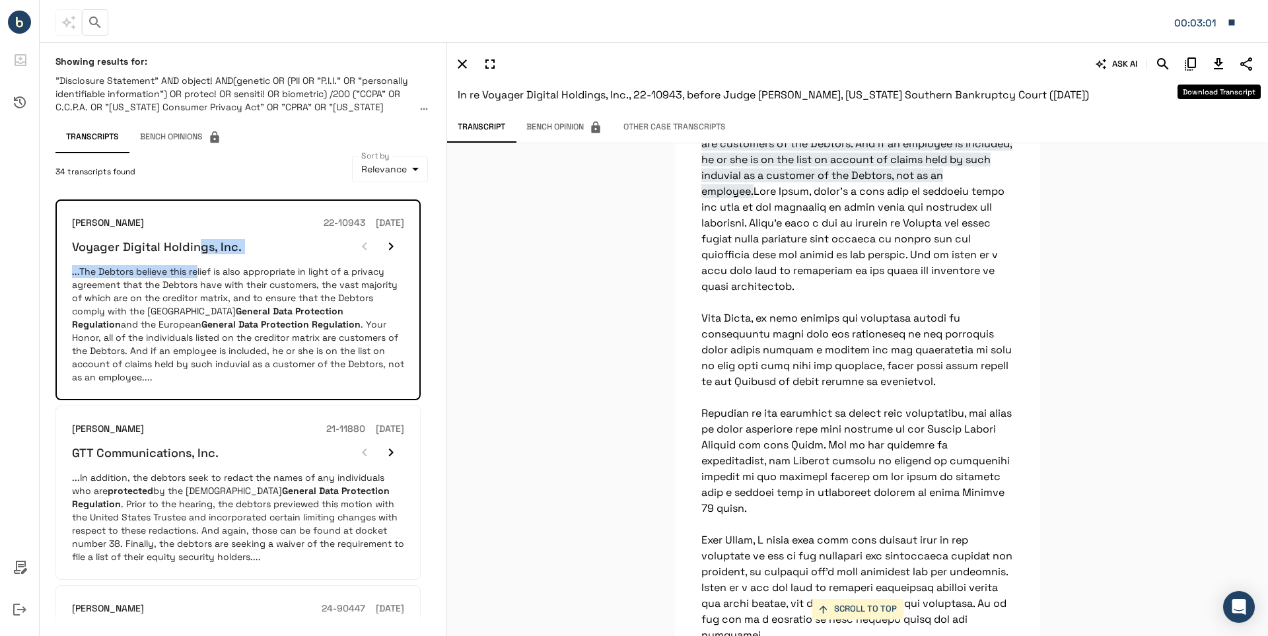
click at [1218, 61] on icon "Download Transcript" at bounding box center [1218, 63] width 9 height 11
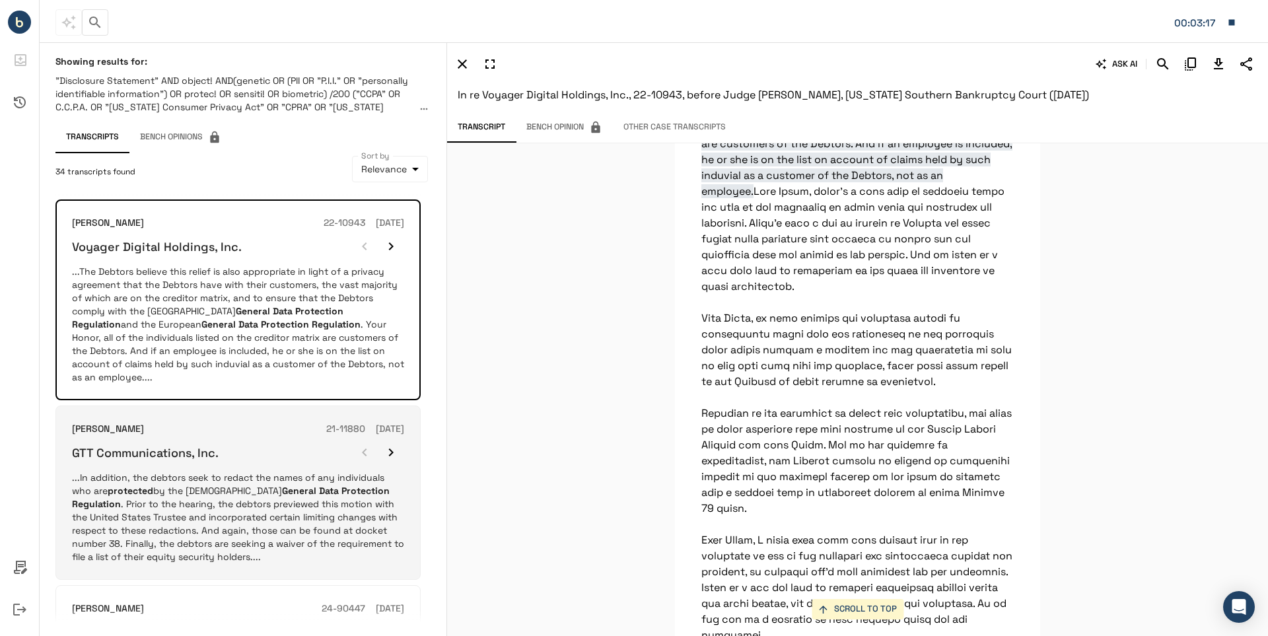
click at [108, 450] on div "GTT Communications, Inc." at bounding box center [238, 452] width 332 height 26
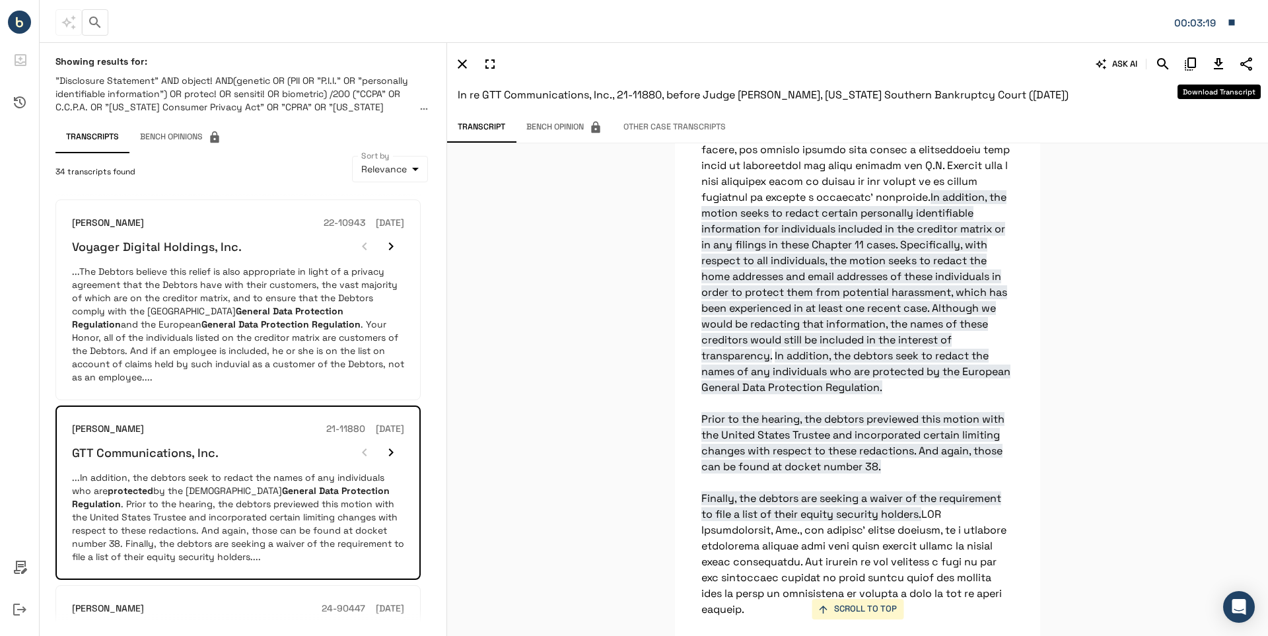
scroll to position [31987, 0]
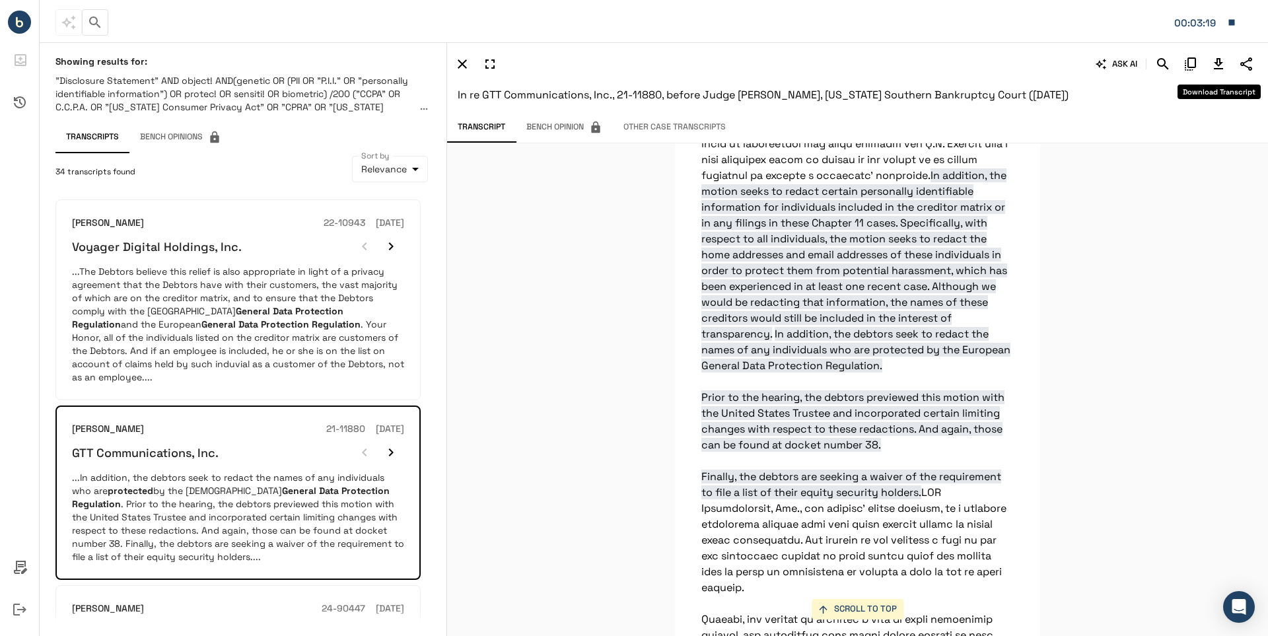
click at [1217, 64] on icon "Download Transcript" at bounding box center [1218, 63] width 9 height 11
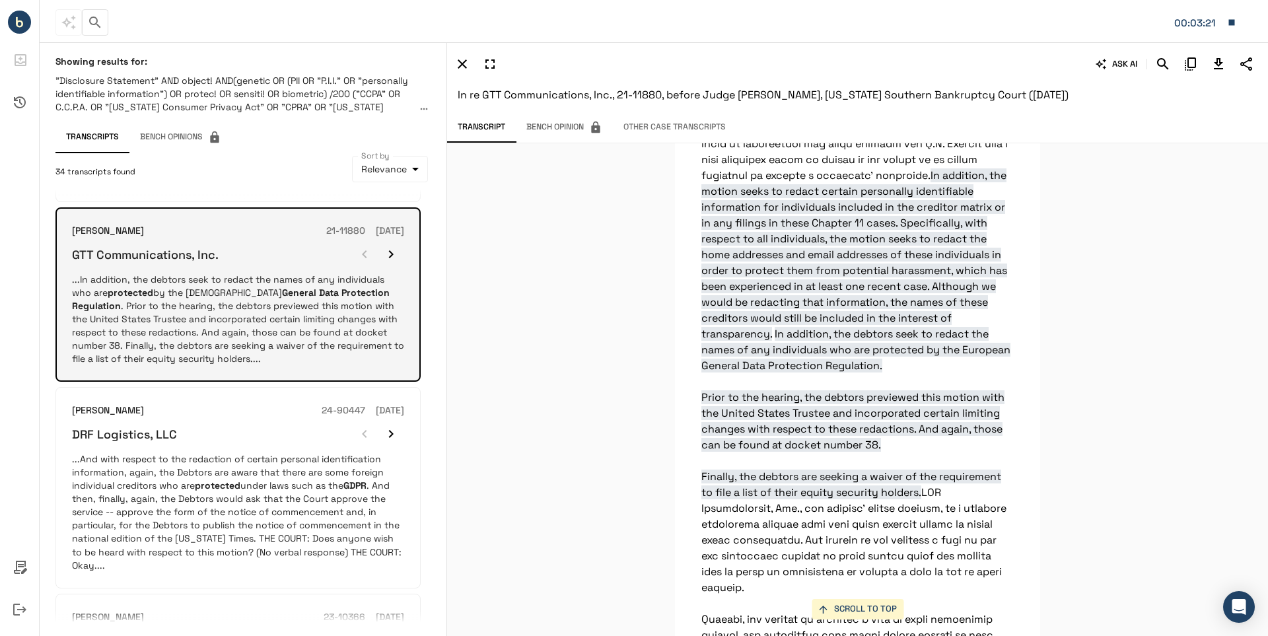
scroll to position [264, 0]
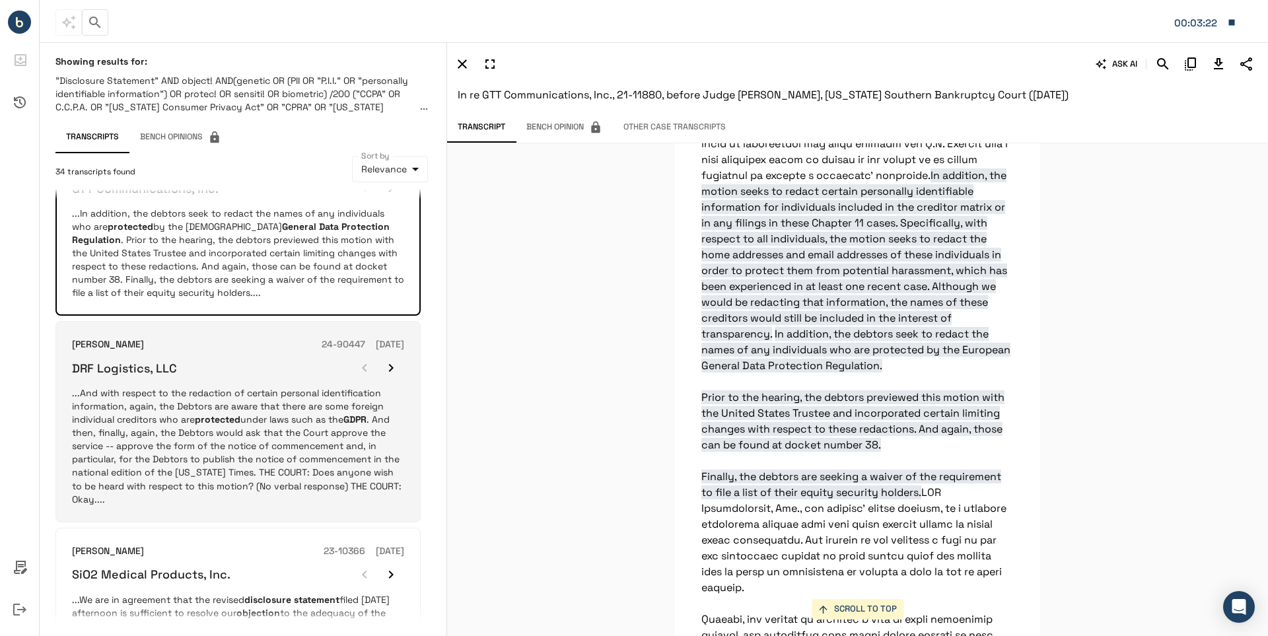
click at [220, 398] on p "...And with respect to the redaction of certain personal identification informa…" at bounding box center [238, 445] width 332 height 119
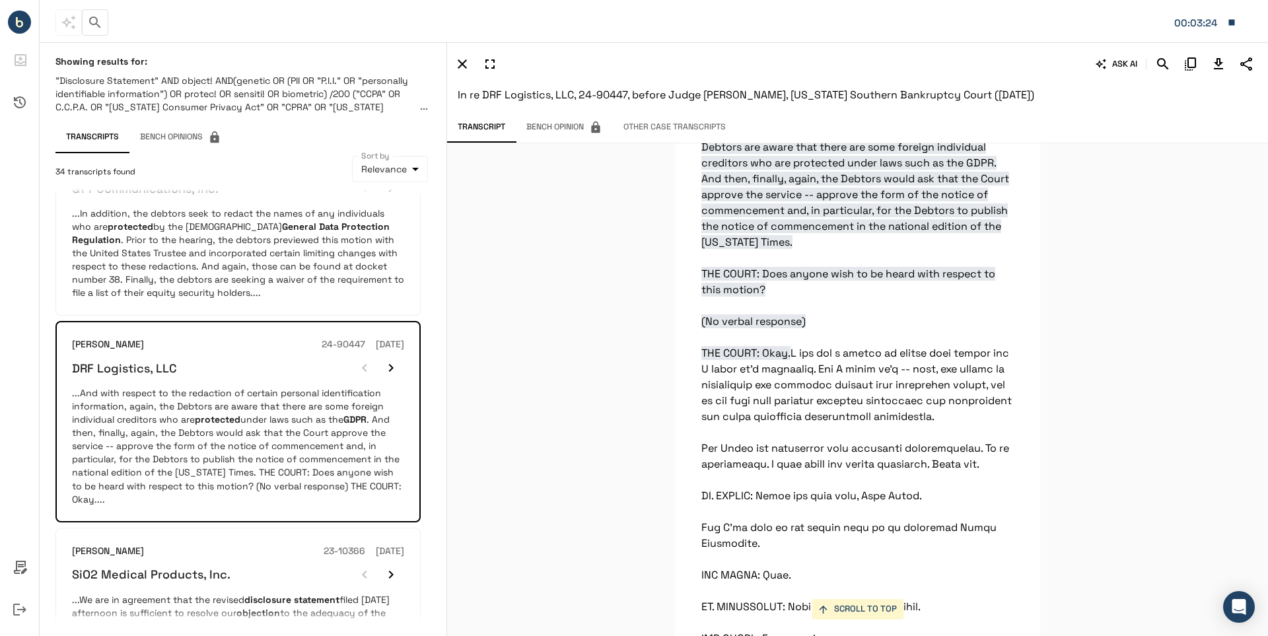
scroll to position [19922, 0]
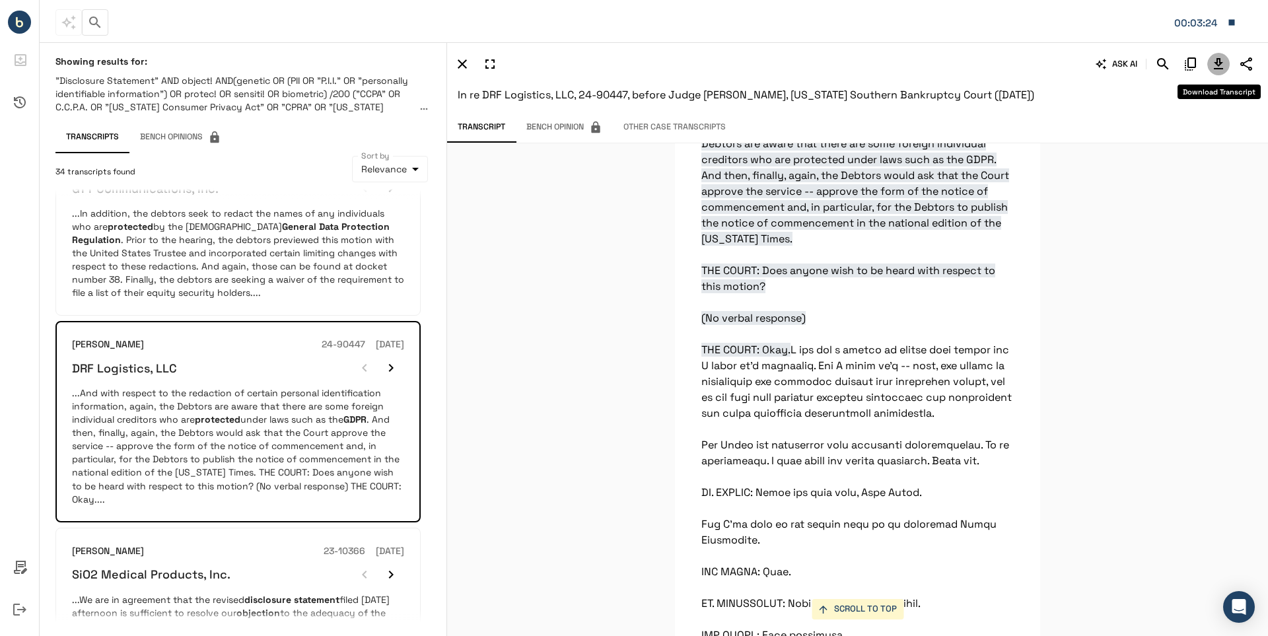
click at [1216, 63] on icon "Download Transcript" at bounding box center [1218, 63] width 9 height 11
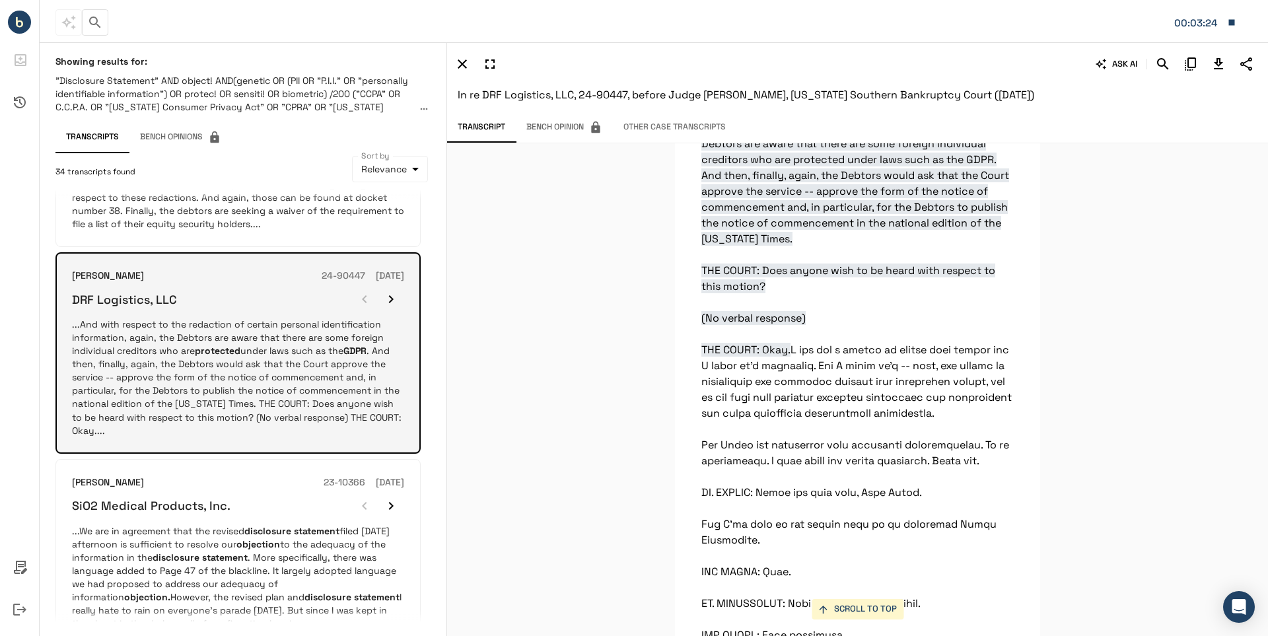
scroll to position [462, 0]
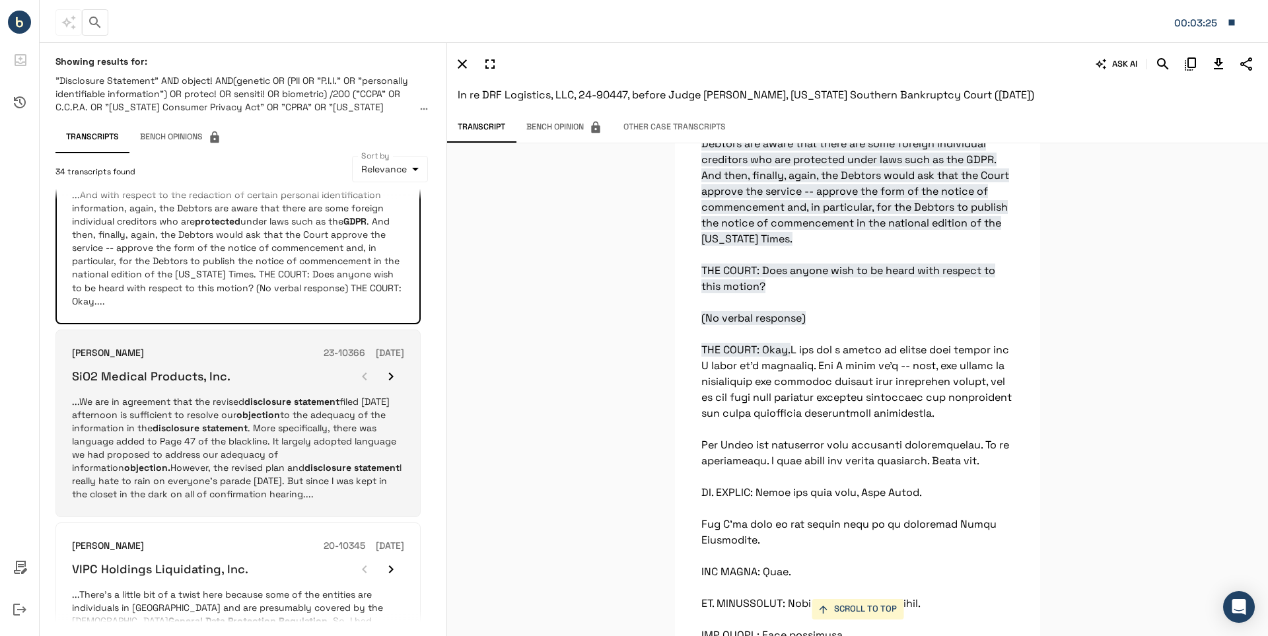
click at [185, 397] on p "...We are in agreement that the revised disclosure statement filed [DATE] after…" at bounding box center [238, 448] width 332 height 106
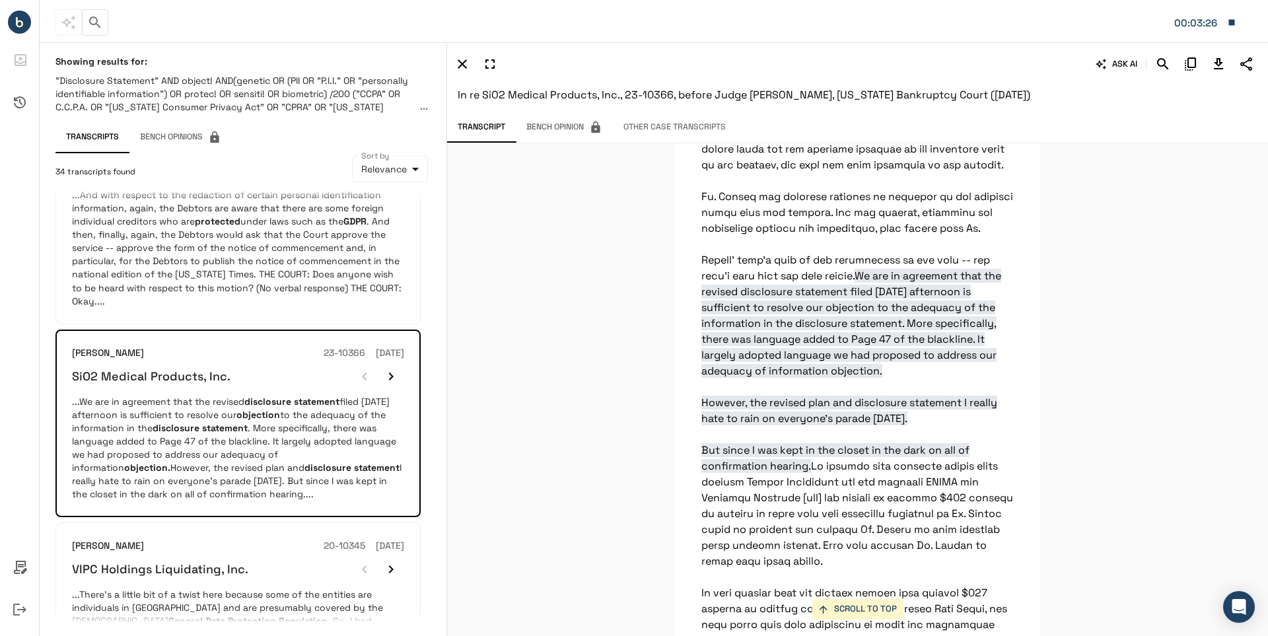
scroll to position [8467, 0]
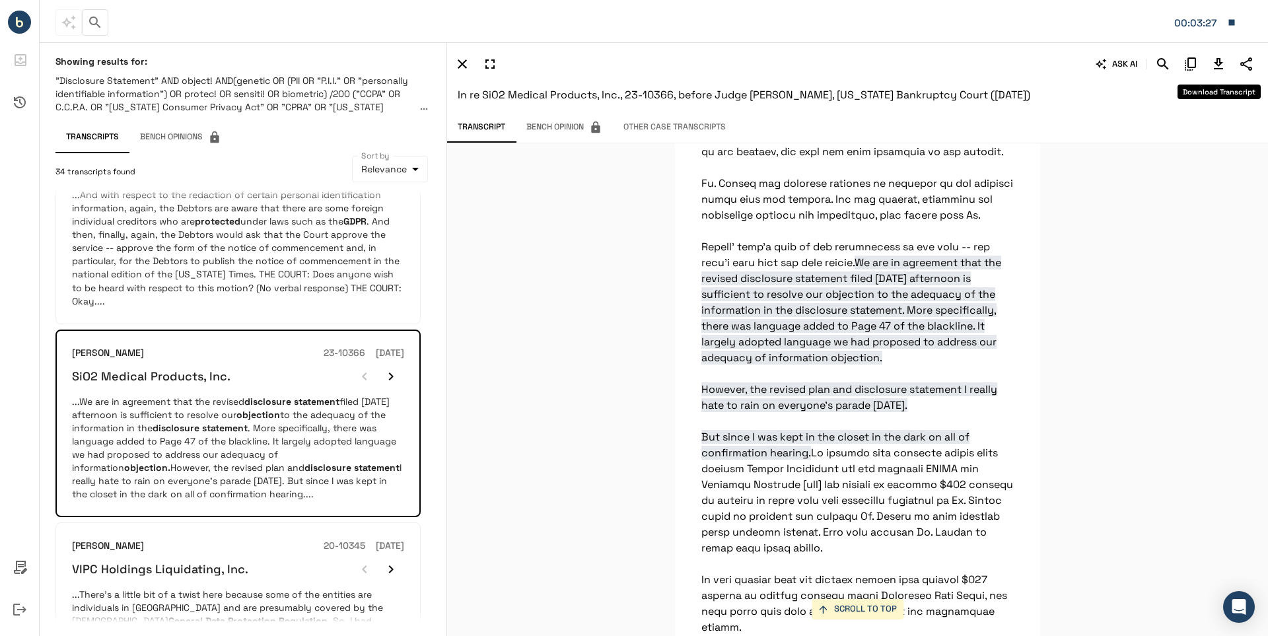
click at [1219, 66] on icon "Download Transcript" at bounding box center [1218, 63] width 9 height 11
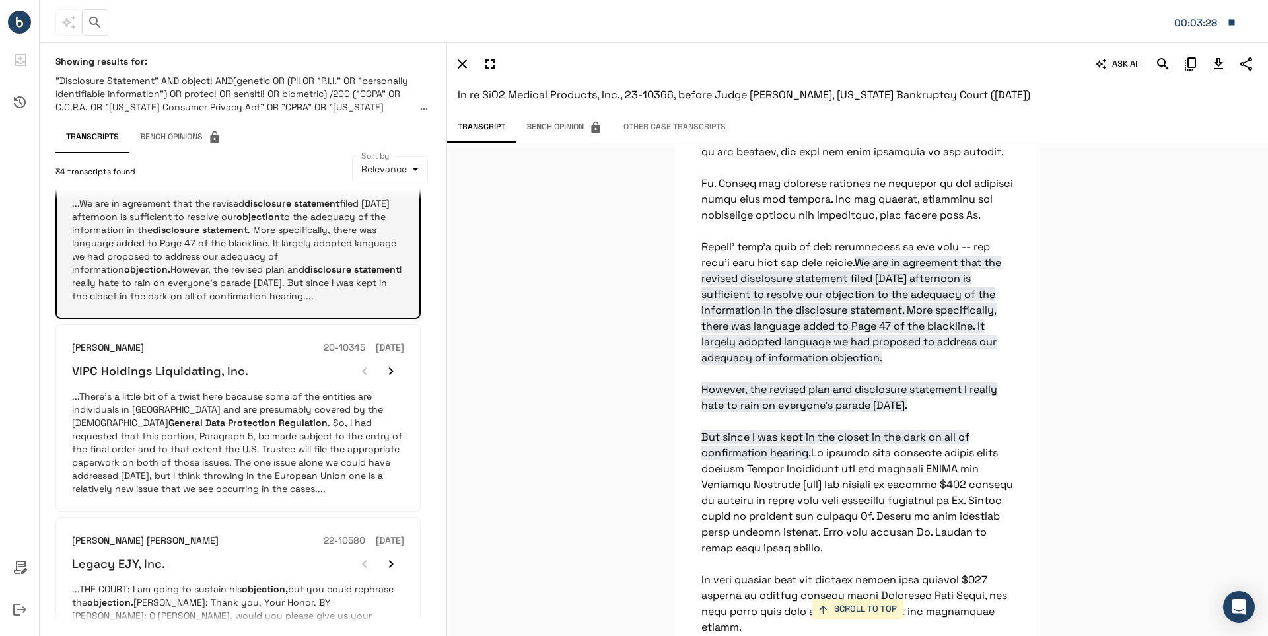
scroll to position [727, 0]
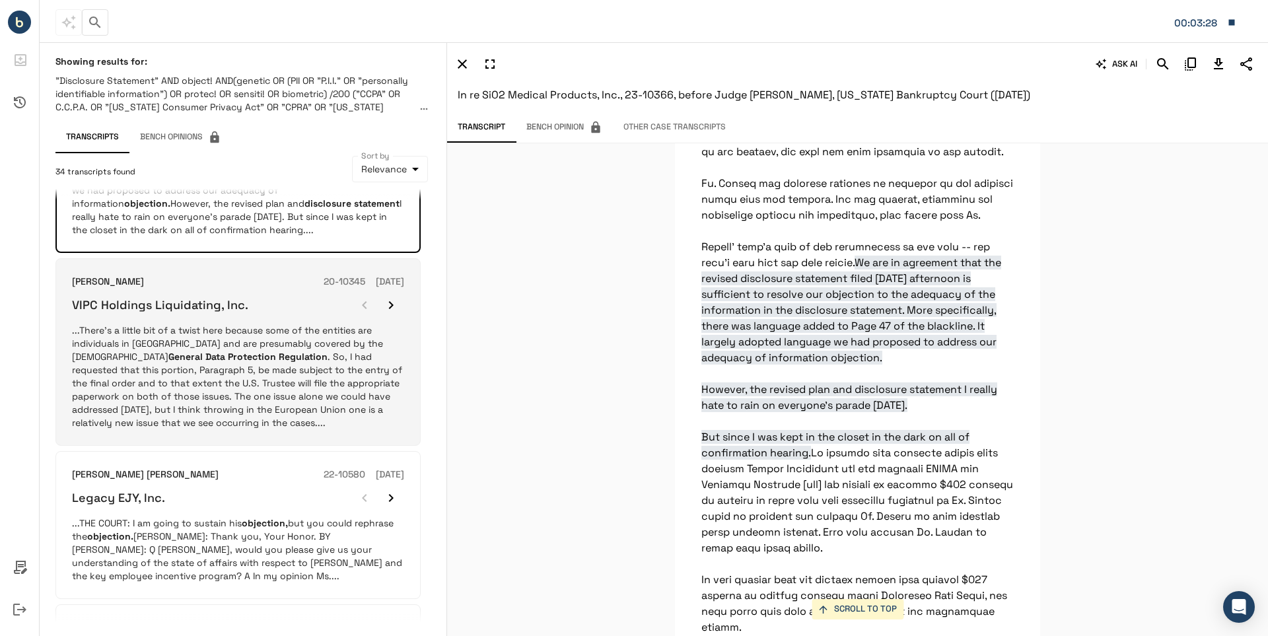
click at [256, 364] on p "...There’s a little bit of a twist here because some of the entities are indivi…" at bounding box center [238, 377] width 332 height 106
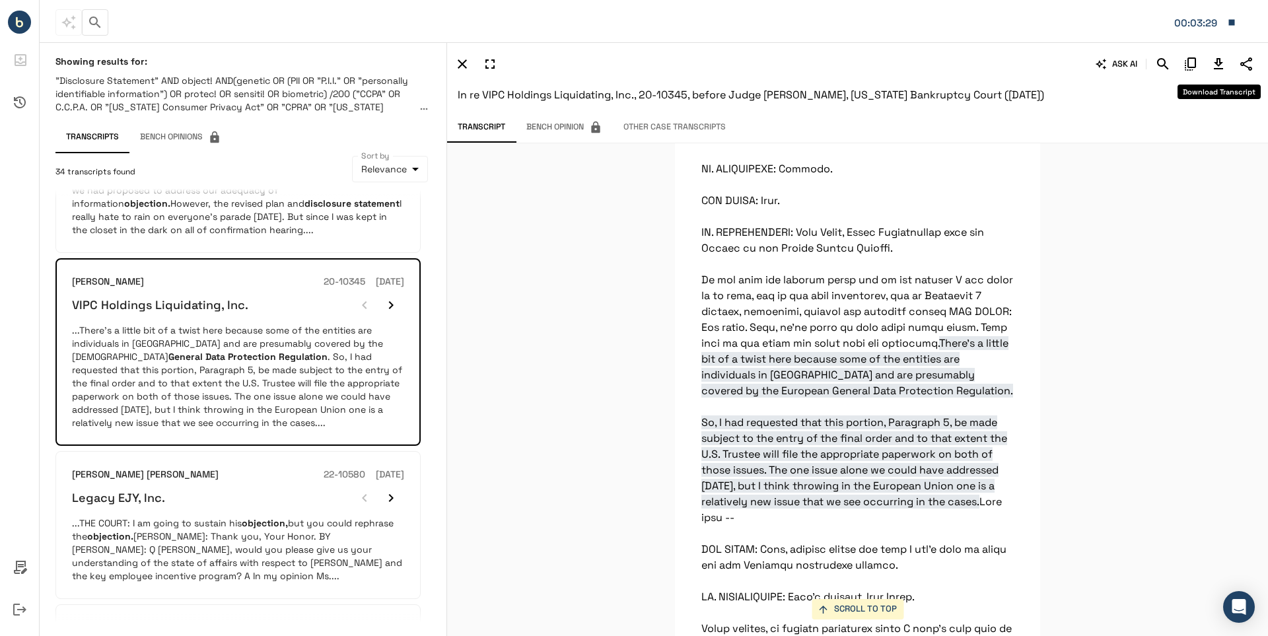
scroll to position [9069, 0]
click at [1218, 64] on icon "Download Transcript" at bounding box center [1219, 64] width 16 height 16
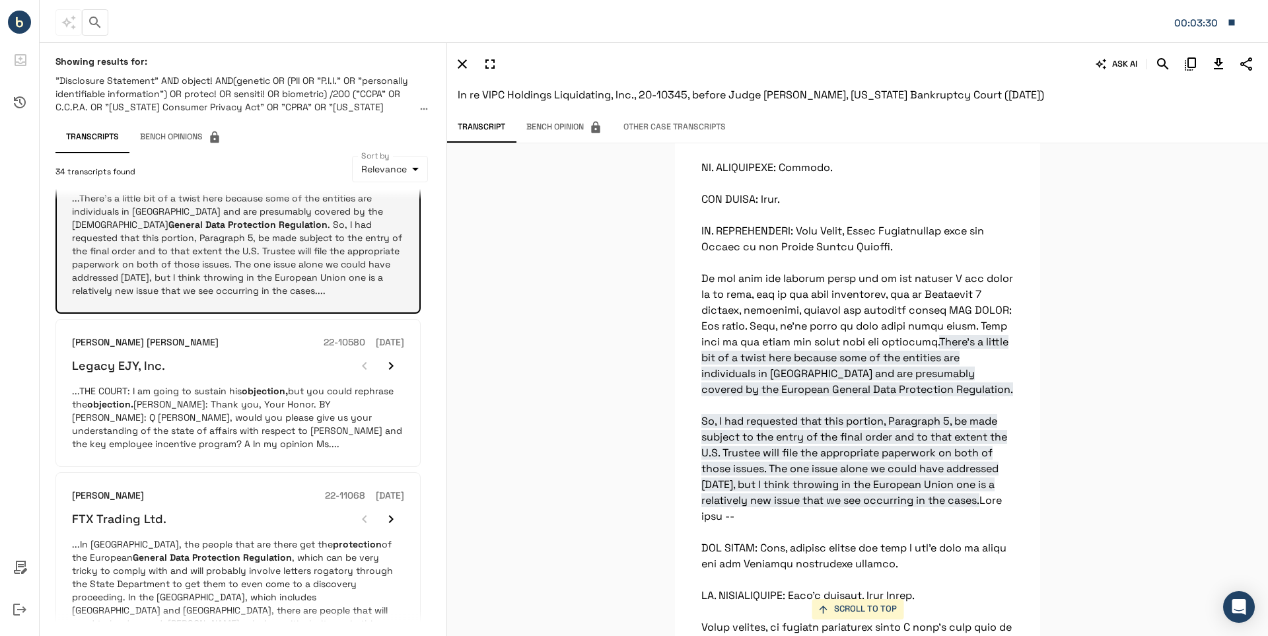
scroll to position [925, 0]
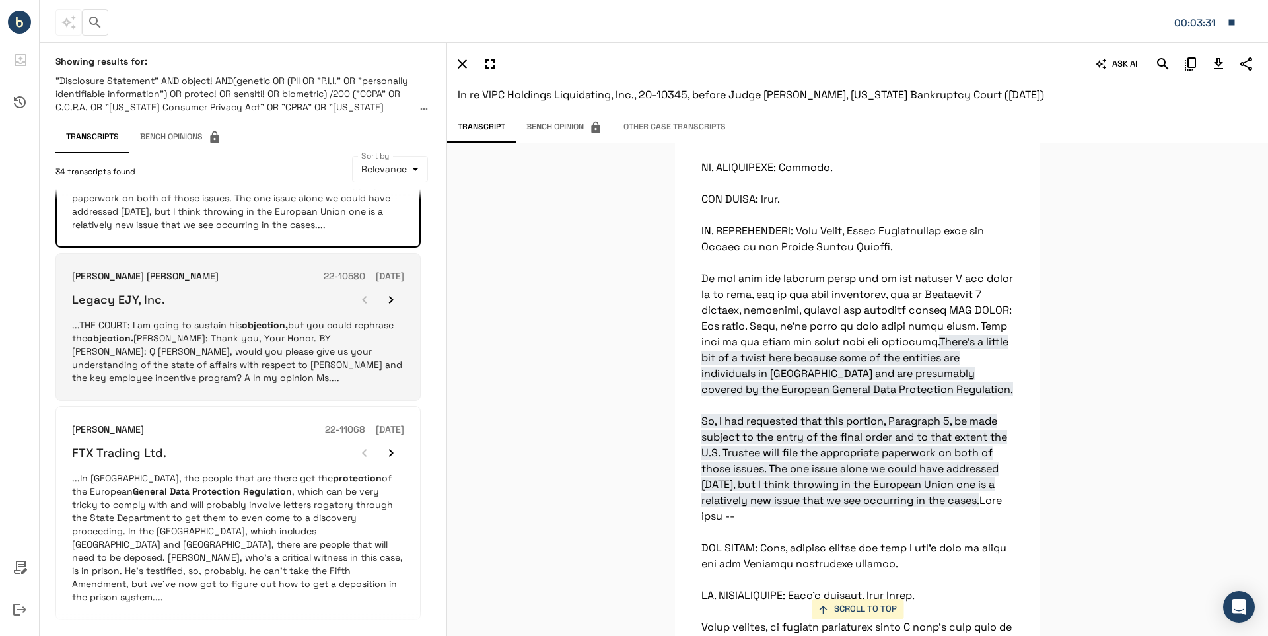
click at [217, 323] on p "...THE COURT: I am going to sustain his objection, but you could rephrase the o…" at bounding box center [238, 351] width 332 height 66
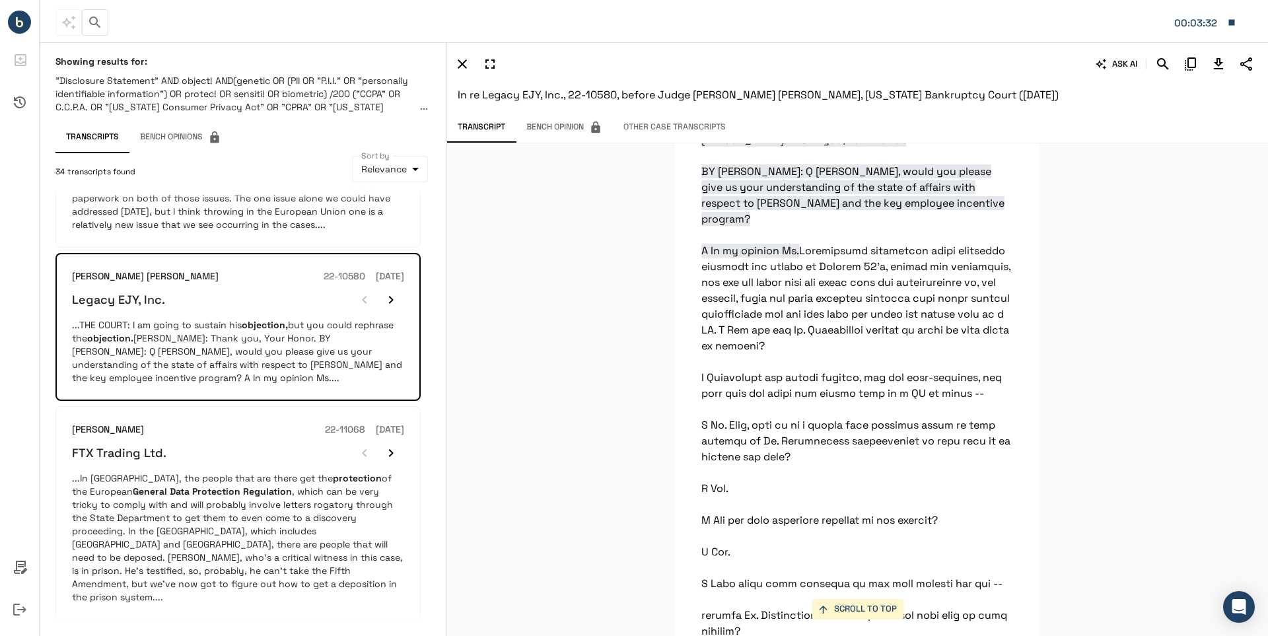
scroll to position [13184, 0]
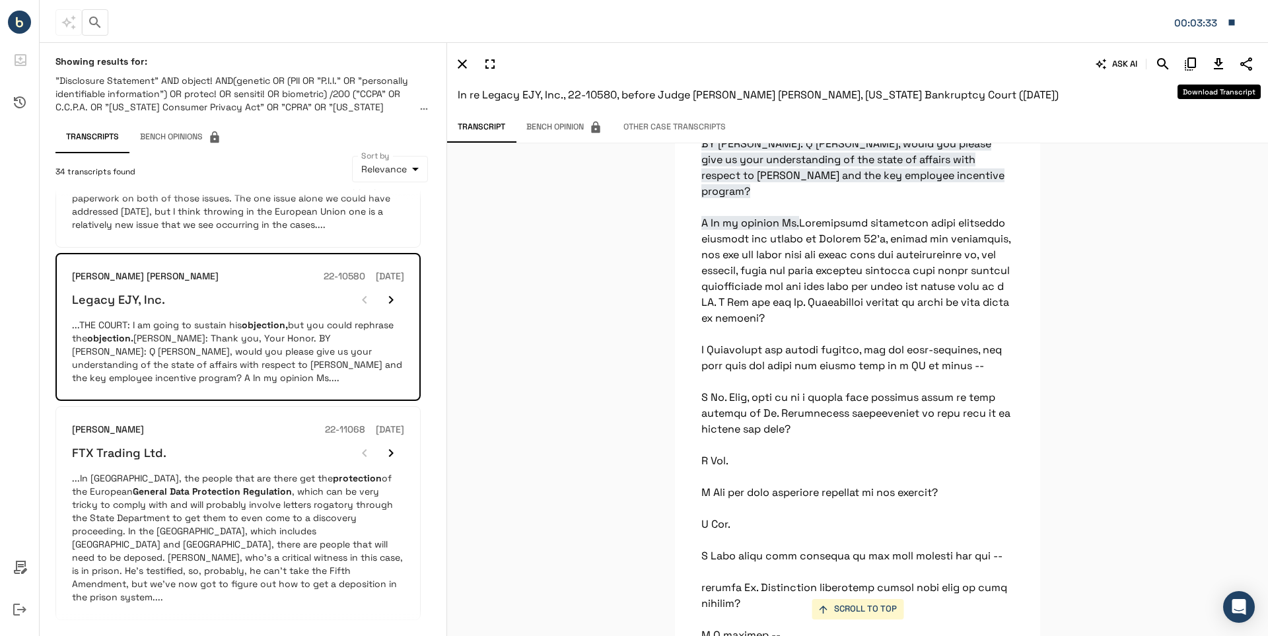
click at [1217, 63] on icon "Download Transcript" at bounding box center [1218, 63] width 9 height 11
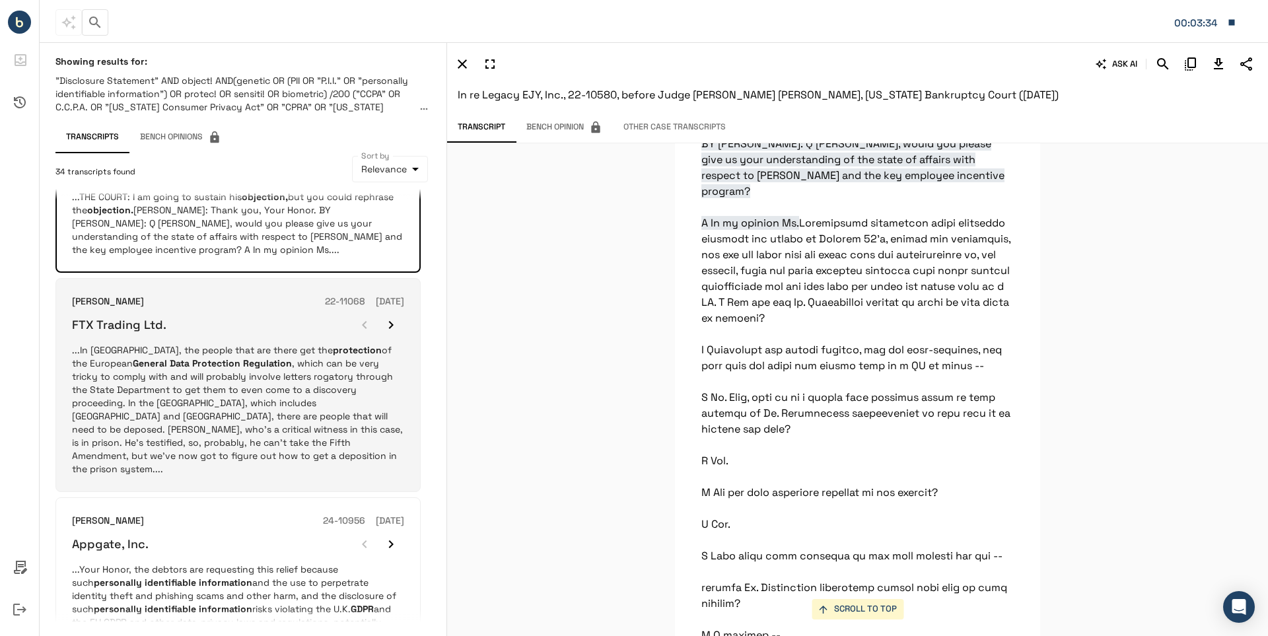
scroll to position [1057, 0]
click at [178, 399] on p "...In [GEOGRAPHIC_DATA], the people that are there get the protection of the Eu…" at bounding box center [238, 406] width 332 height 132
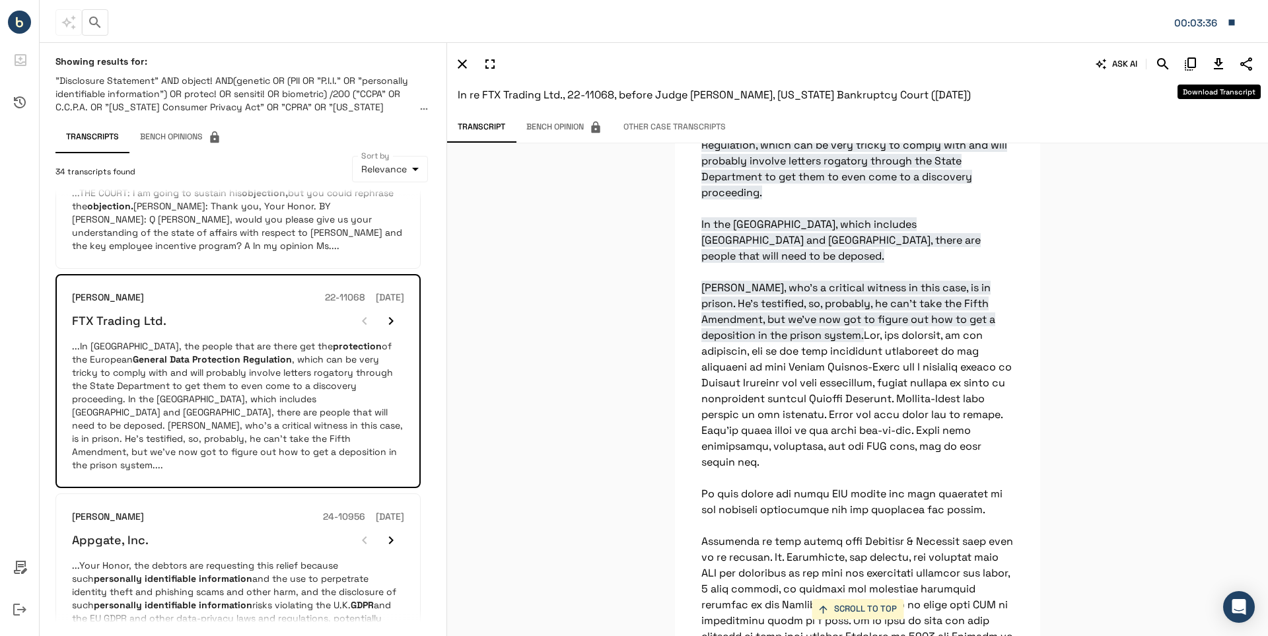
scroll to position [26430, 0]
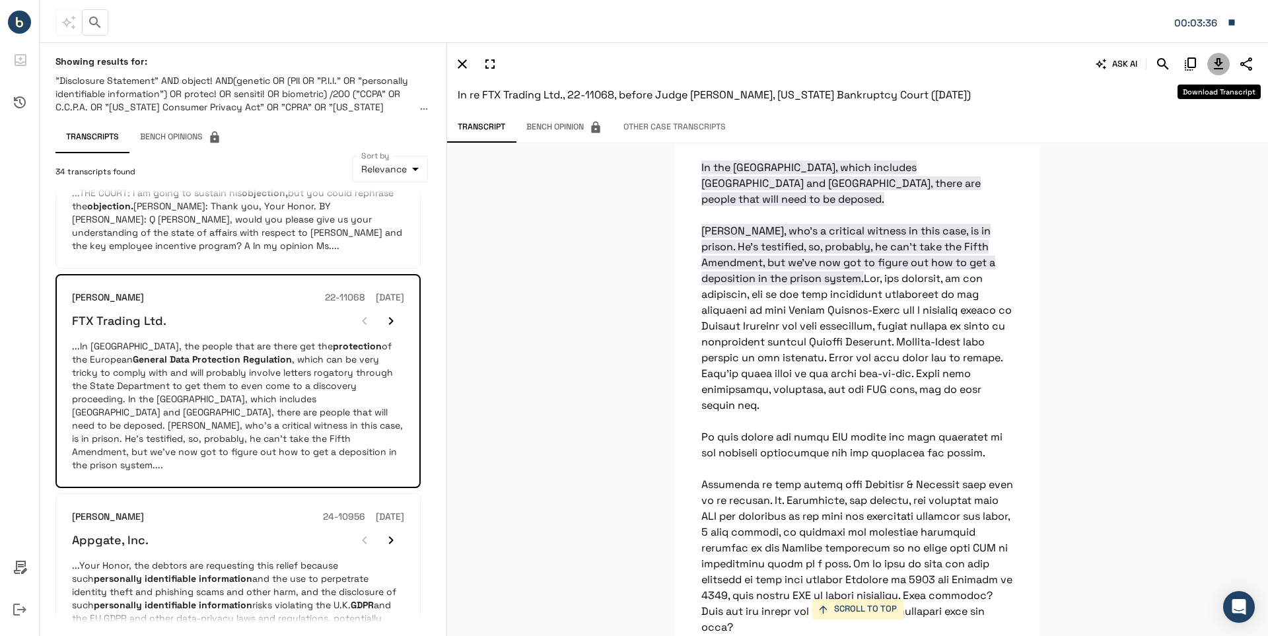
click at [1217, 65] on icon "Download Transcript" at bounding box center [1218, 63] width 9 height 11
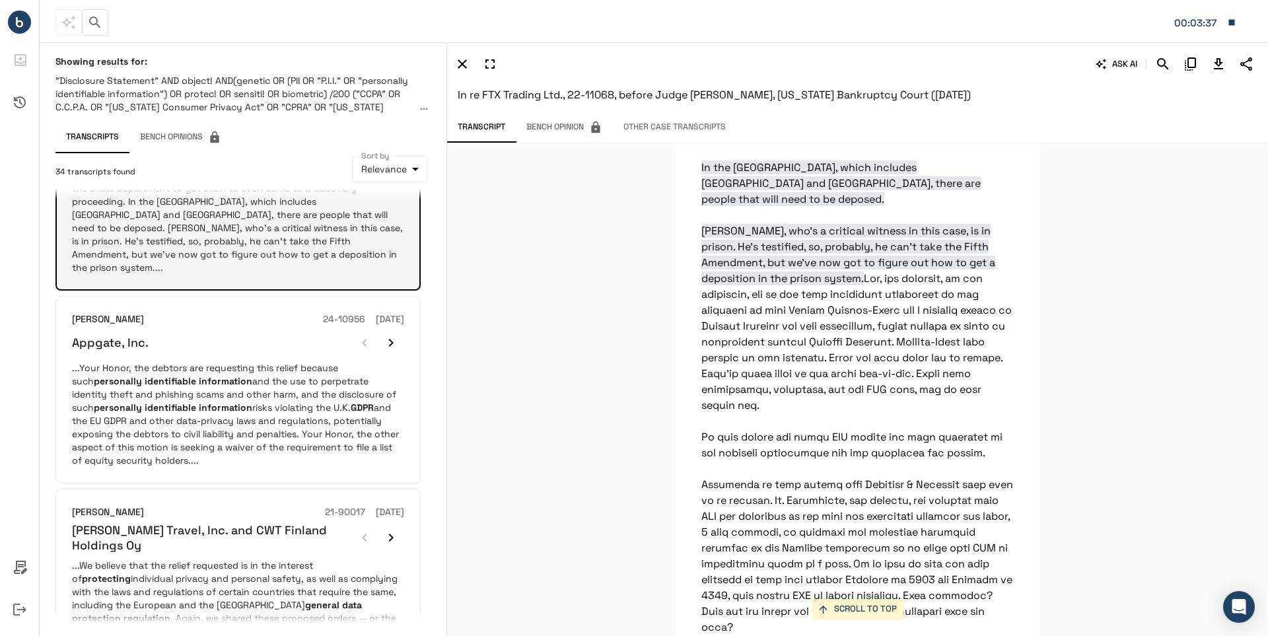
scroll to position [1255, 0]
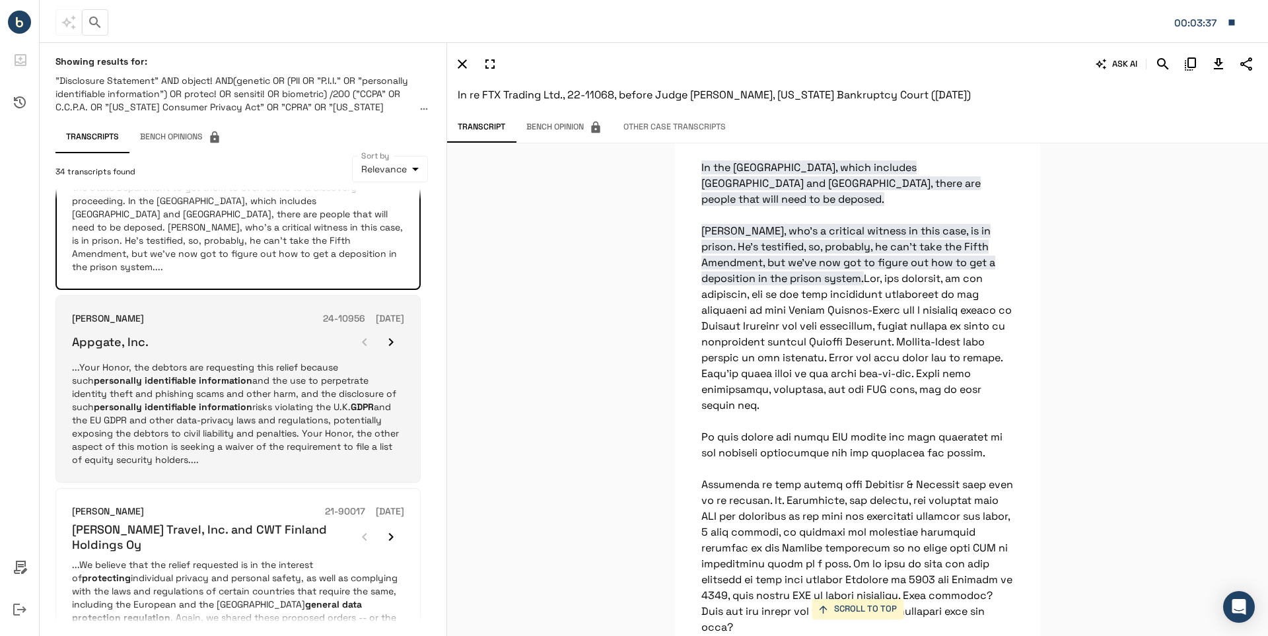
click at [199, 401] on em "information" at bounding box center [226, 407] width 54 height 12
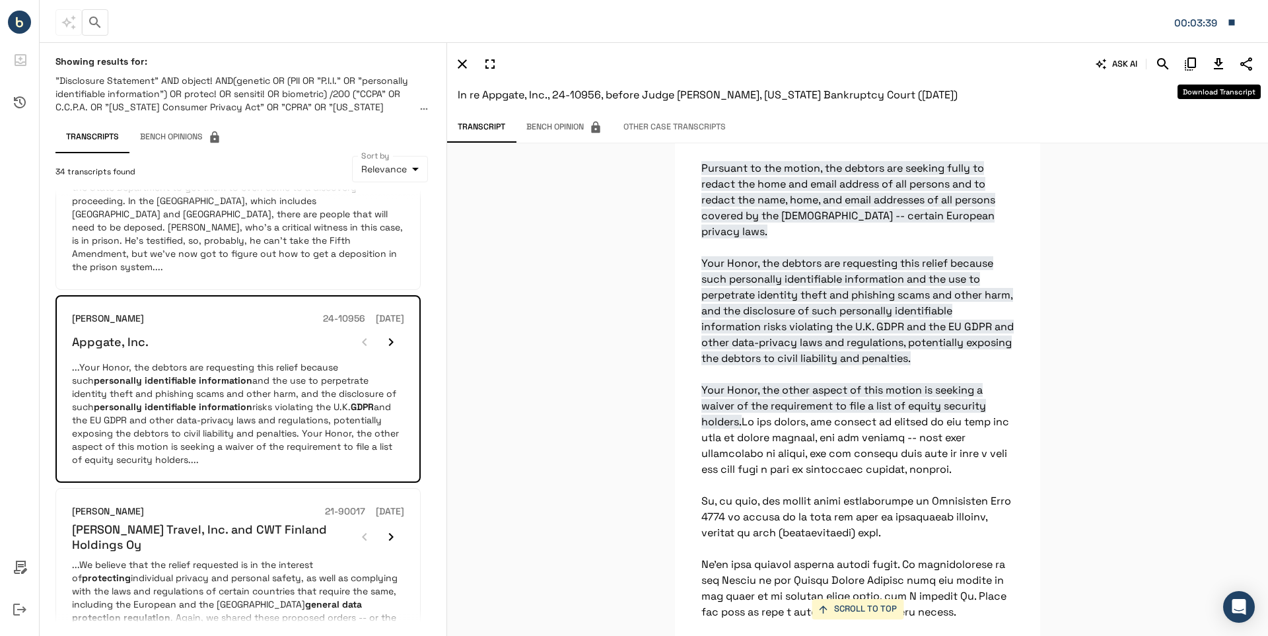
scroll to position [19296, 0]
click at [1218, 64] on icon "Download Transcript" at bounding box center [1219, 64] width 16 height 16
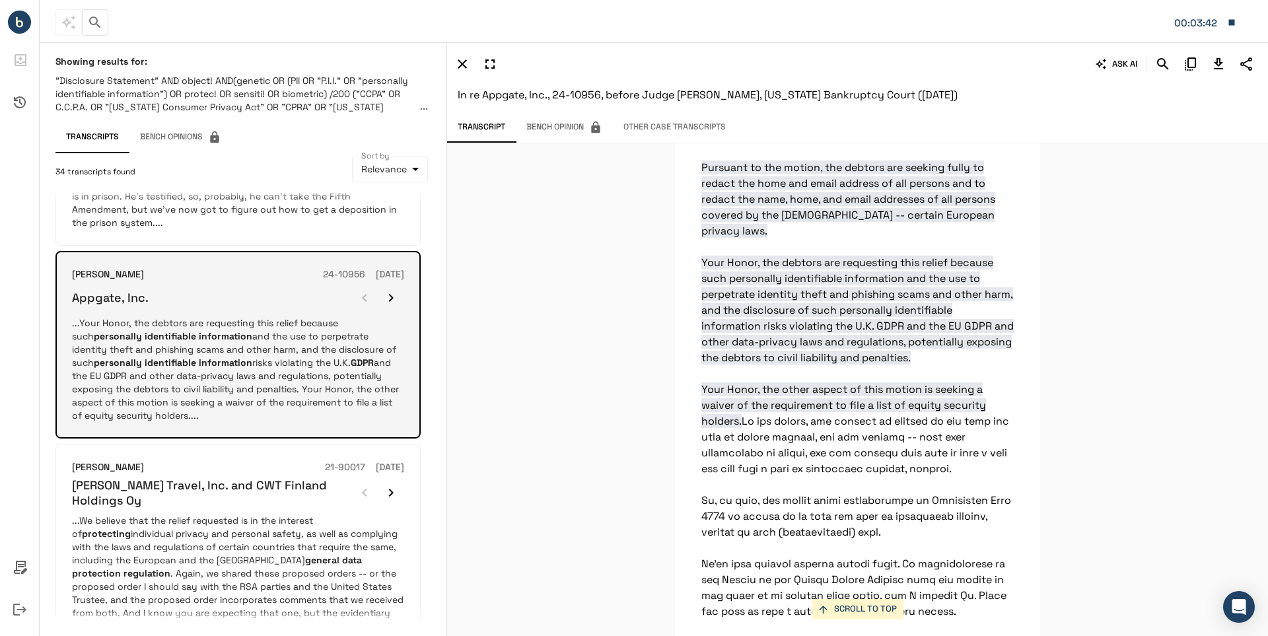
scroll to position [1387, 0]
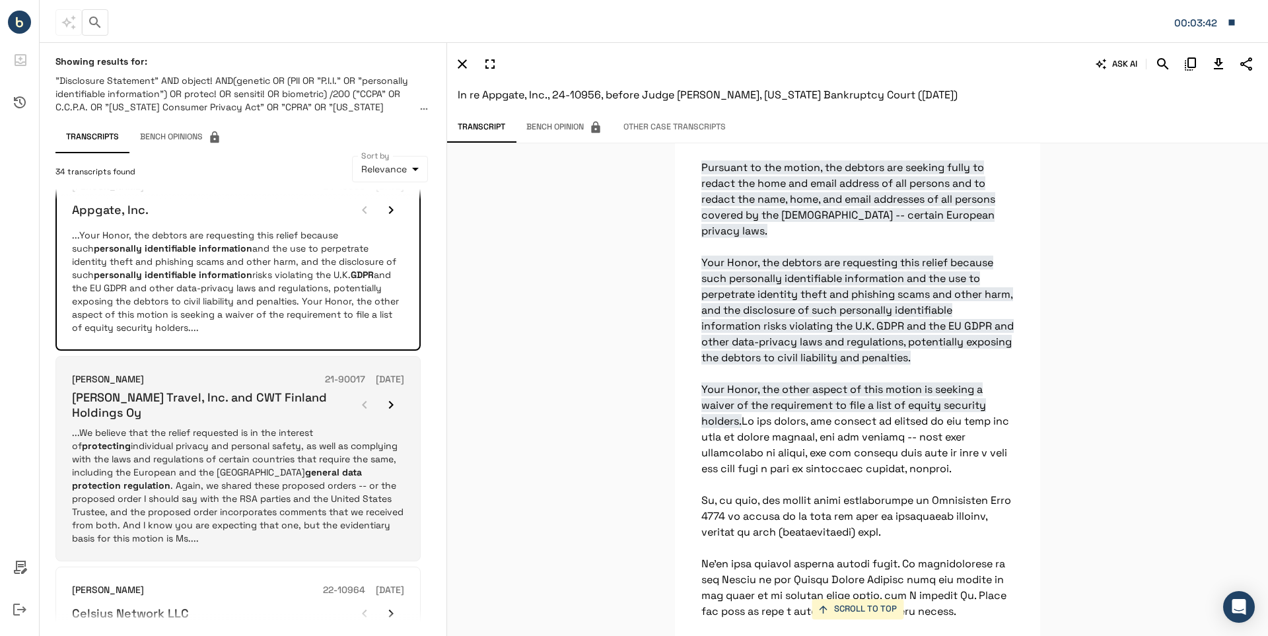
click at [137, 426] on p "...We believe that the relief requested is in the interest of protecting indivi…" at bounding box center [238, 485] width 332 height 119
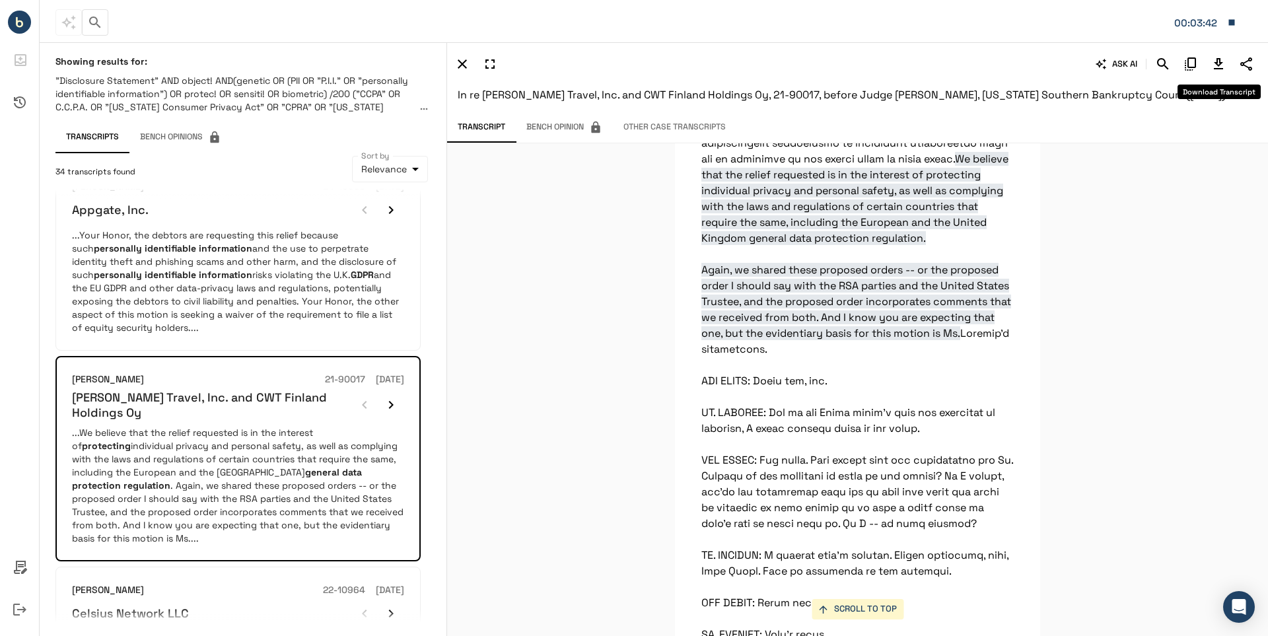
scroll to position [33771, 0]
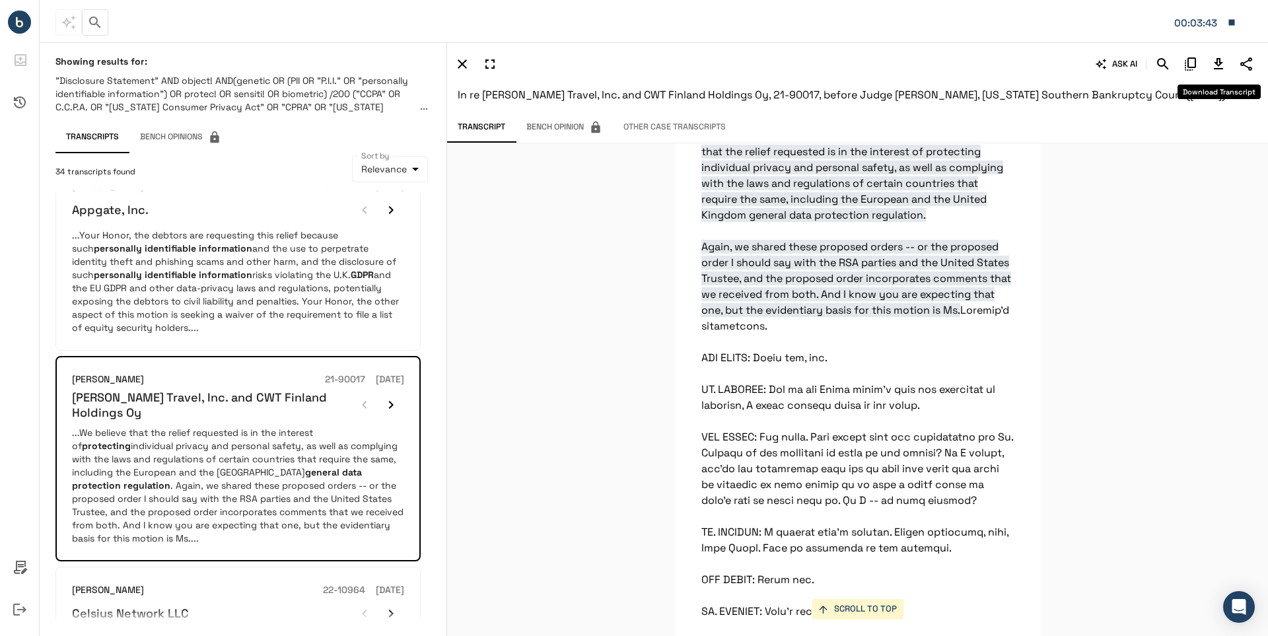
click at [1219, 62] on icon "Download Transcript" at bounding box center [1219, 64] width 16 height 16
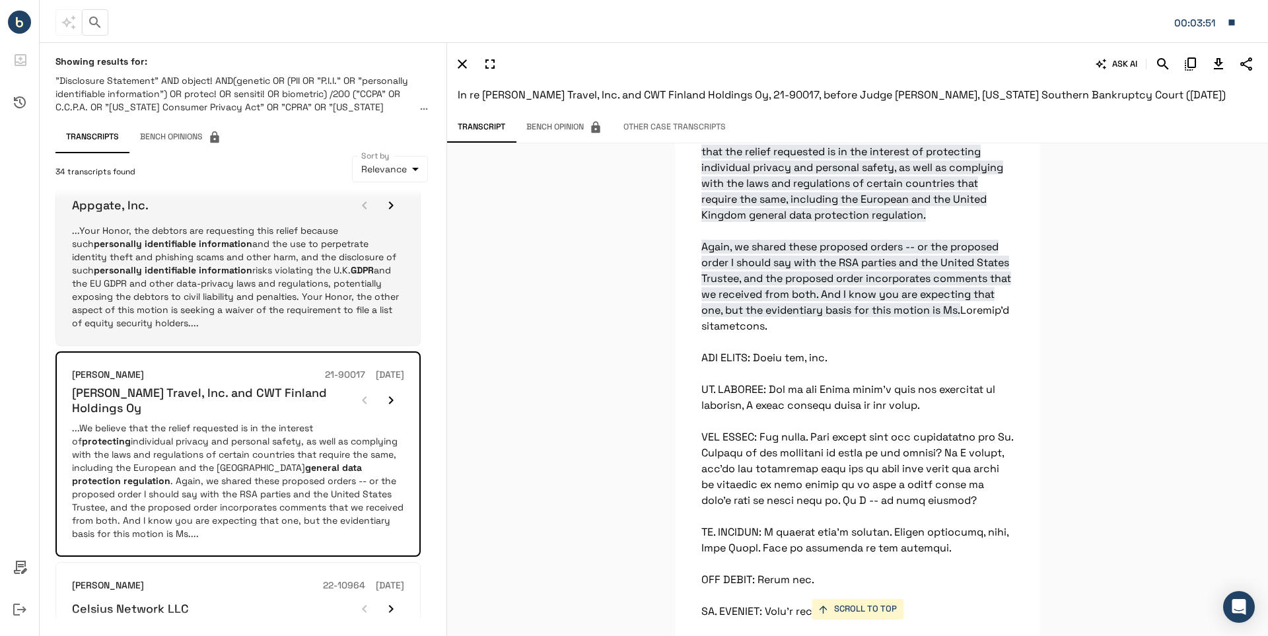
scroll to position [1453, 0]
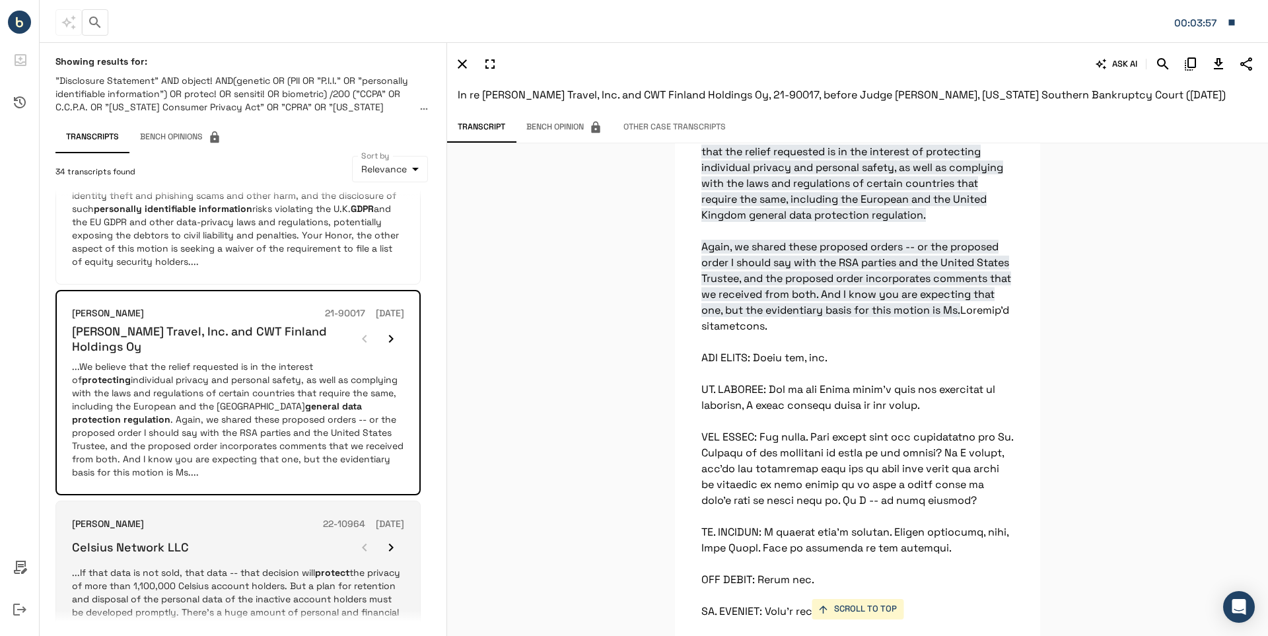
click at [116, 534] on div "Celsius Network LLC" at bounding box center [238, 547] width 332 height 26
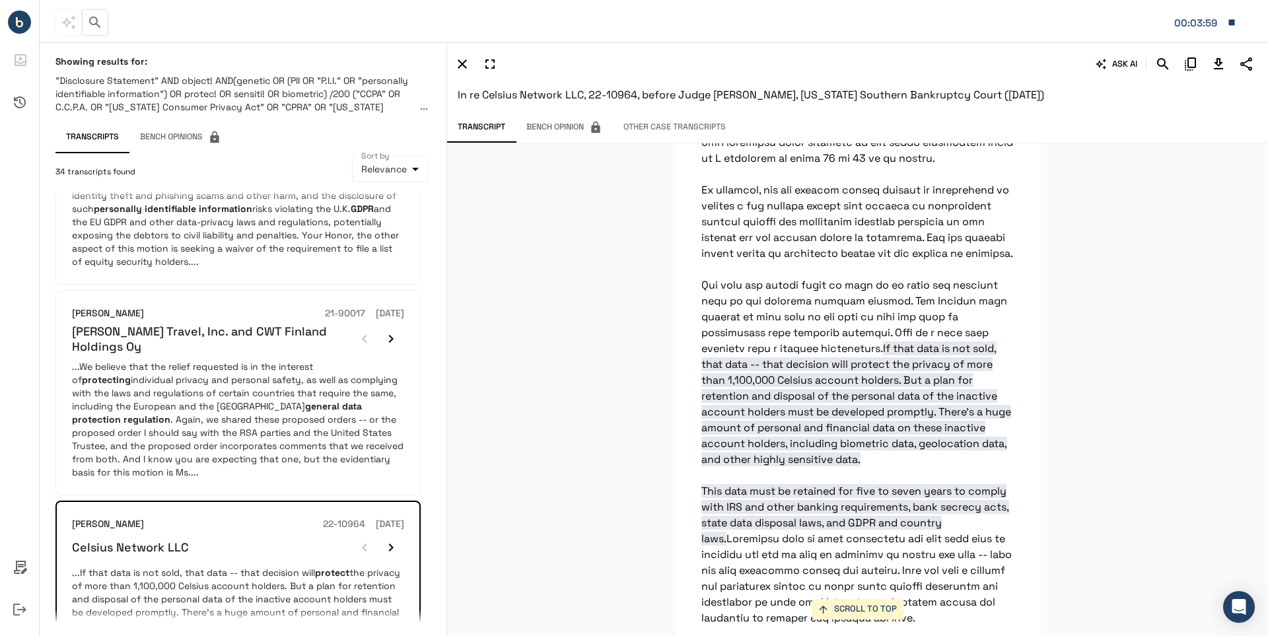
scroll to position [13200, 0]
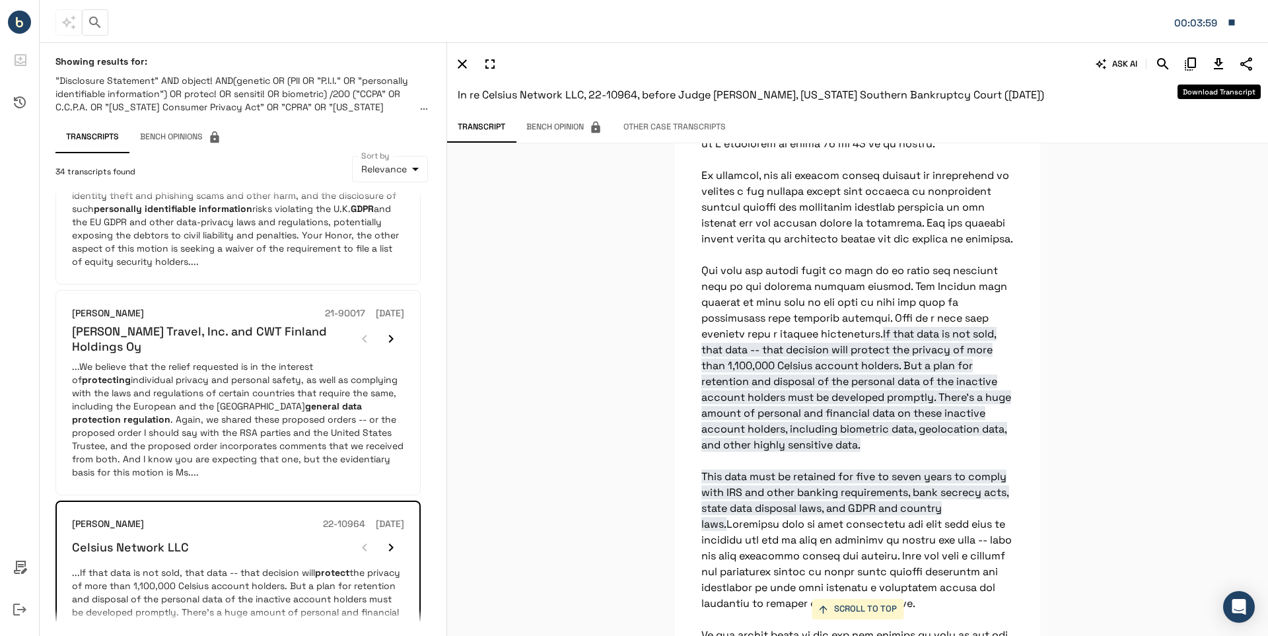
click at [1218, 63] on icon "Download Transcript" at bounding box center [1218, 63] width 9 height 11
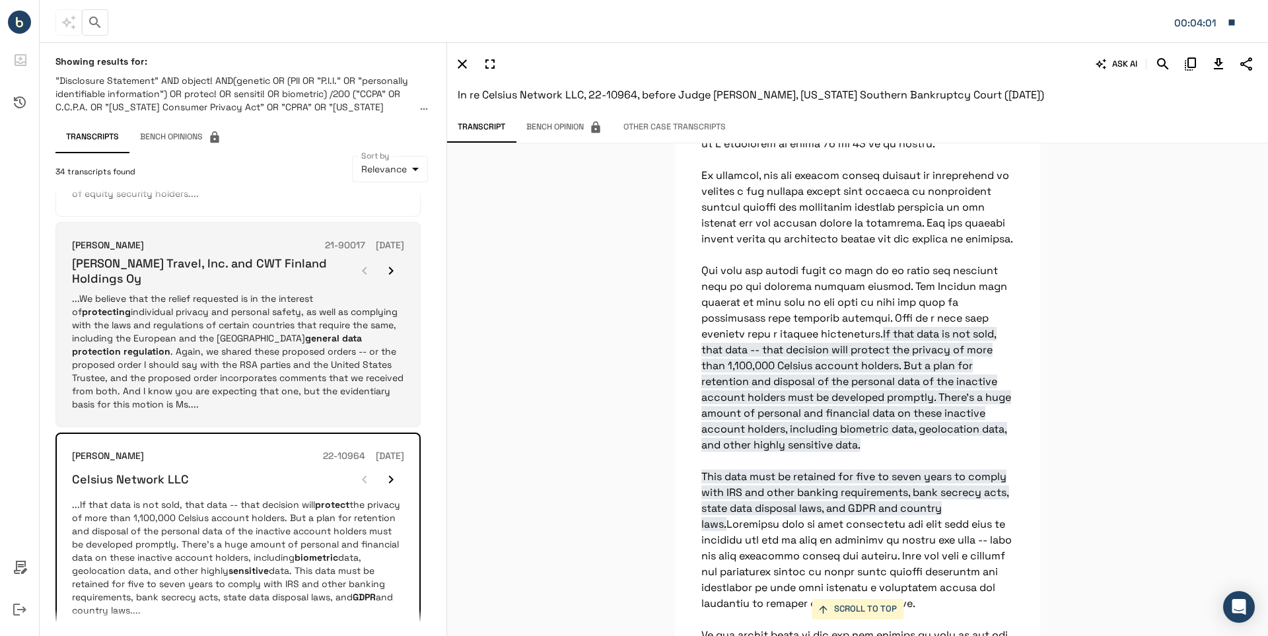
scroll to position [1522, 0]
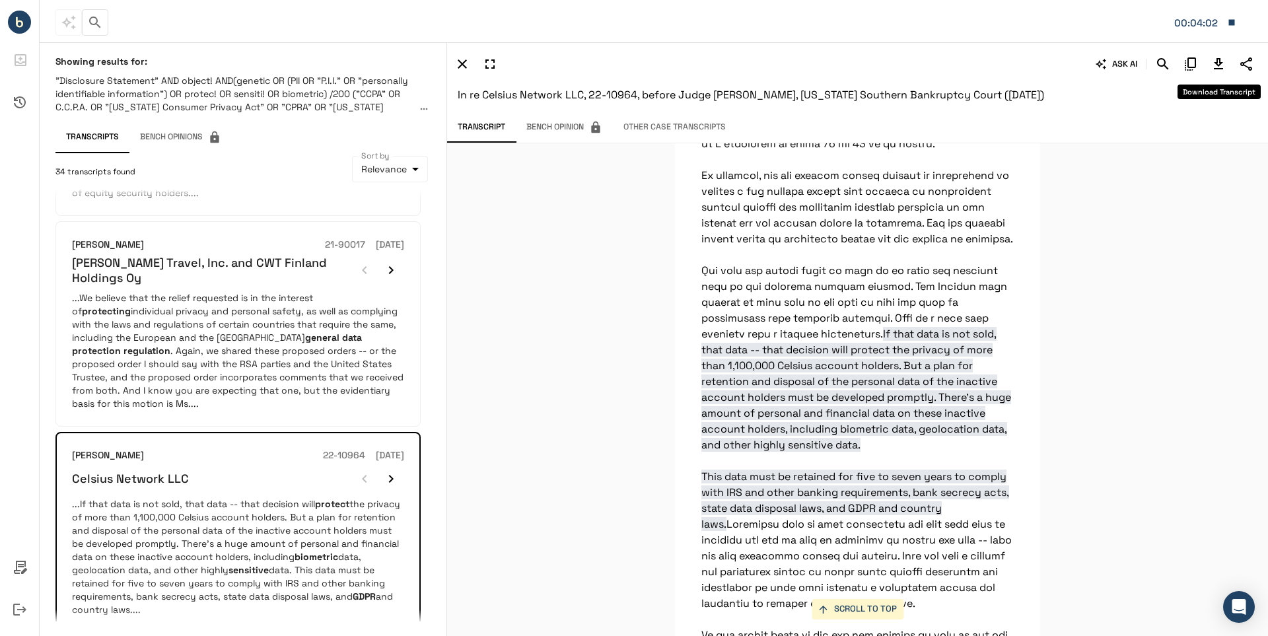
click at [1217, 65] on icon "Download Transcript" at bounding box center [1218, 63] width 9 height 11
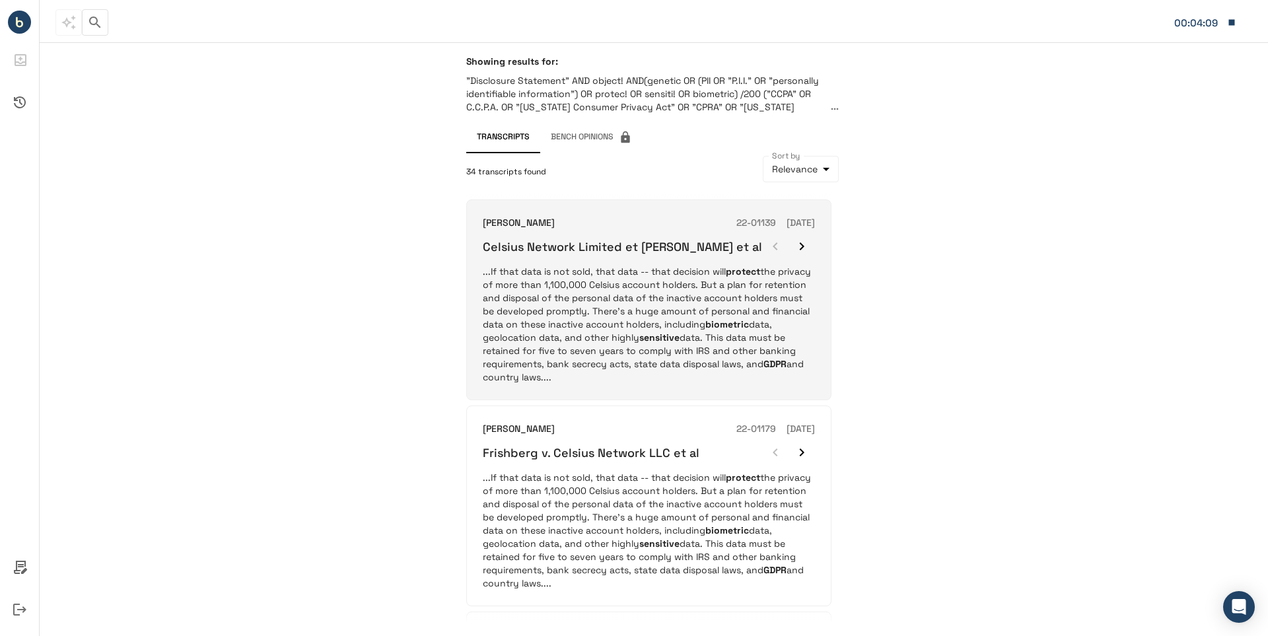
click at [596, 264] on div "[PERSON_NAME] 22-01139 [DATE] Celsius Network Limited et [PERSON_NAME] et al ..…" at bounding box center [649, 300] width 332 height 168
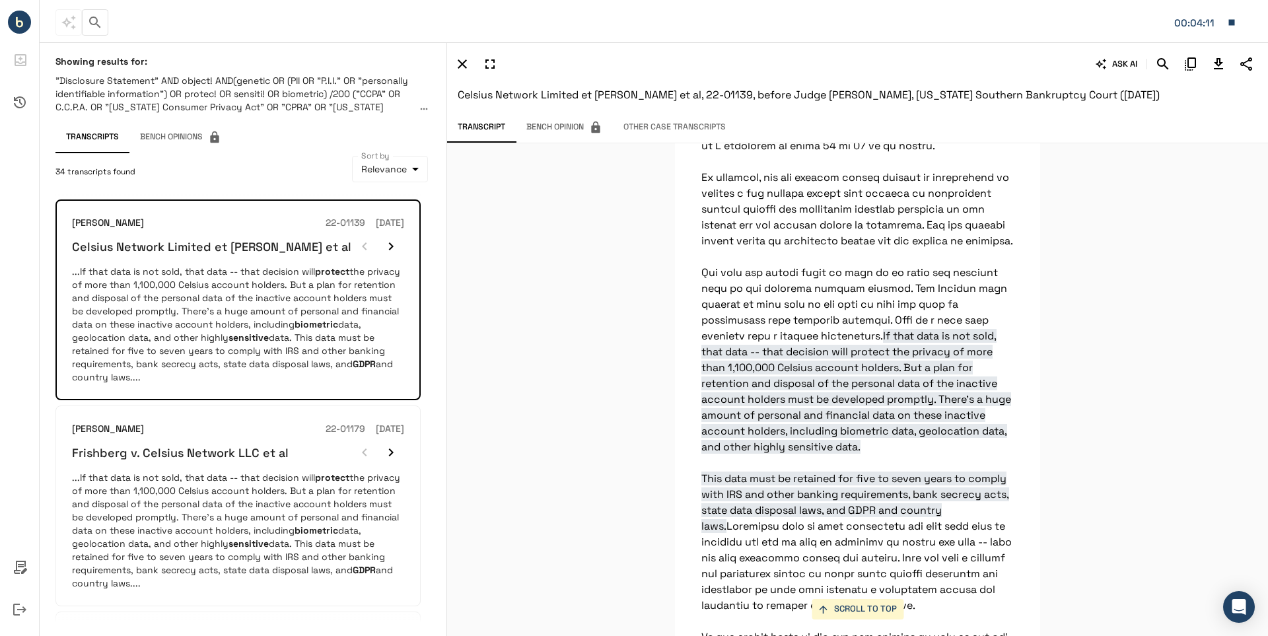
scroll to position [13200, 0]
click at [1219, 61] on icon "Download Transcript" at bounding box center [1219, 64] width 16 height 16
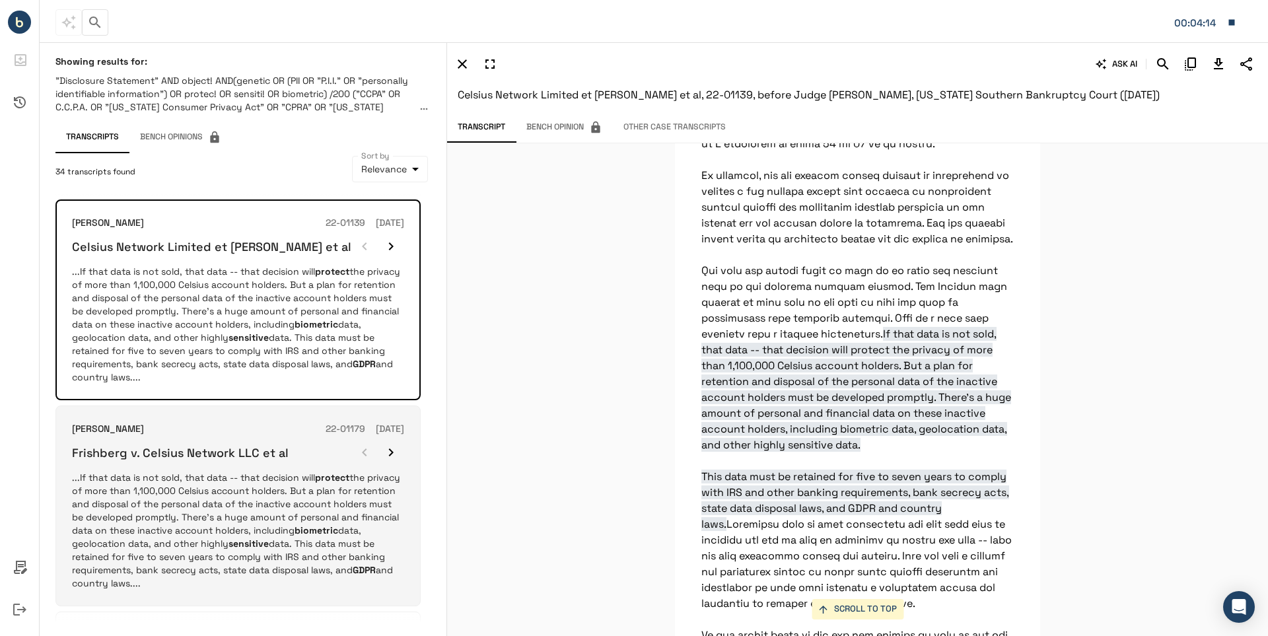
click at [225, 445] on h6 "Frishberg v. Celsius Network LLC et al" at bounding box center [180, 452] width 217 height 15
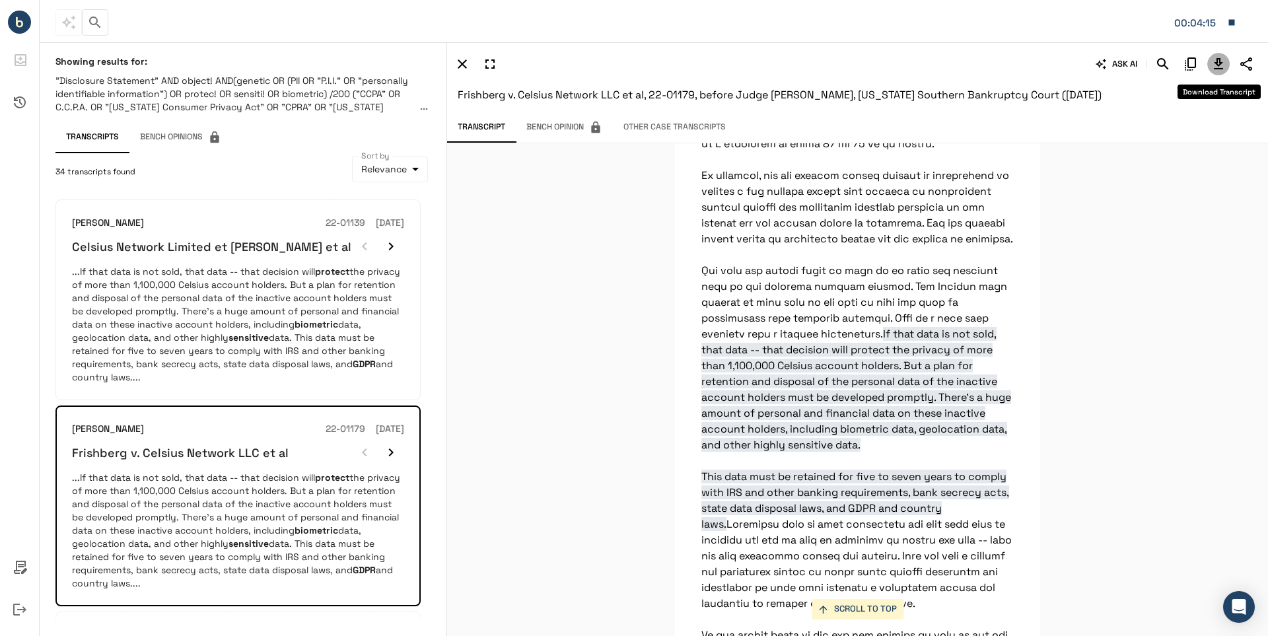
click at [1220, 63] on icon "Download Transcript" at bounding box center [1218, 63] width 9 height 11
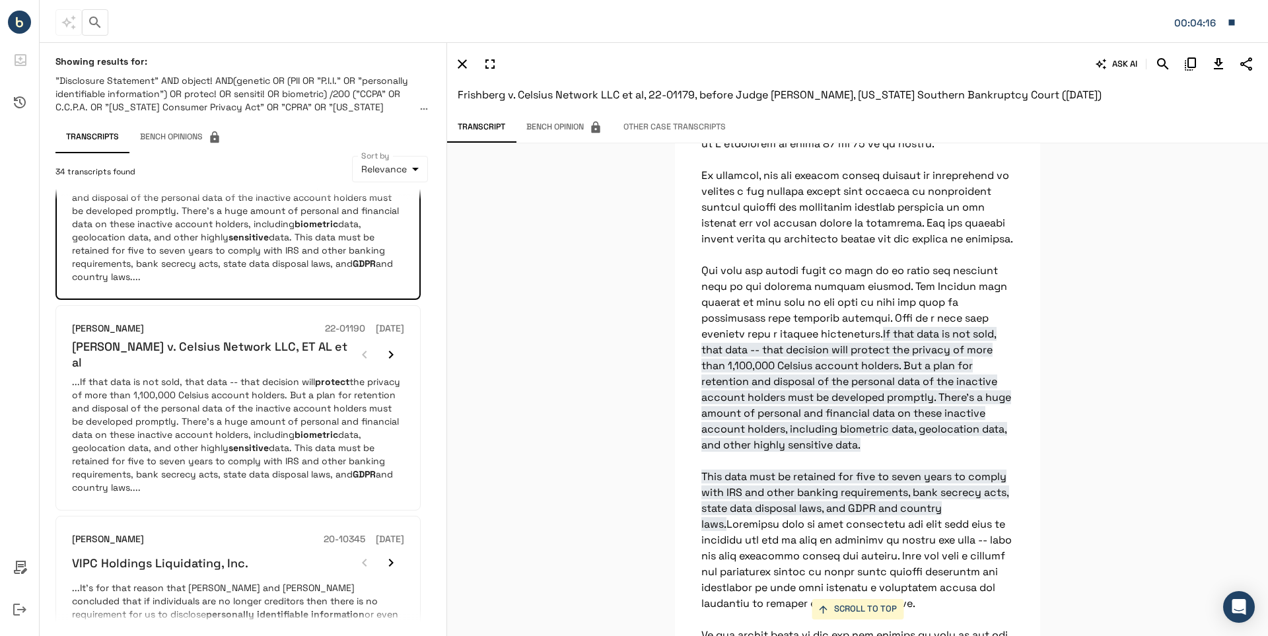
scroll to position [330, 0]
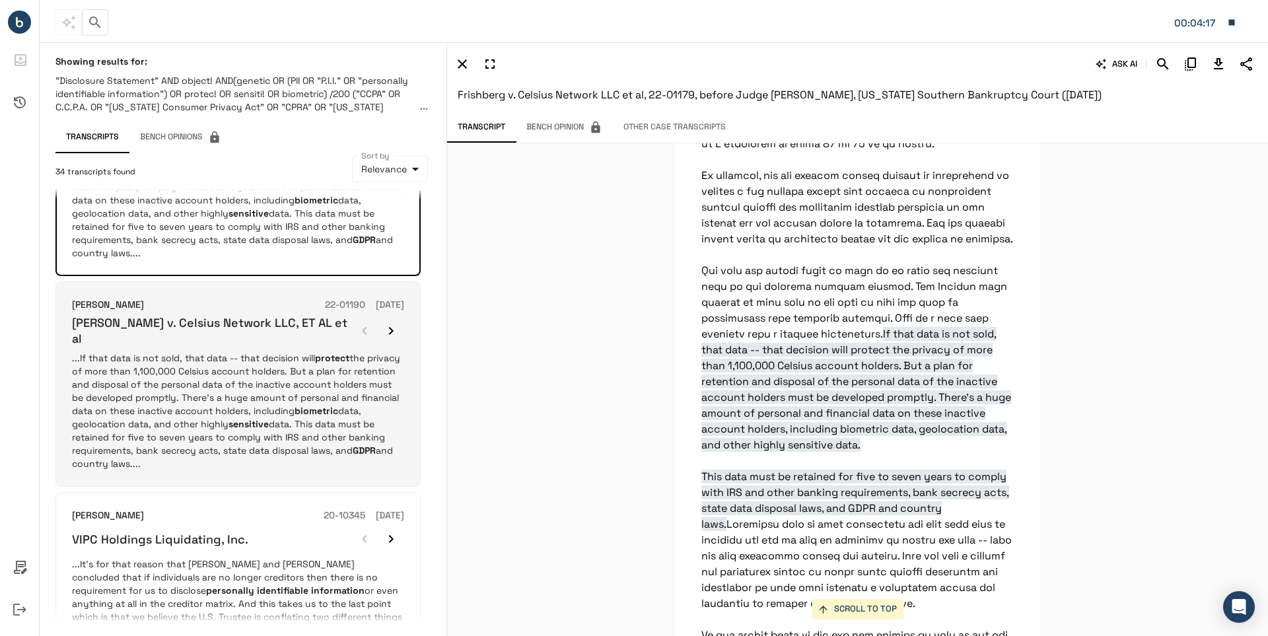
click at [243, 365] on p "...If that data is not sold, that data -- that decision will protect the privac…" at bounding box center [238, 410] width 332 height 119
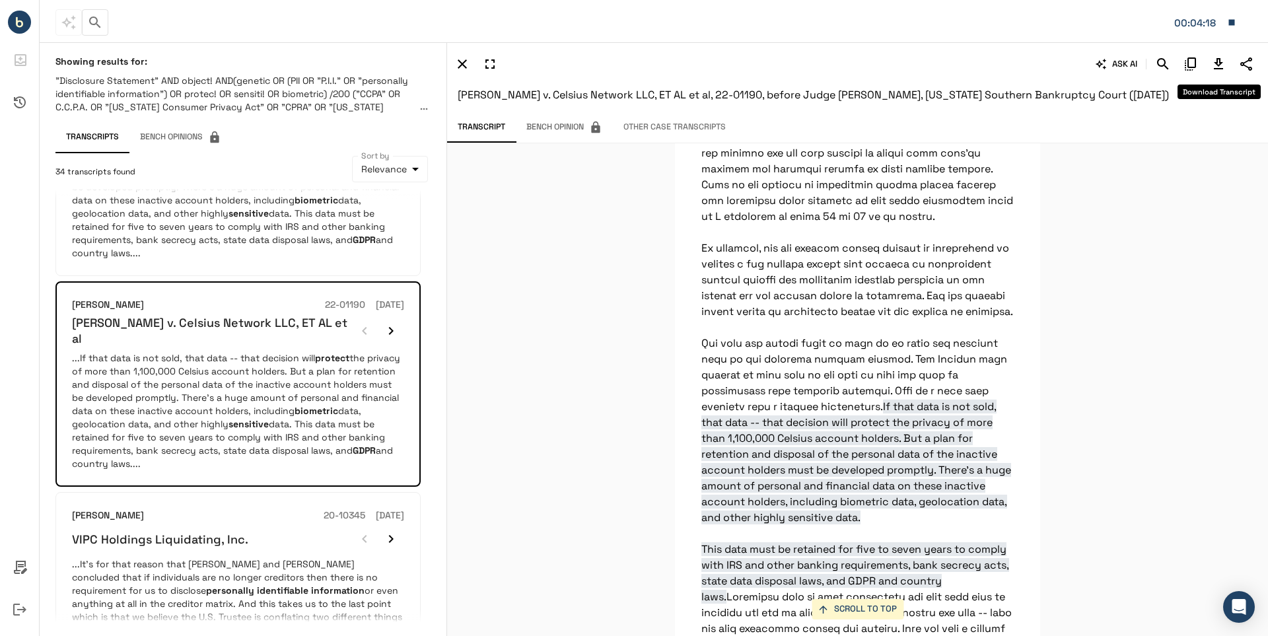
scroll to position [13200, 0]
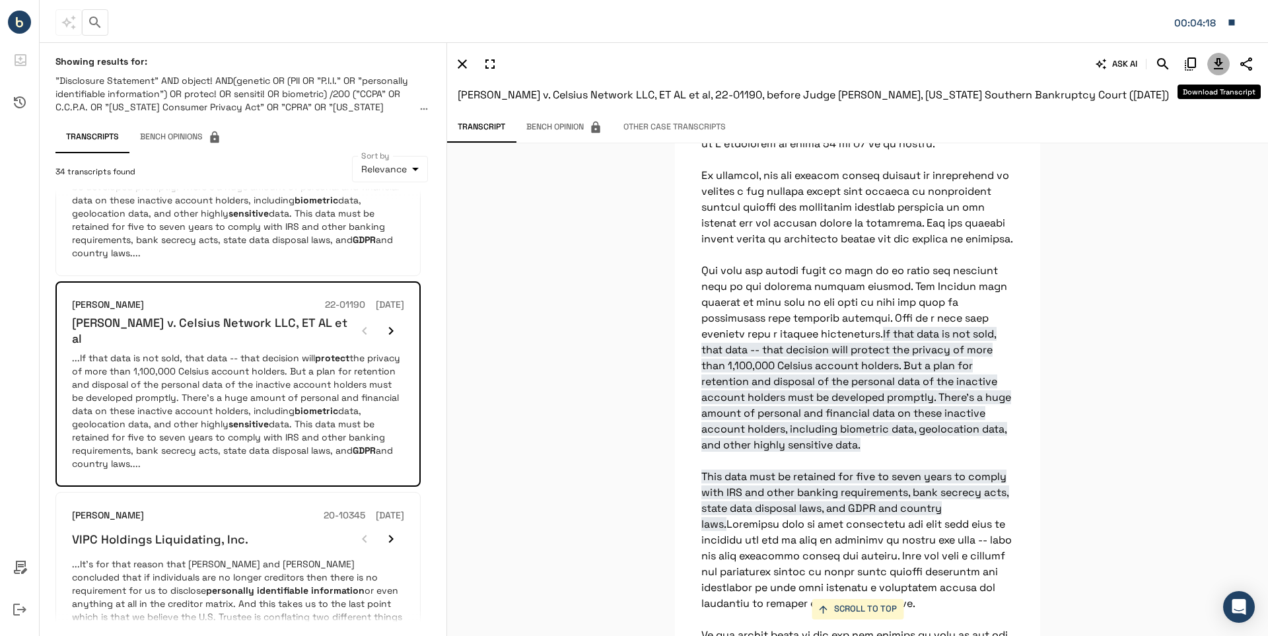
click at [1217, 63] on icon "Download Transcript" at bounding box center [1218, 63] width 9 height 11
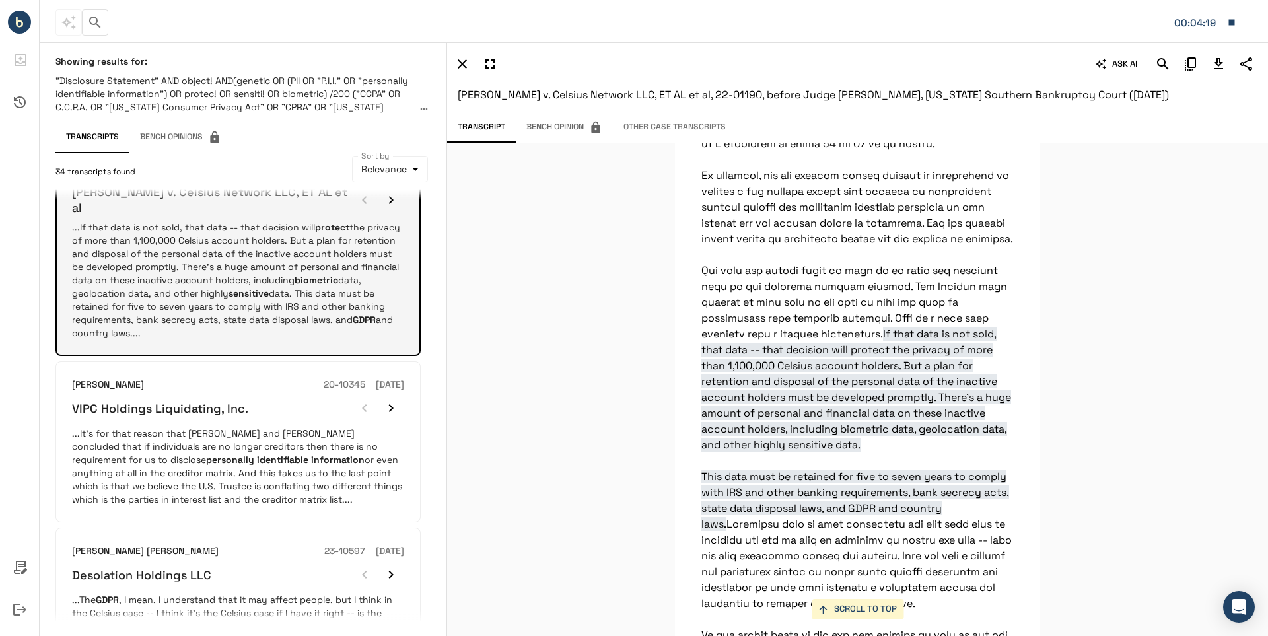
scroll to position [462, 0]
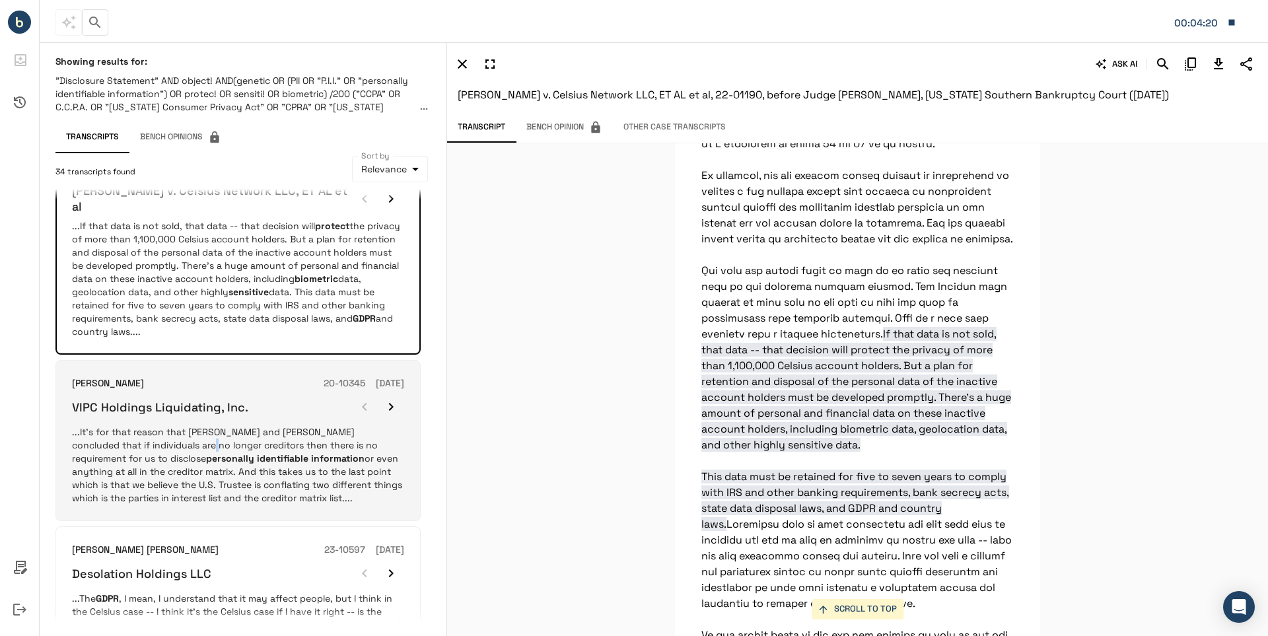
click at [151, 425] on p "...It’s for that reason that [PERSON_NAME] and [PERSON_NAME] concluded that if …" at bounding box center [238, 464] width 332 height 79
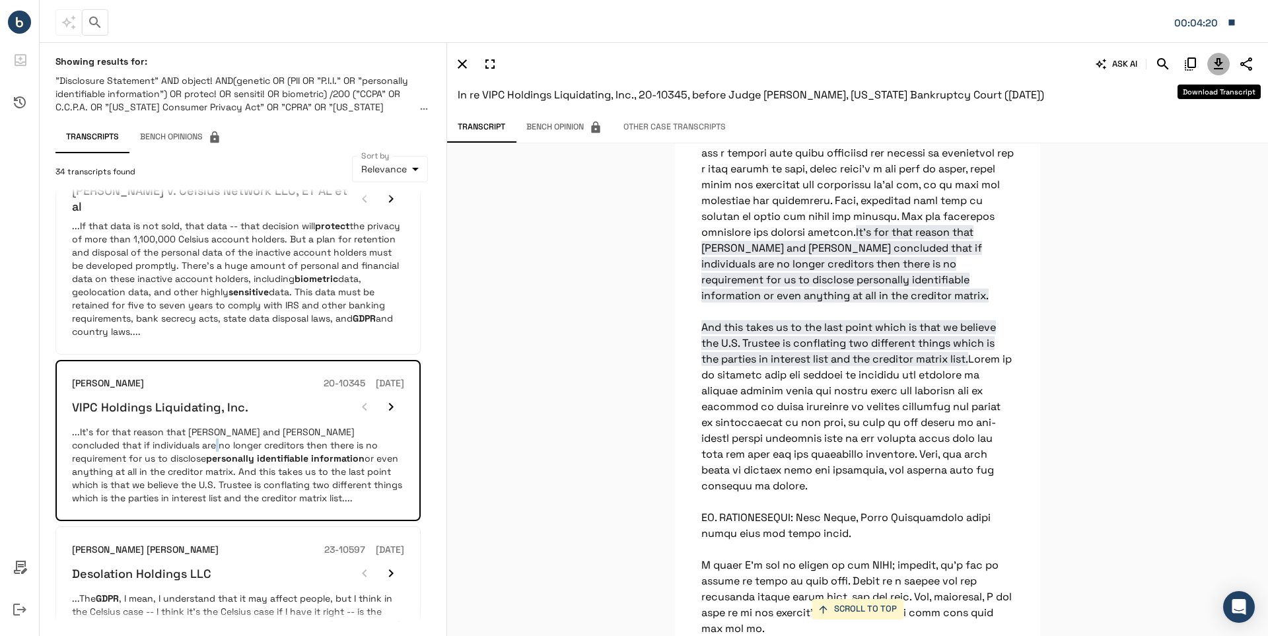
click at [1218, 64] on icon "Download Transcript" at bounding box center [1219, 64] width 16 height 16
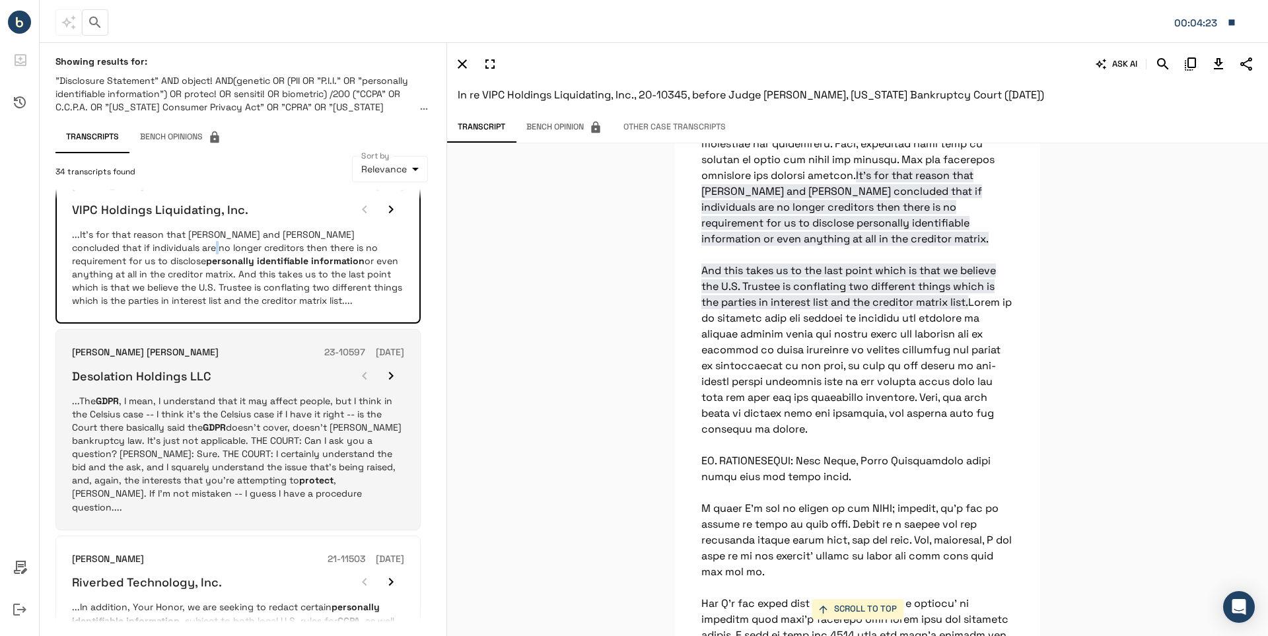
scroll to position [661, 0]
click at [175, 418] on p "...The GDPR , I mean, I understand that it may affect people, but I think in th…" at bounding box center [238, 453] width 332 height 119
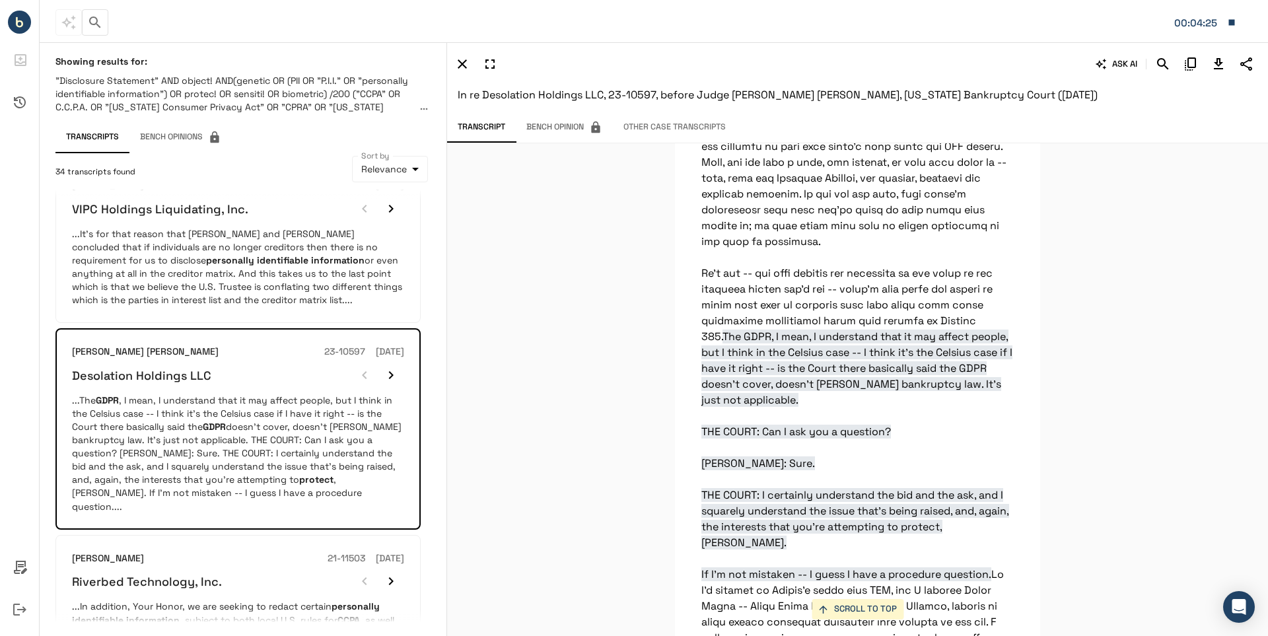
scroll to position [32114, 0]
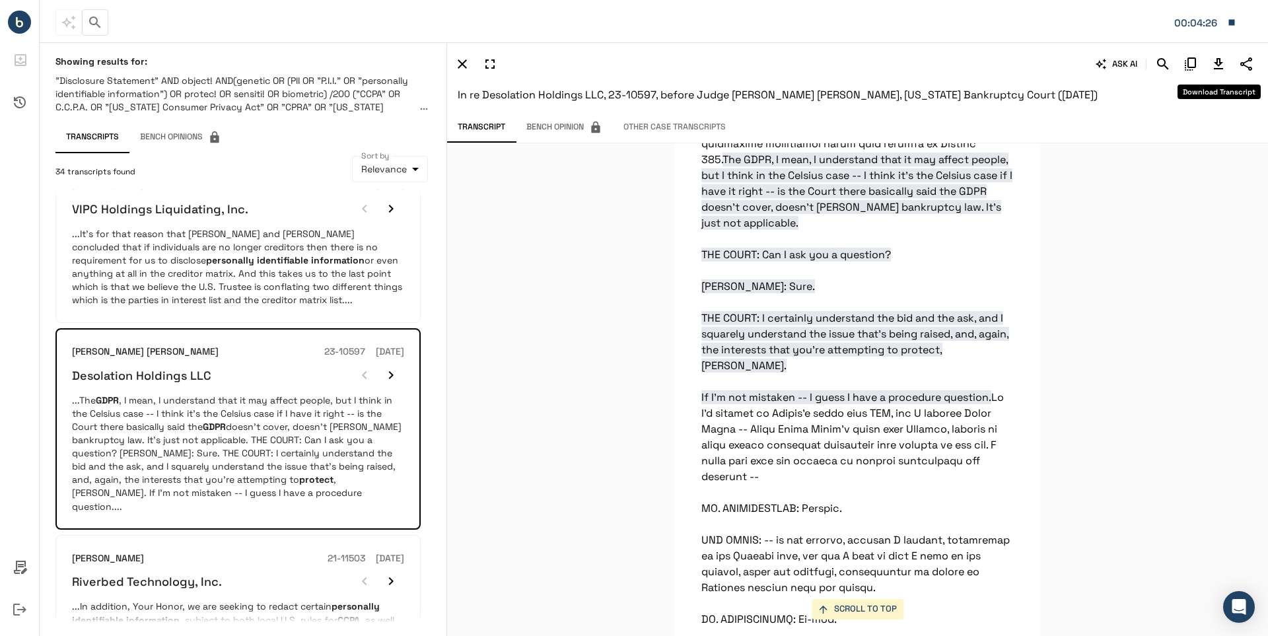
click at [1216, 66] on icon "Download Transcript" at bounding box center [1219, 64] width 16 height 16
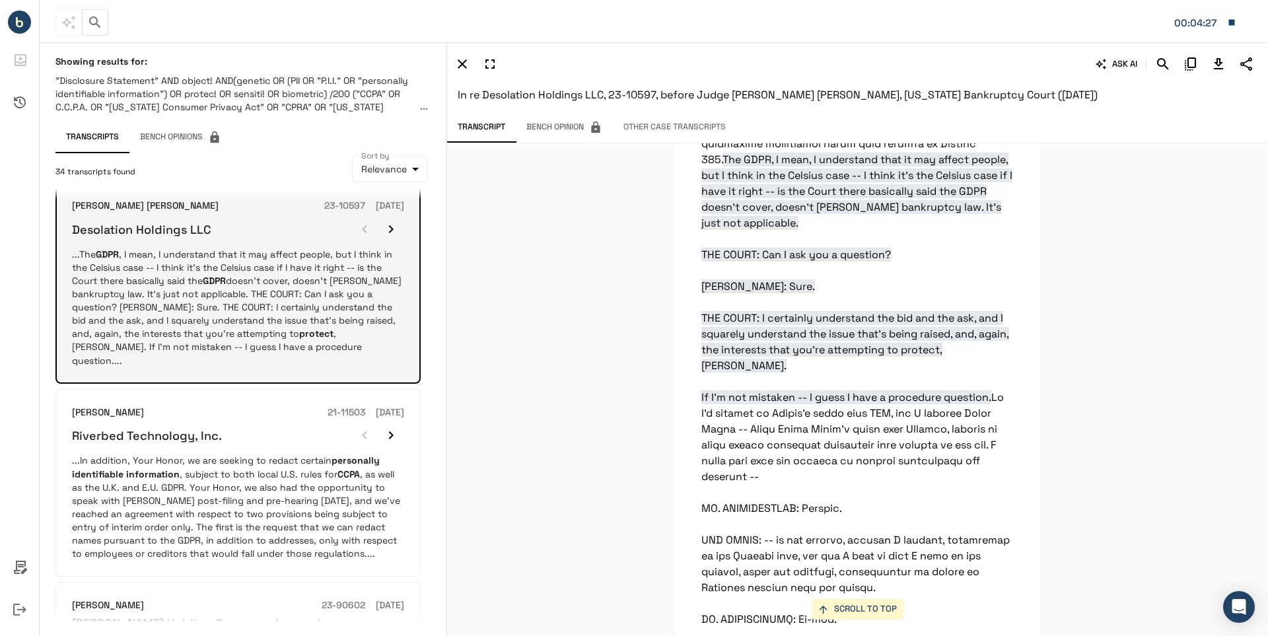
scroll to position [859, 0]
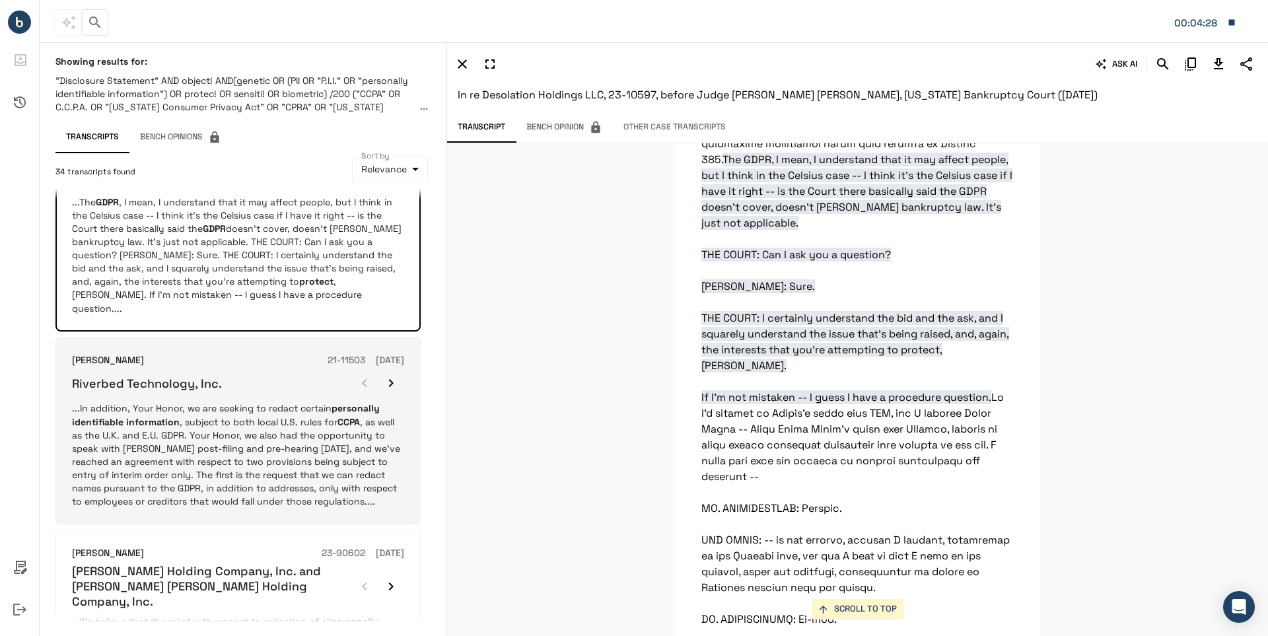
click at [194, 402] on p "...In addition, Your Honor, we are seeking to redact certain personally identif…" at bounding box center [238, 455] width 332 height 106
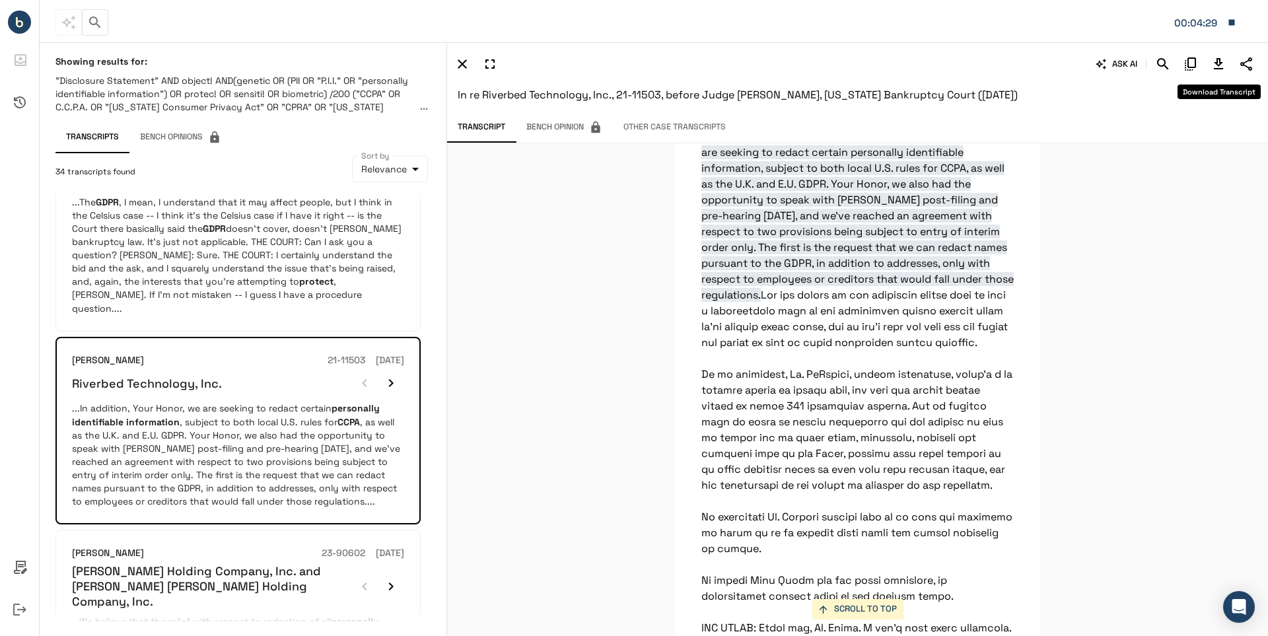
scroll to position [36331, 0]
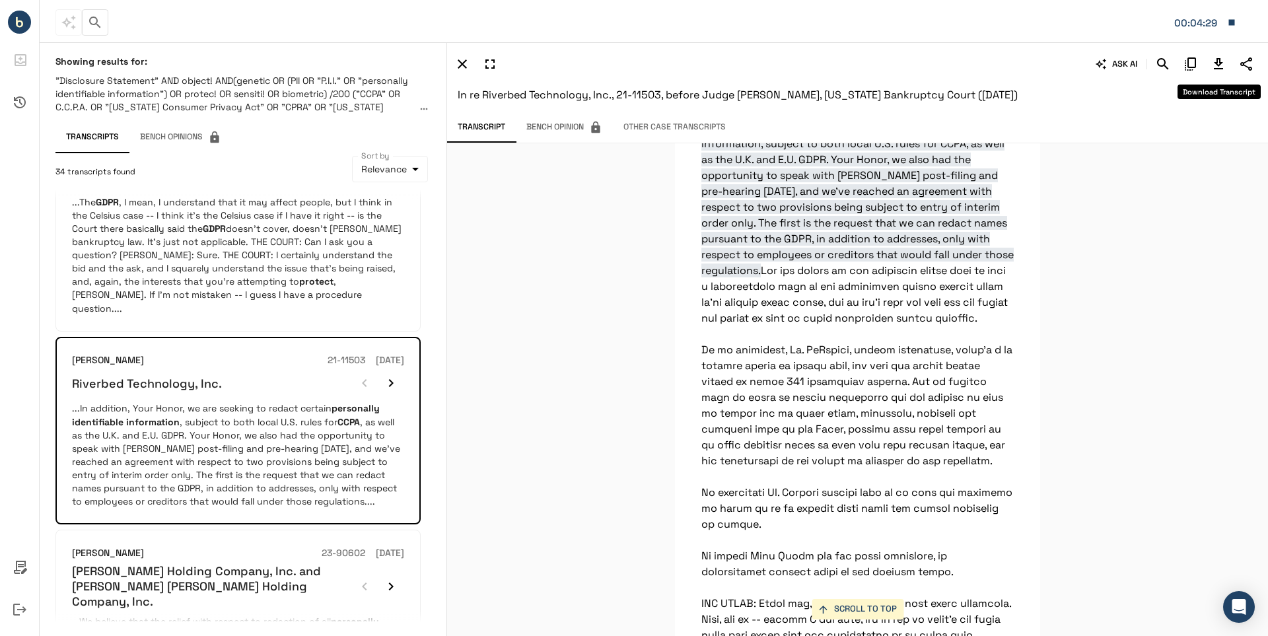
click at [1215, 65] on icon "Download Transcript" at bounding box center [1219, 64] width 16 height 16
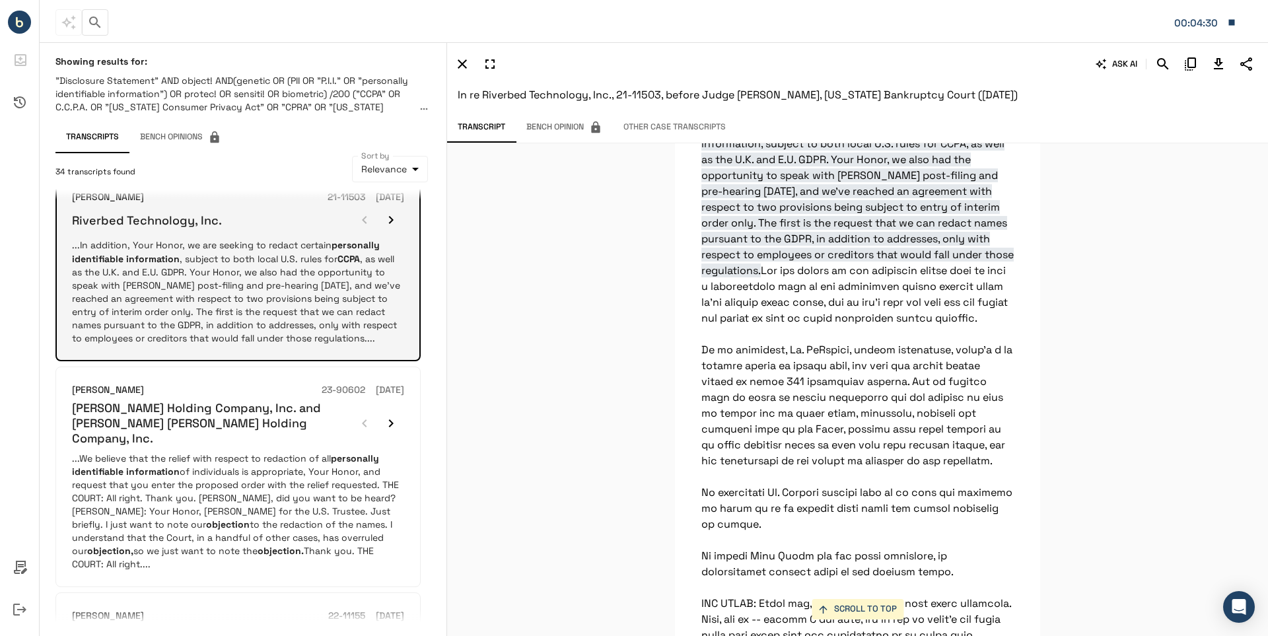
scroll to position [1057, 0]
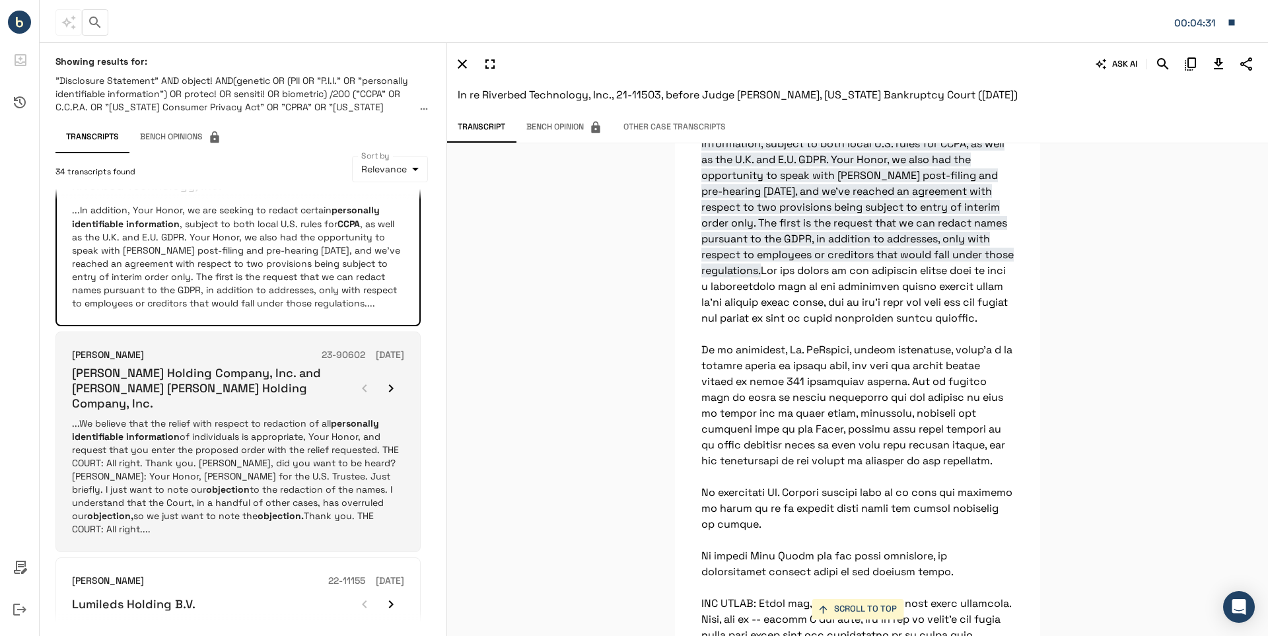
click at [172, 417] on p "...We believe that the relief with respect to redaction of all personally ident…" at bounding box center [238, 476] width 332 height 119
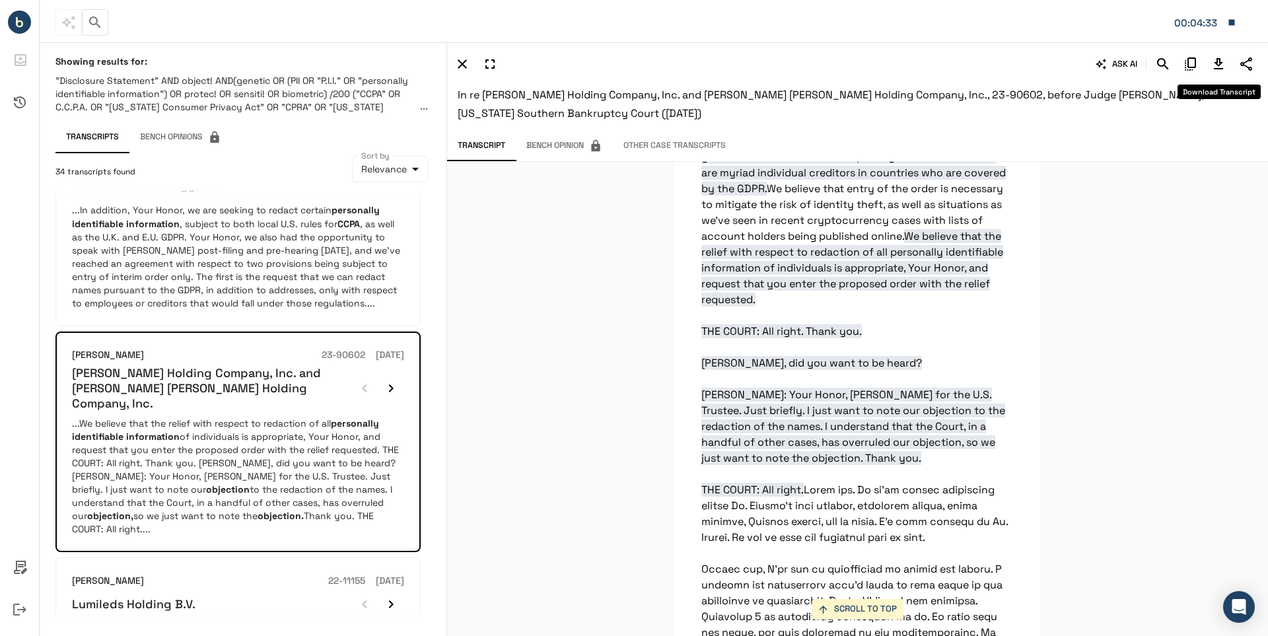
scroll to position [12638, 0]
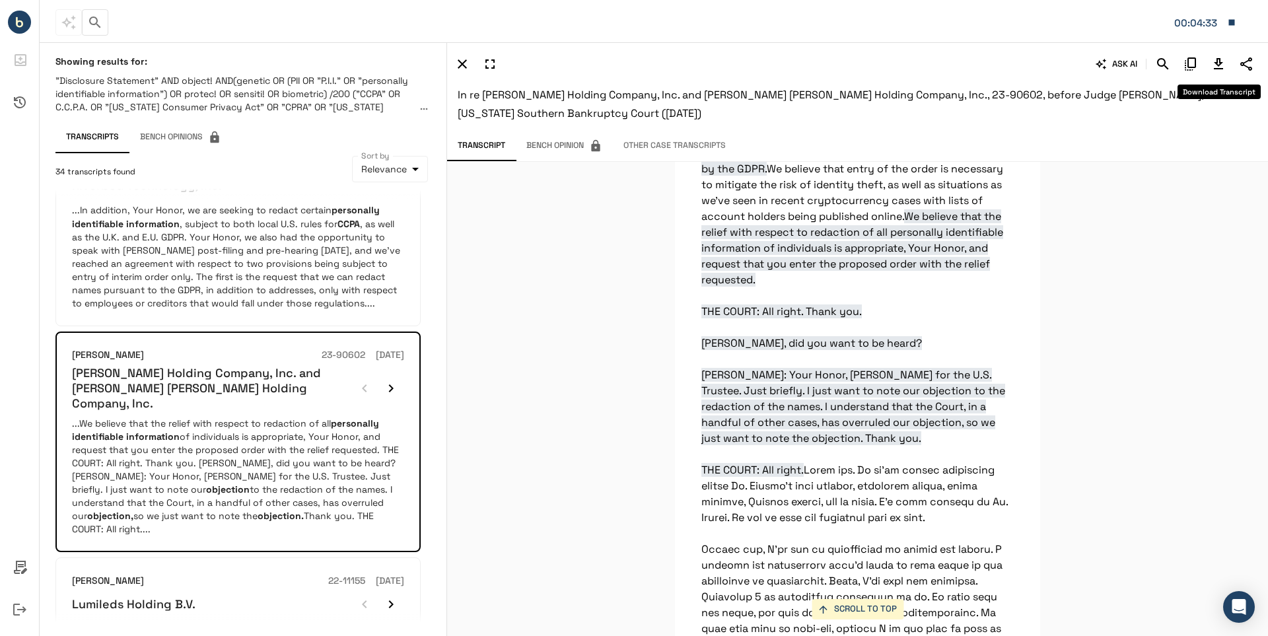
click at [1217, 63] on icon "Download Transcript" at bounding box center [1218, 63] width 9 height 11
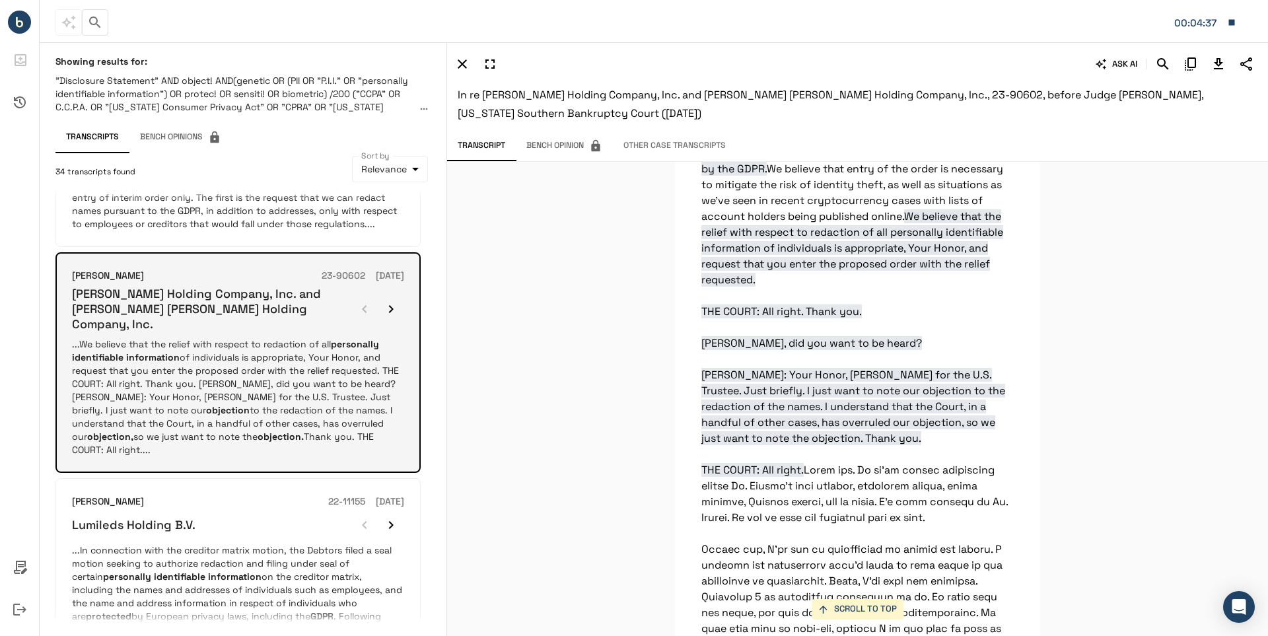
scroll to position [1189, 0]
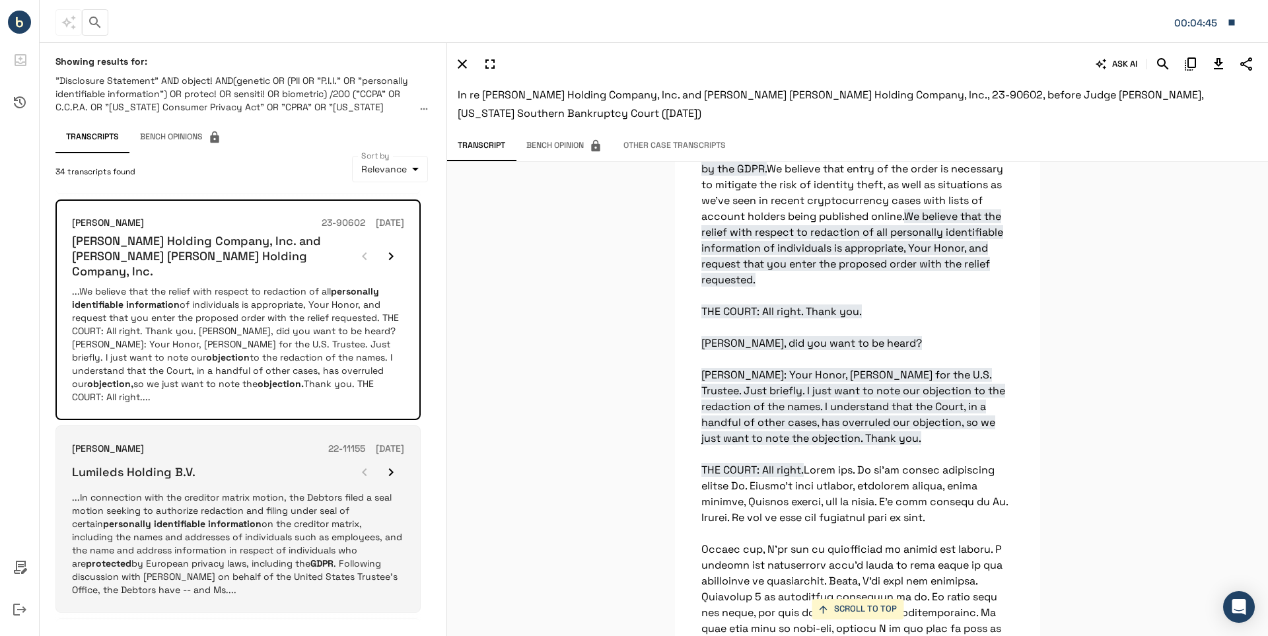
click at [107, 491] on p "...In connection with the creditor matrix motion, the Debtors filed a seal moti…" at bounding box center [238, 544] width 332 height 106
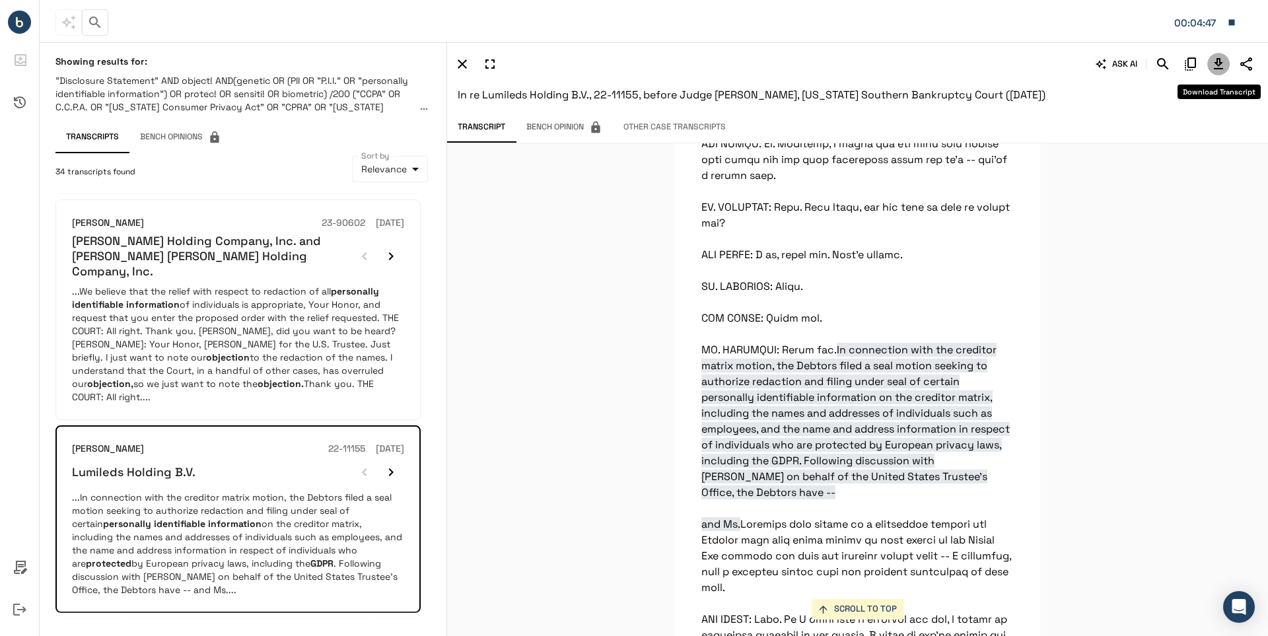
click at [1215, 61] on icon "Download Transcript" at bounding box center [1219, 64] width 16 height 16
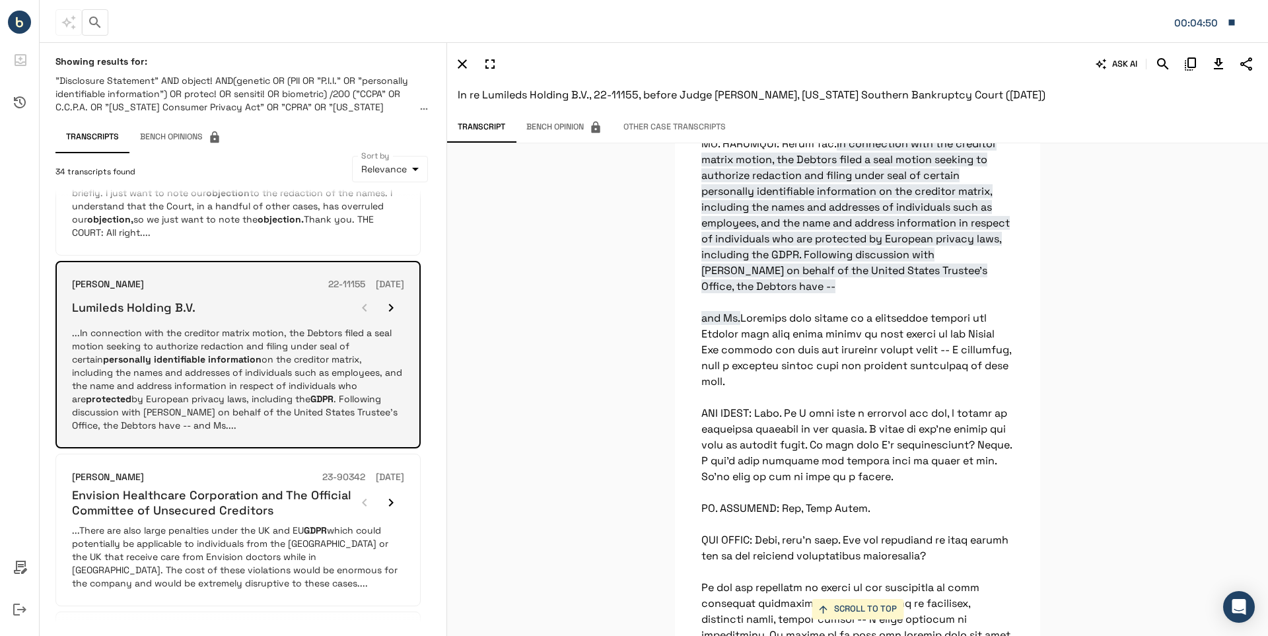
scroll to position [1387, 0]
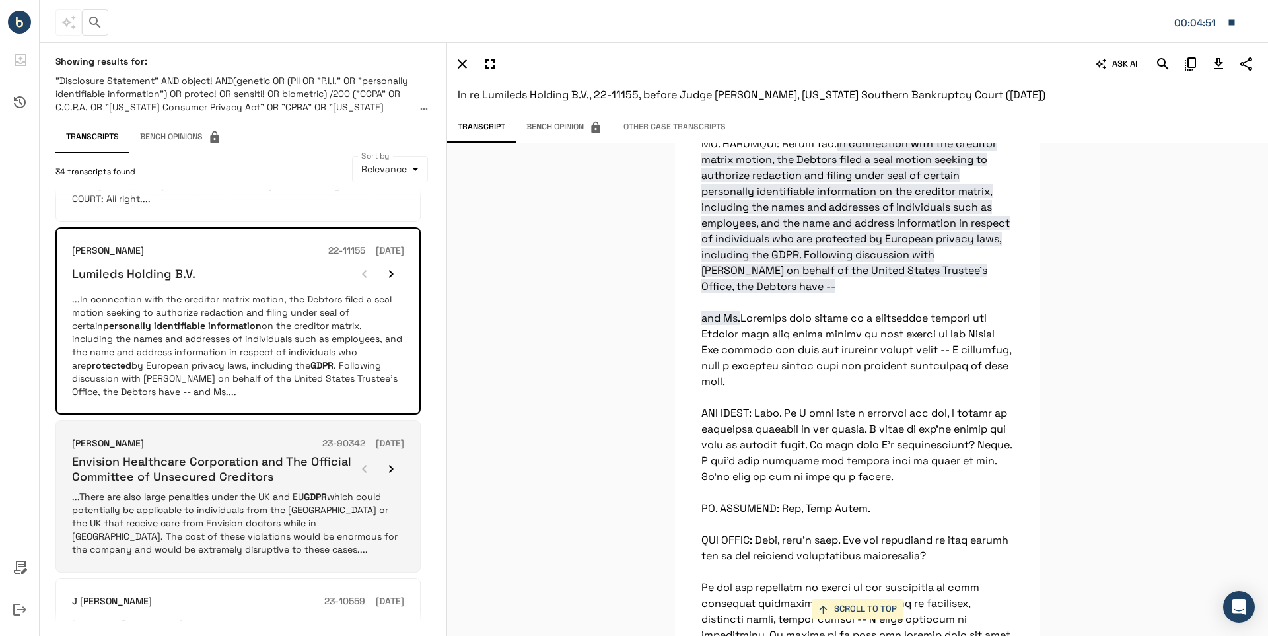
click at [171, 490] on p "...There are also large penalties under the UK and EU GDPR which could potentia…" at bounding box center [238, 523] width 332 height 66
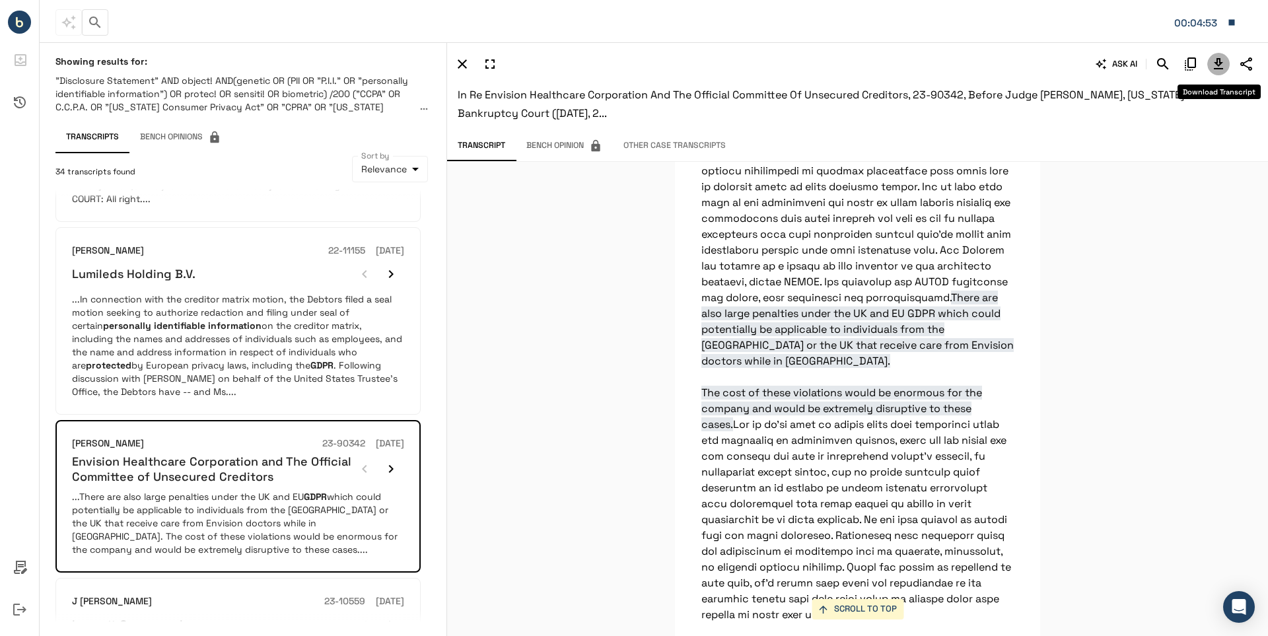
click at [1218, 63] on icon "Download Transcript" at bounding box center [1218, 63] width 9 height 11
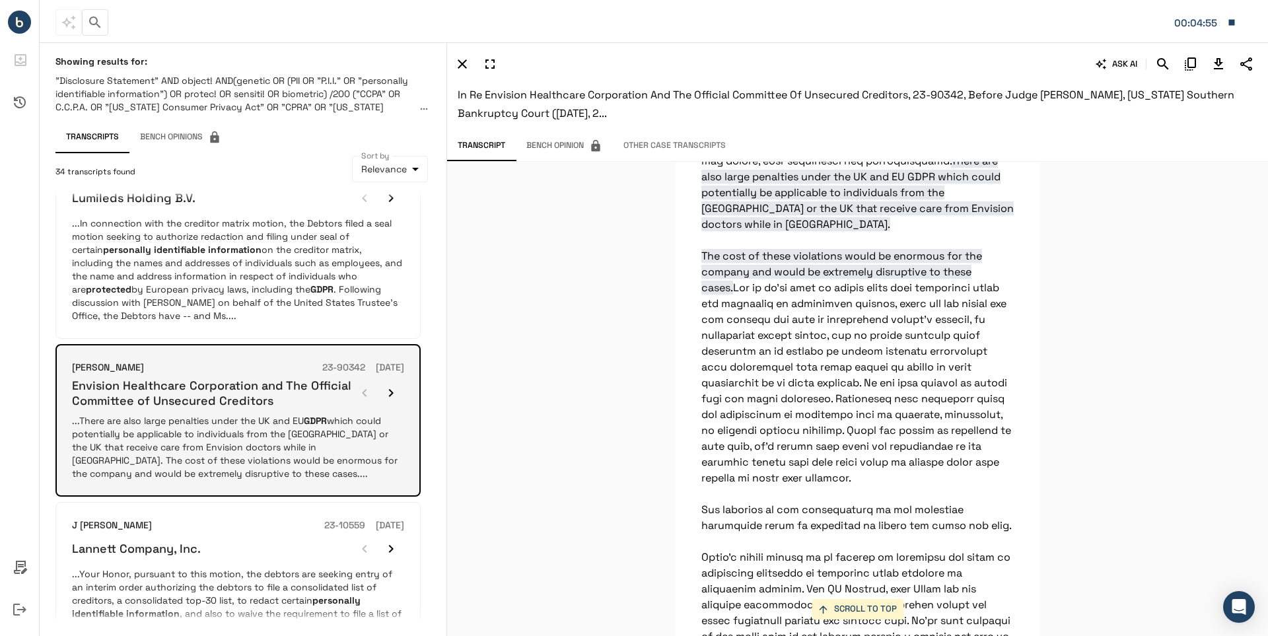
scroll to position [1465, 0]
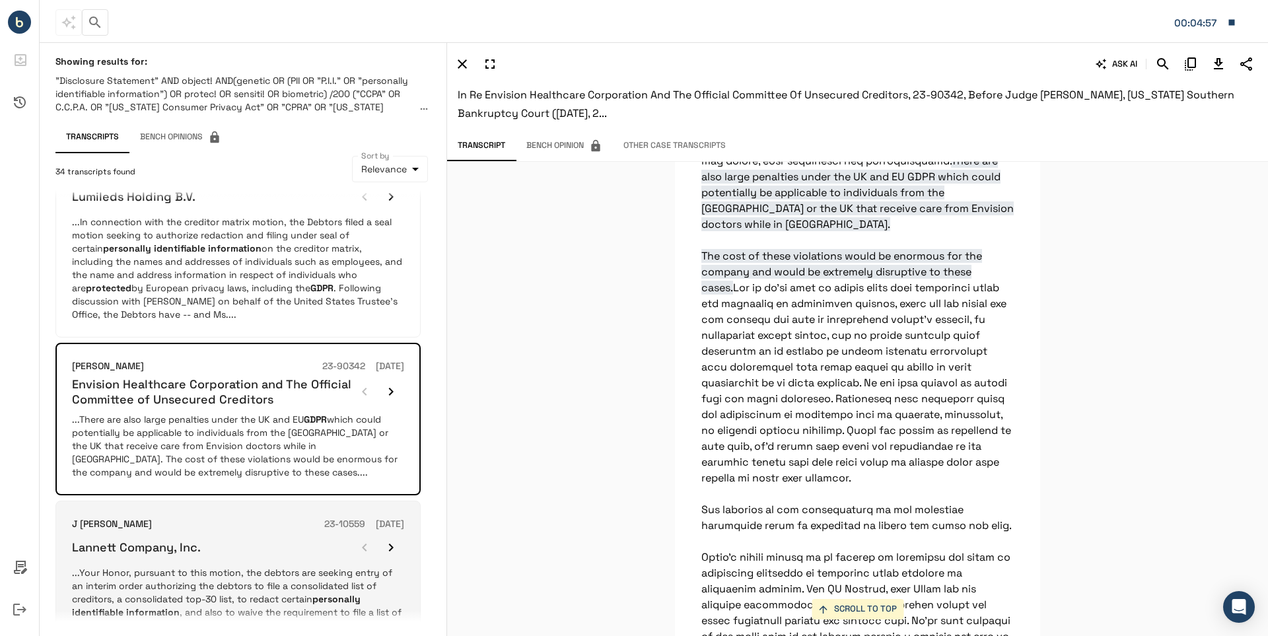
click at [203, 534] on div "Lannett Company, Inc." at bounding box center [238, 547] width 332 height 26
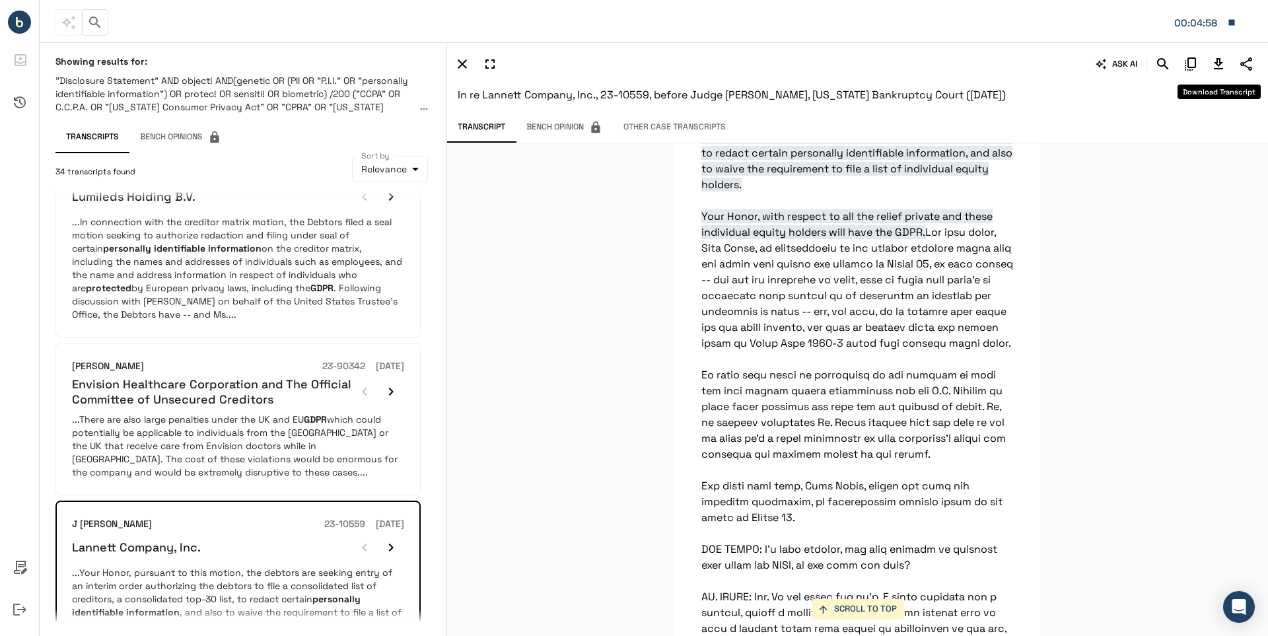
click at [1219, 65] on icon "Download Transcript" at bounding box center [1218, 63] width 9 height 11
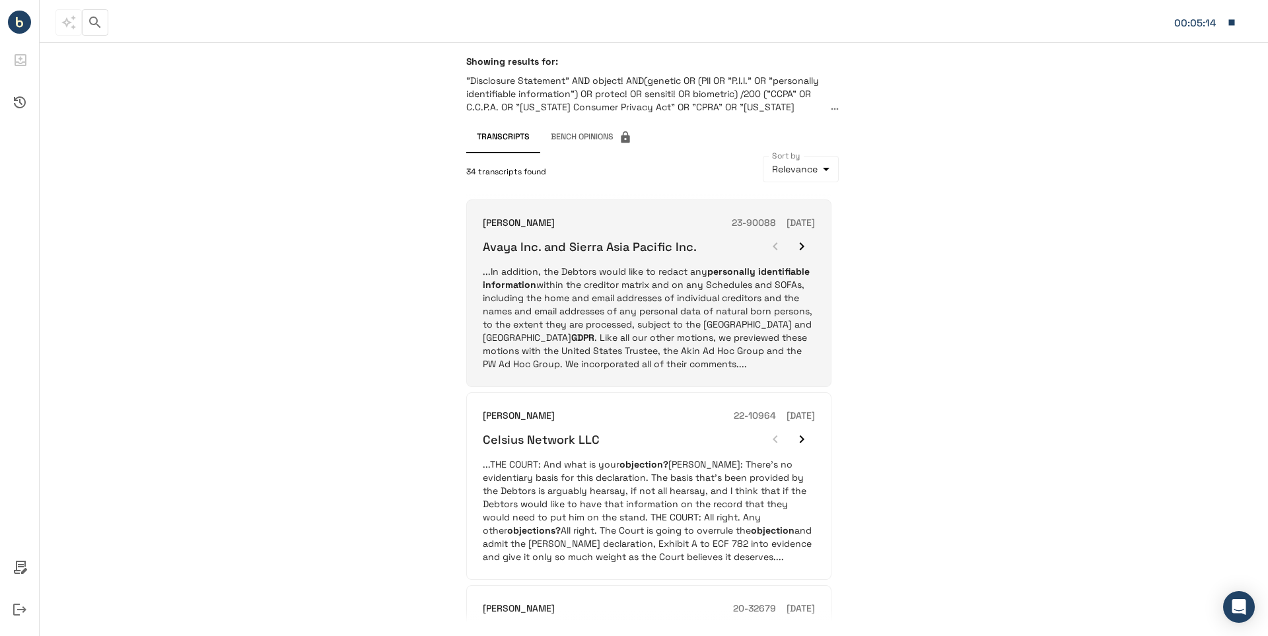
click at [579, 269] on p "...In addition, the Debtors would like to redact any personally identifiable in…" at bounding box center [649, 318] width 332 height 106
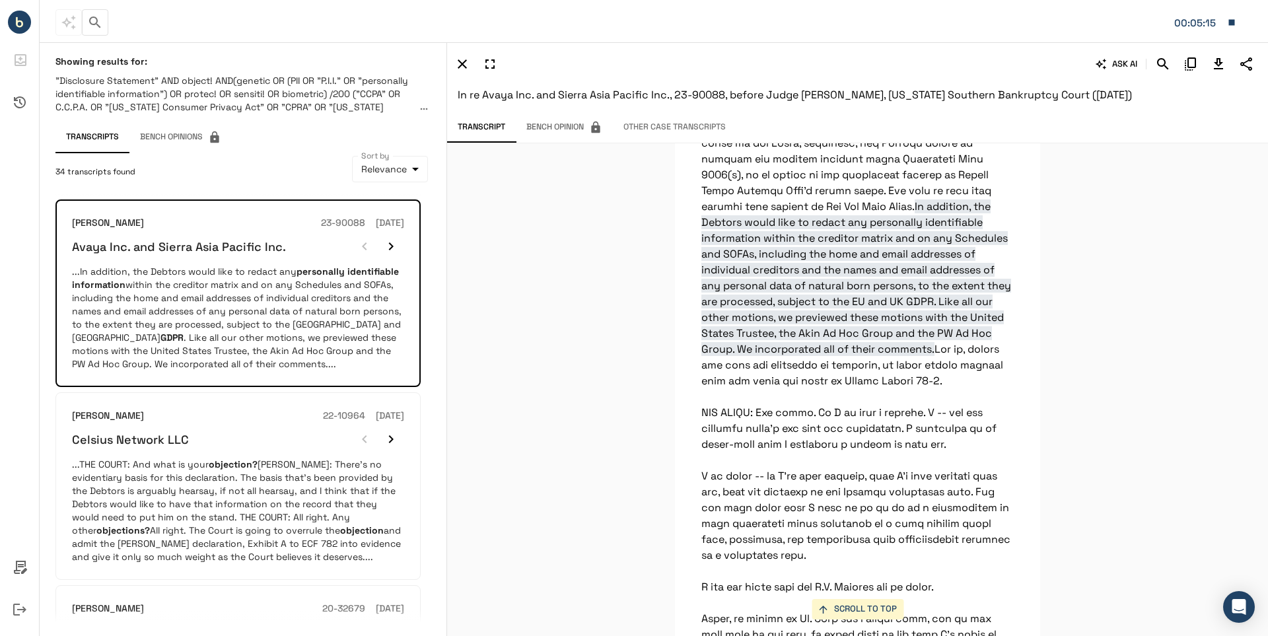
scroll to position [33422, 0]
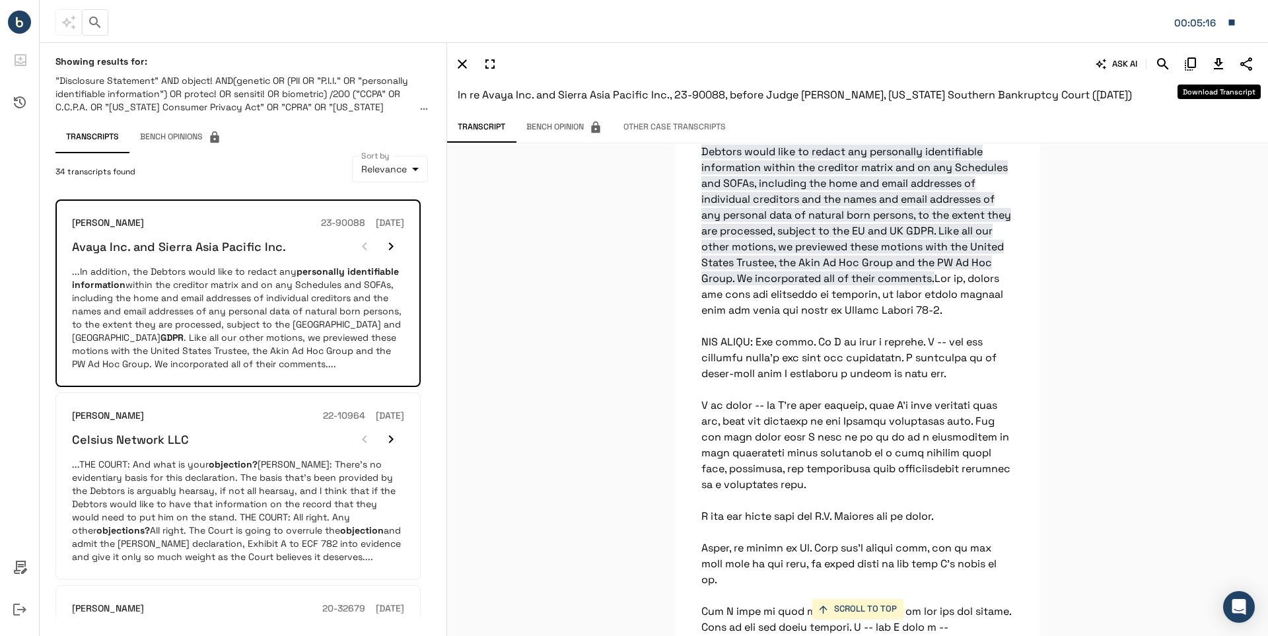
click at [1216, 61] on icon "Download Transcript" at bounding box center [1219, 64] width 16 height 16
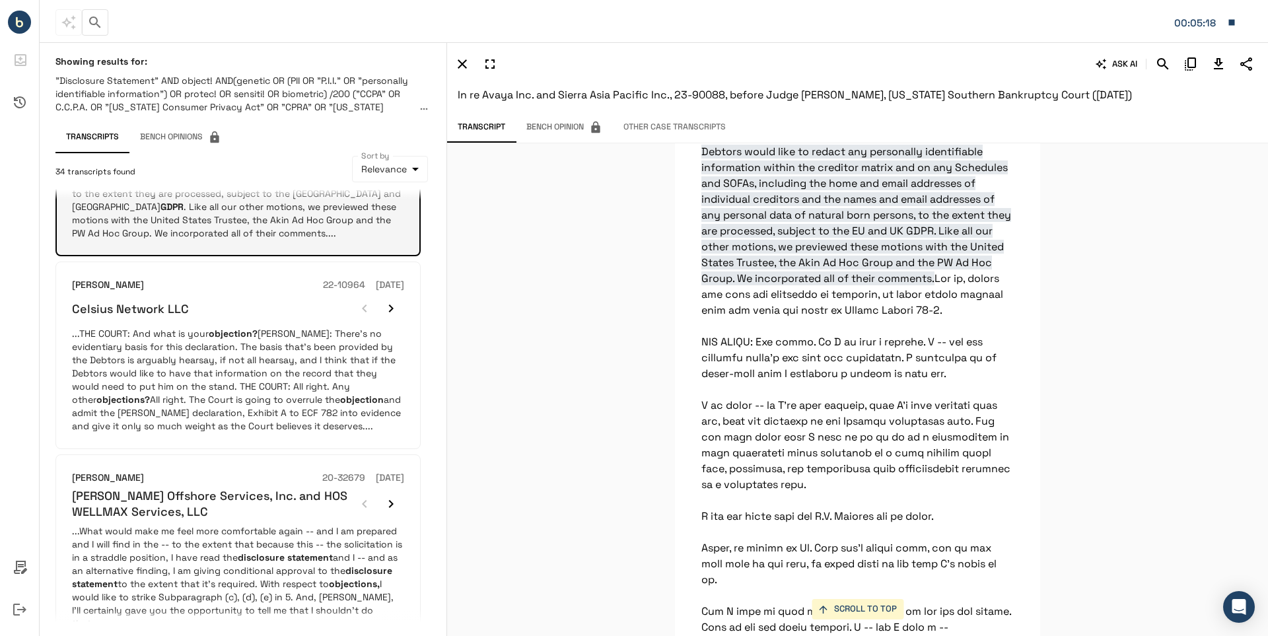
scroll to position [132, 0]
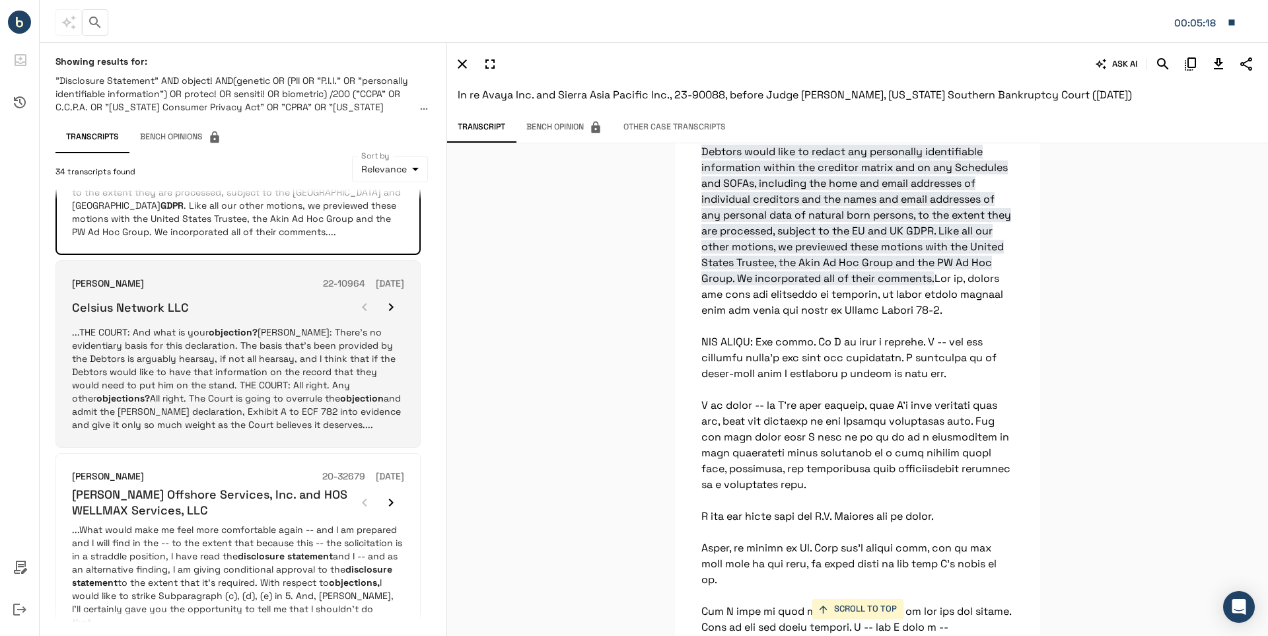
click at [215, 377] on p "...THE COURT: And what is your objection? [PERSON_NAME]: There's no evidentiary…" at bounding box center [238, 379] width 332 height 106
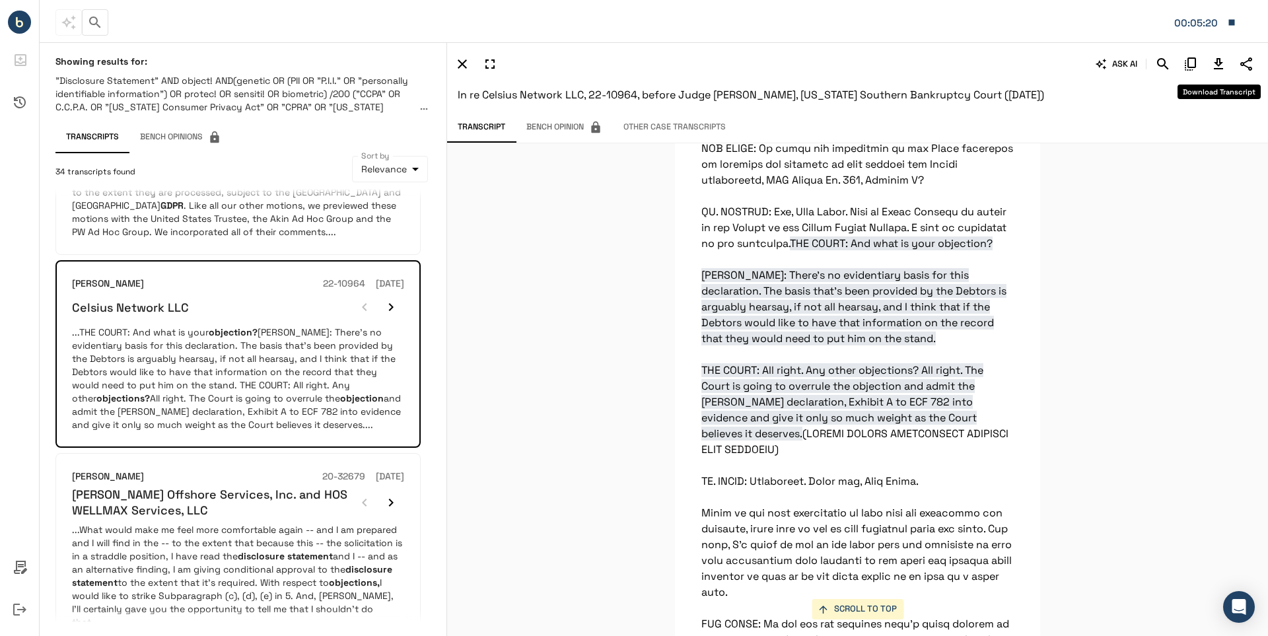
scroll to position [11915, 0]
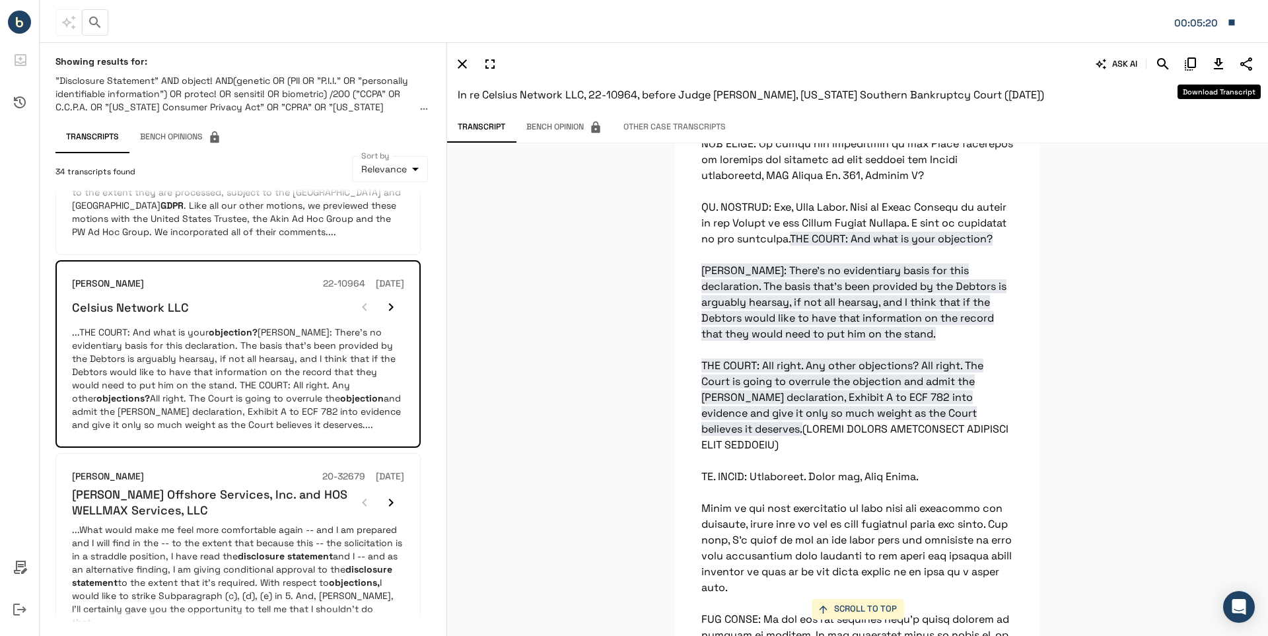
click at [1217, 65] on icon "Download Transcript" at bounding box center [1219, 64] width 16 height 16
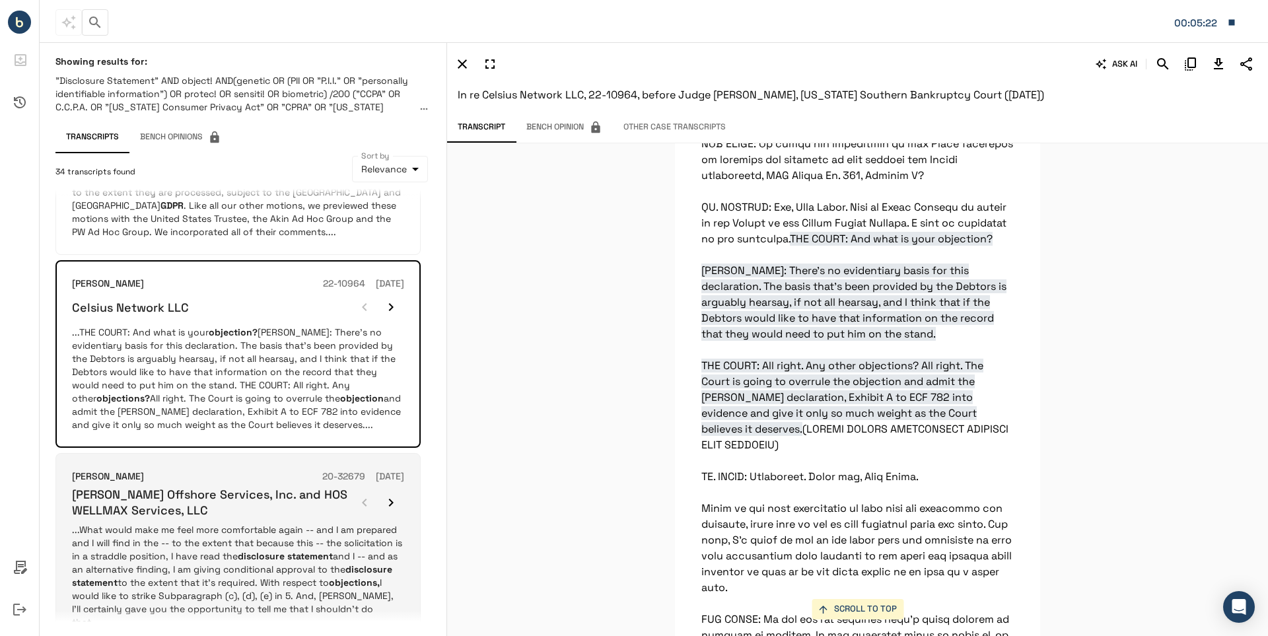
click at [171, 503] on h6 "[PERSON_NAME] Offshore Services, Inc. and HOS WELLMAX Services, LLC" at bounding box center [211, 502] width 279 height 31
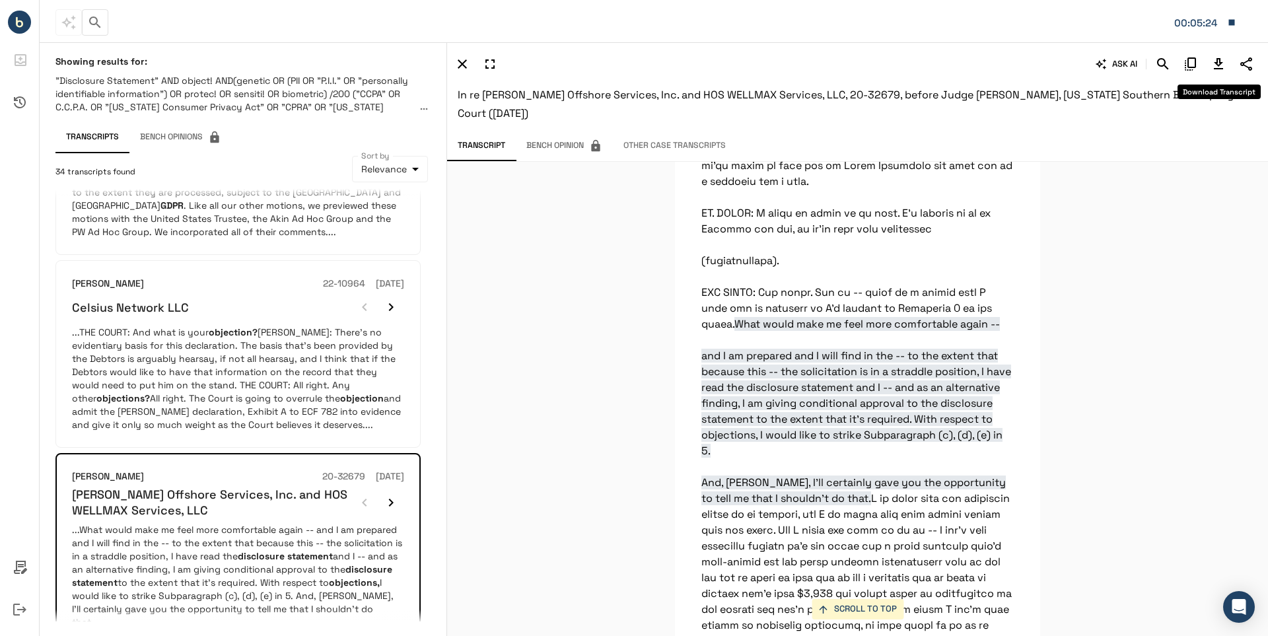
scroll to position [12947, 0]
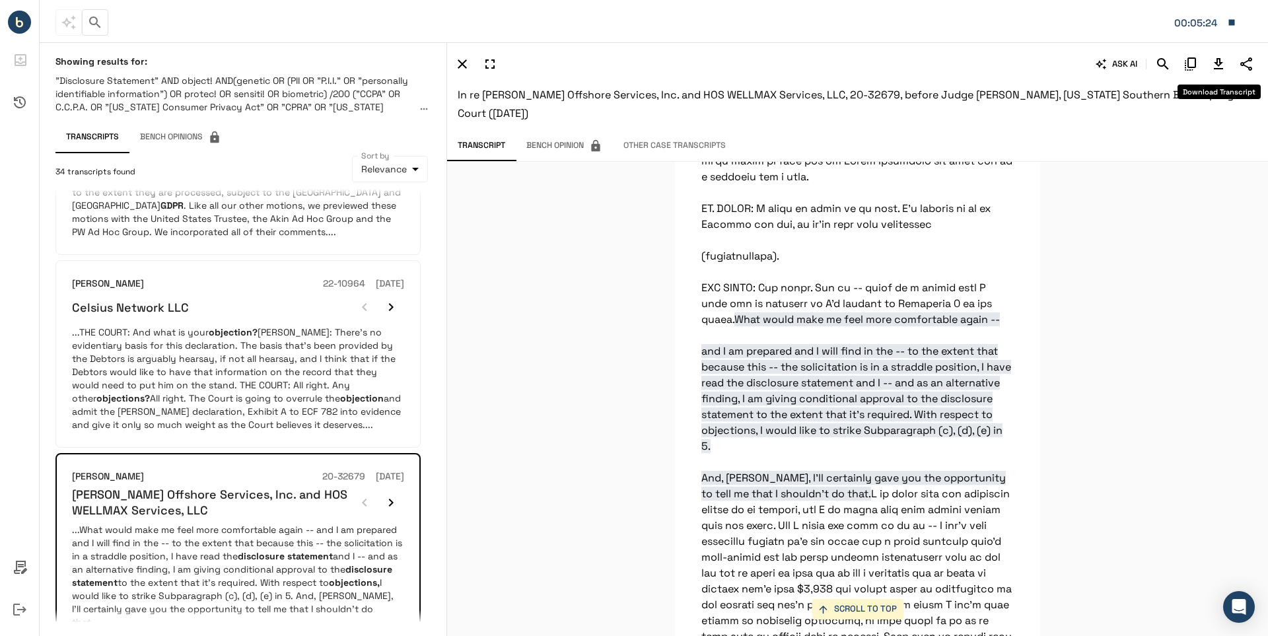
click at [1217, 66] on icon "Download Transcript" at bounding box center [1219, 64] width 16 height 16
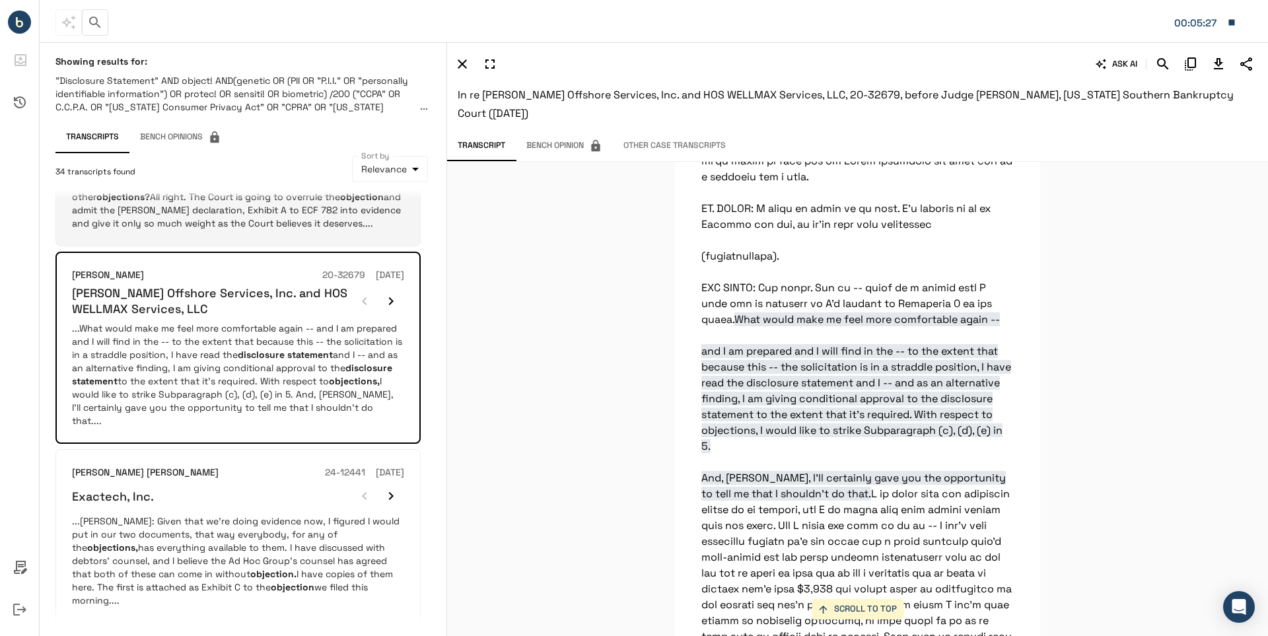
scroll to position [355, 0]
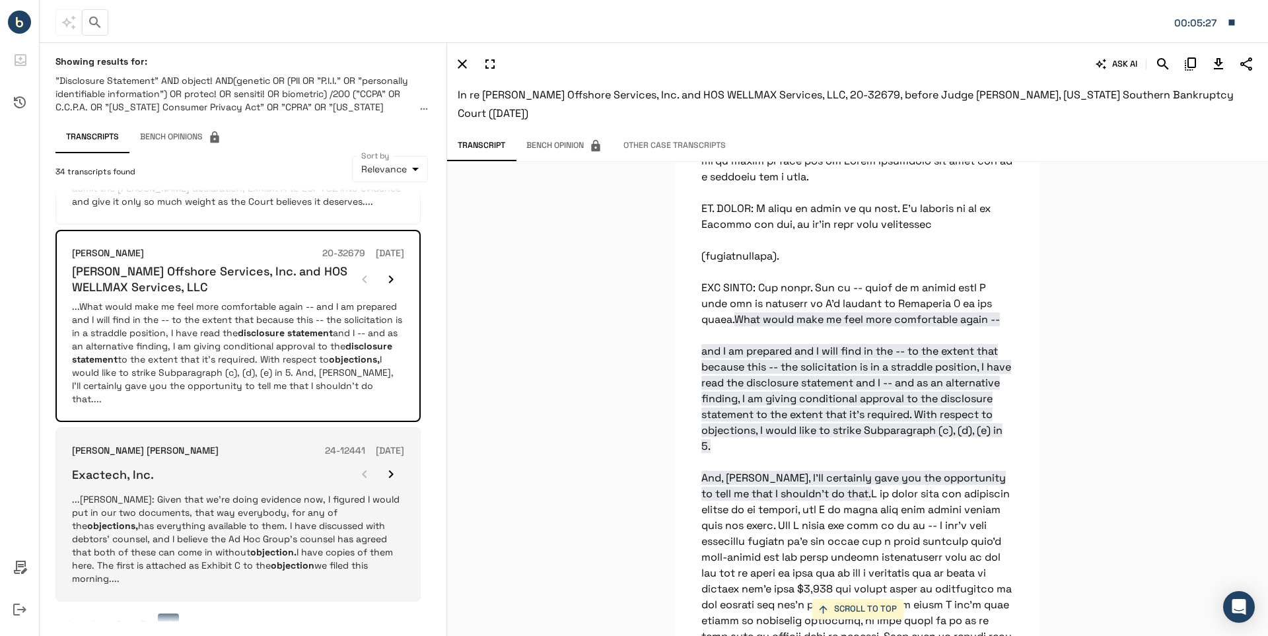
click at [123, 493] on p "...[PERSON_NAME]: Given that we're doing evidence now, I figured I would put in…" at bounding box center [238, 539] width 332 height 92
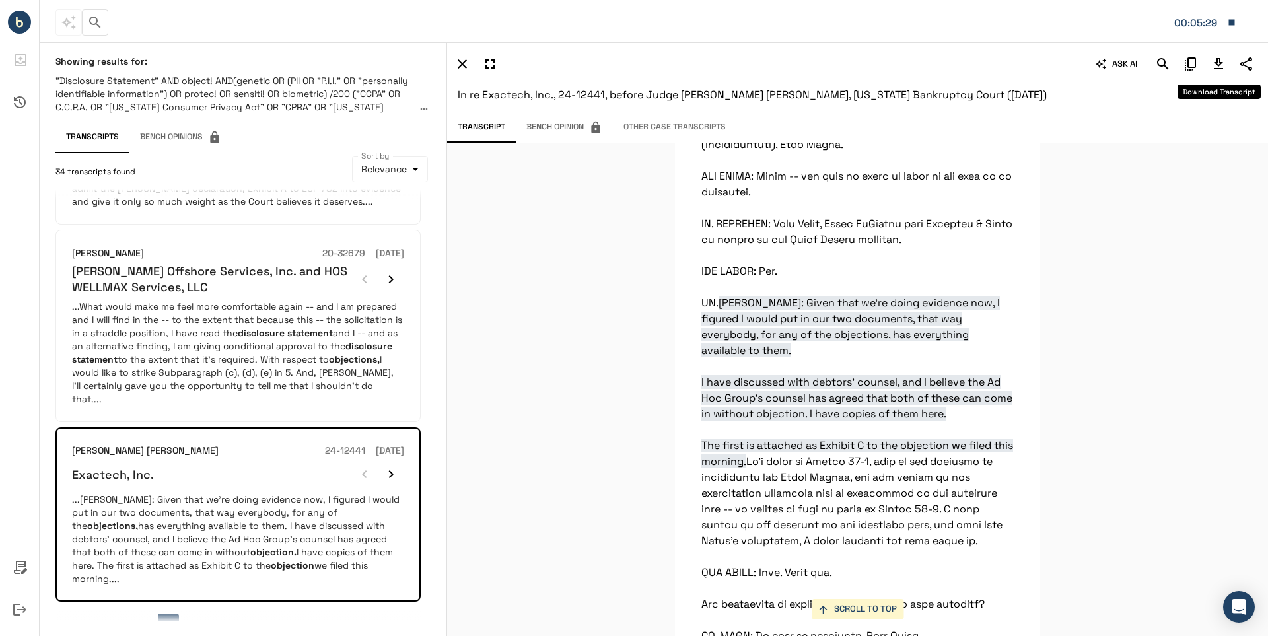
click at [1219, 61] on icon "Download Transcript" at bounding box center [1219, 64] width 16 height 16
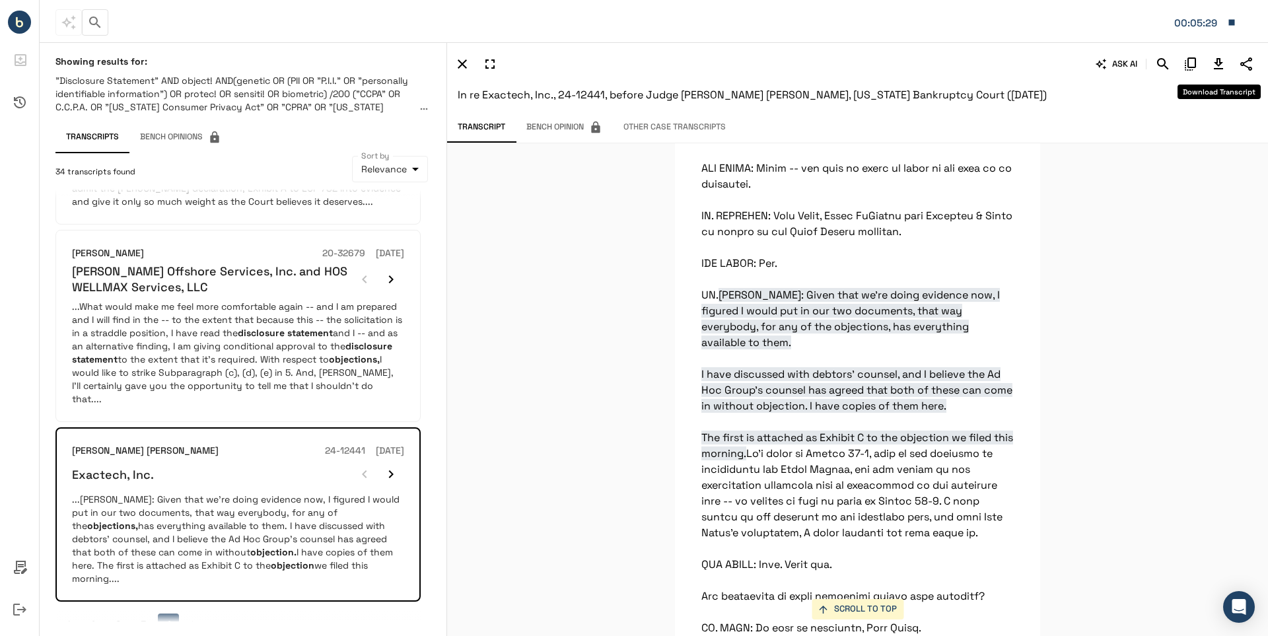
scroll to position [20865, 0]
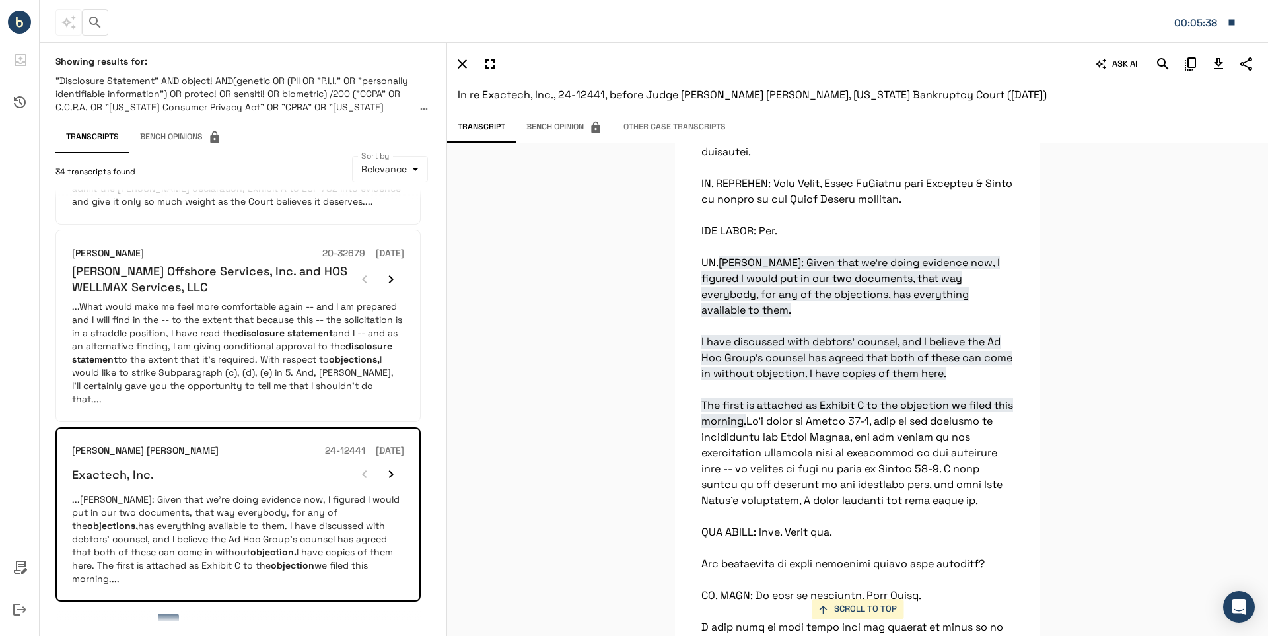
click at [1112, 326] on div "SCROLL TO TOP MCGUSHIN: Given that we're doing evidence now, I figured I would …" at bounding box center [857, 389] width 821 height 493
